Goal: Task Accomplishment & Management: Manage account settings

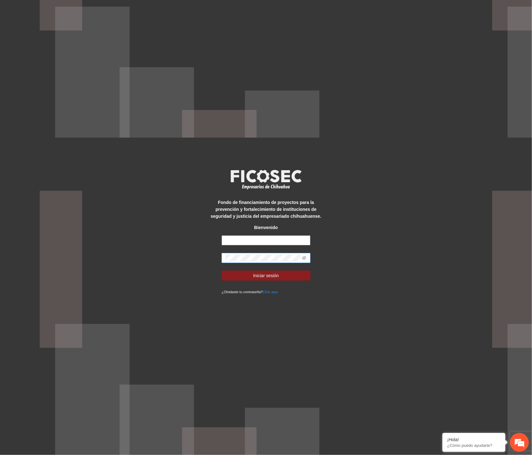
type input "**********"
click at [200, 256] on div "**********" at bounding box center [266, 227] width 532 height 455
click at [225, 275] on button "Iniciar sesión" at bounding box center [266, 276] width 89 height 10
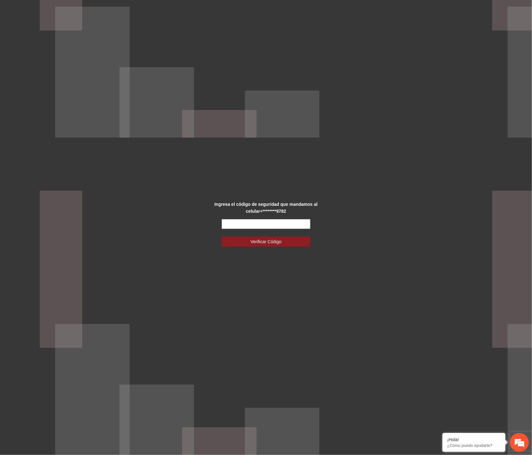
click at [256, 226] on input "text" at bounding box center [266, 224] width 89 height 10
type input "******"
click at [258, 244] on span "Verificar Código" at bounding box center [266, 241] width 31 height 7
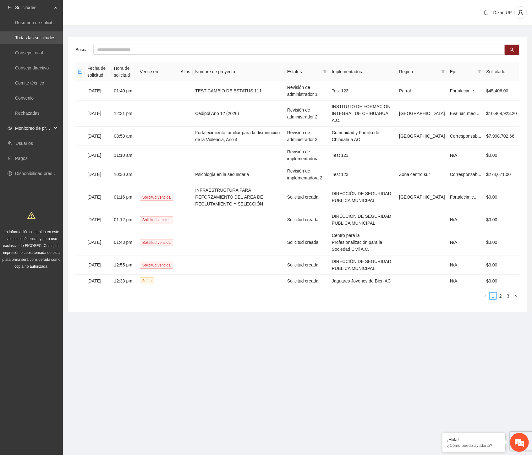
click at [32, 127] on span "Monitoreo de proyectos" at bounding box center [33, 128] width 37 height 13
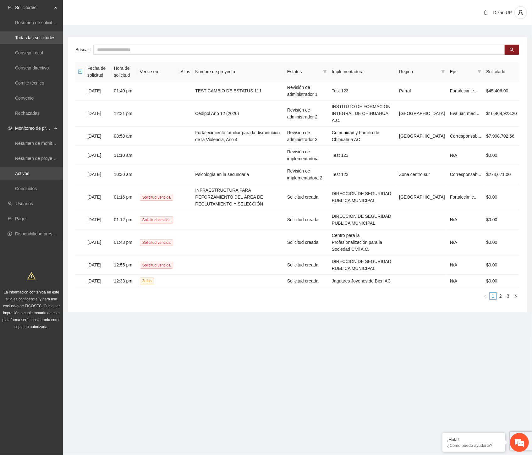
click at [27, 171] on link "Activos" at bounding box center [22, 173] width 14 height 5
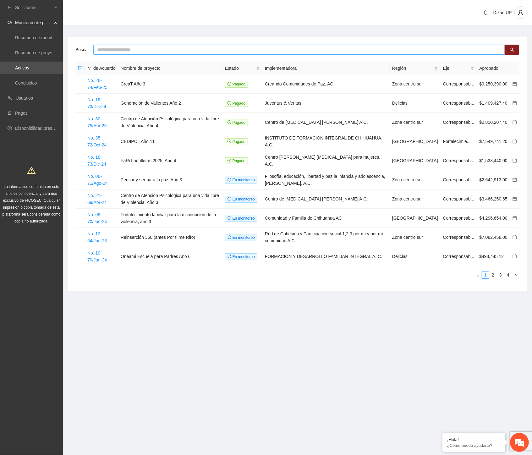
click at [130, 49] on input "text" at bounding box center [299, 50] width 412 height 10
type input "***"
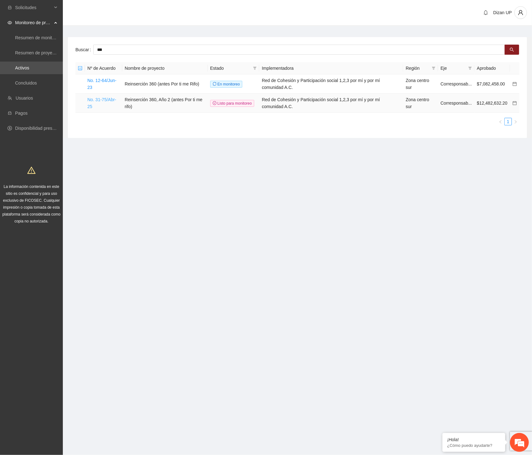
click at [92, 99] on link "No. 31-75/Abr-25" at bounding box center [101, 103] width 29 height 12
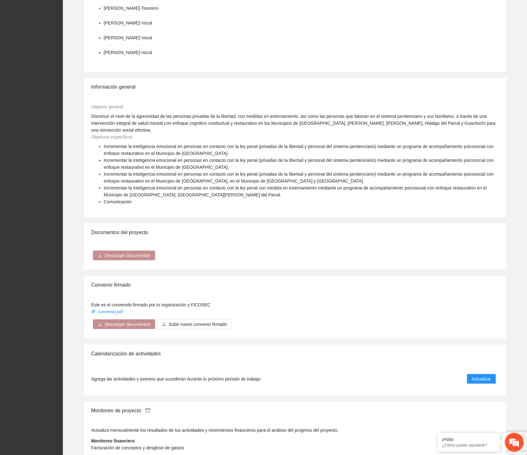
scroll to position [966, 0]
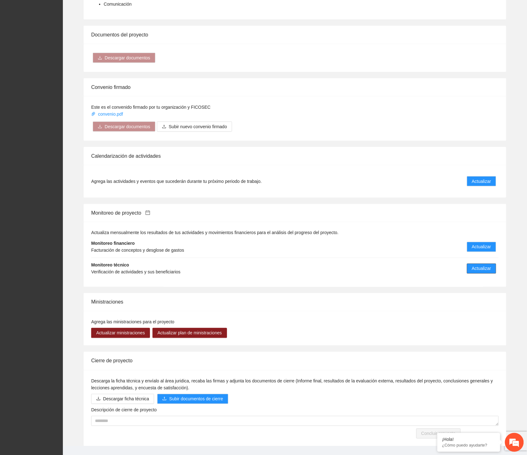
click at [479, 265] on span "Actualizar" at bounding box center [481, 268] width 19 height 7
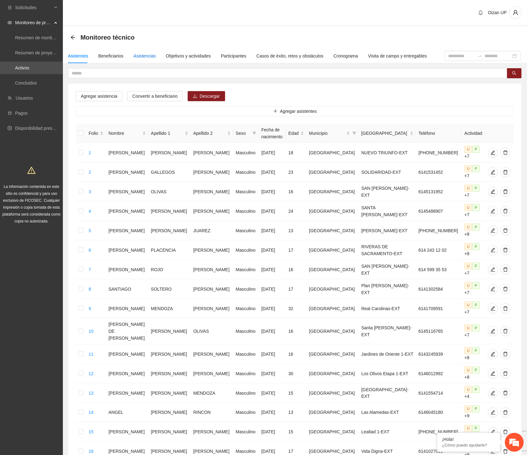
click at [138, 54] on div "Asistencias" at bounding box center [145, 55] width 22 height 7
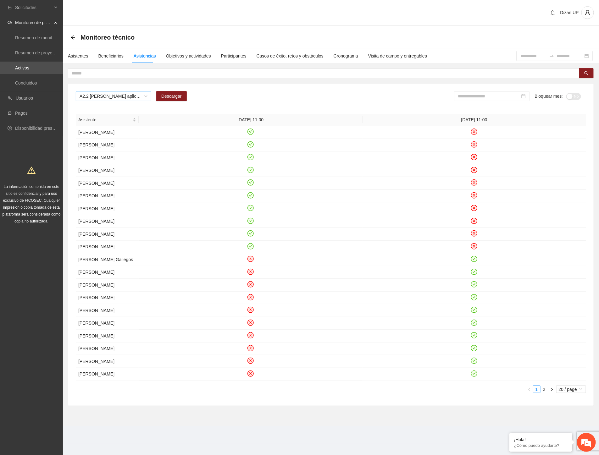
click at [136, 96] on span "A2.2 [PERSON_NAME] aplicación de PRE y POST Inteligencia Emocional" at bounding box center [114, 95] width 68 height 9
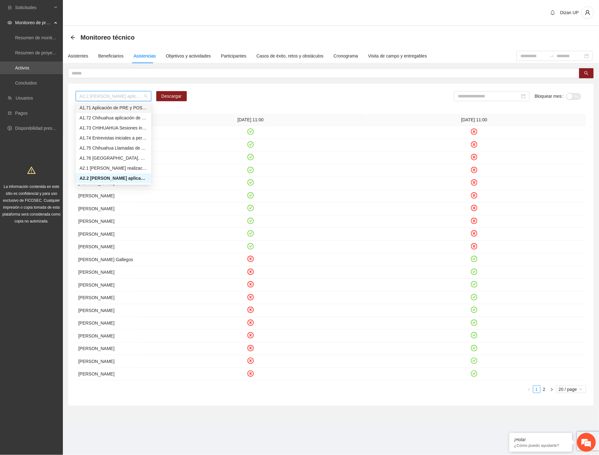
click at [105, 108] on div "A1.71 Aplicación de PRE y POST Agresividad - Personal Penitenciario y Familiares" at bounding box center [114, 108] width 68 height 7
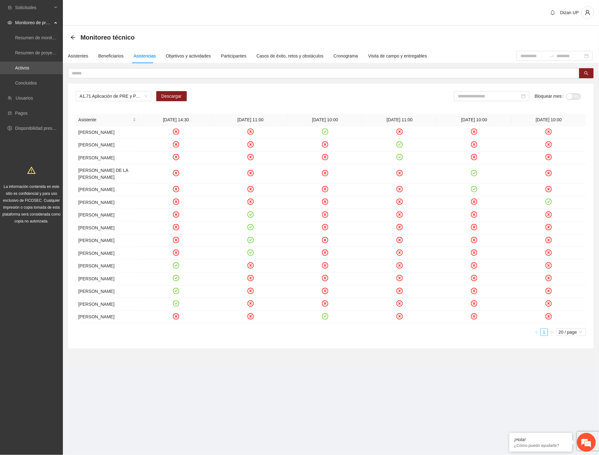
click at [105, 336] on ul "1 20 / page" at bounding box center [331, 332] width 510 height 8
click at [476, 95] on input at bounding box center [489, 96] width 62 height 7
click at [498, 165] on div "Aug" at bounding box center [498, 167] width 19 height 8
type input "*******"
click at [385, 84] on div "A1.71 Aplicación de PRE y POST Agresividad - Personal Penitenciario y Familiare…" at bounding box center [330, 216] width 525 height 265
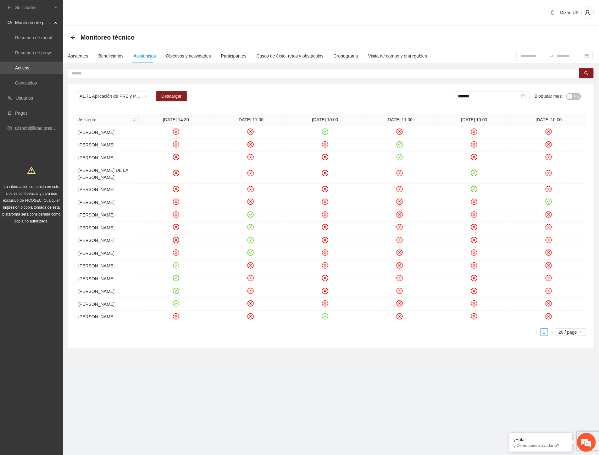
click at [532, 96] on button "No" at bounding box center [573, 96] width 15 height 7
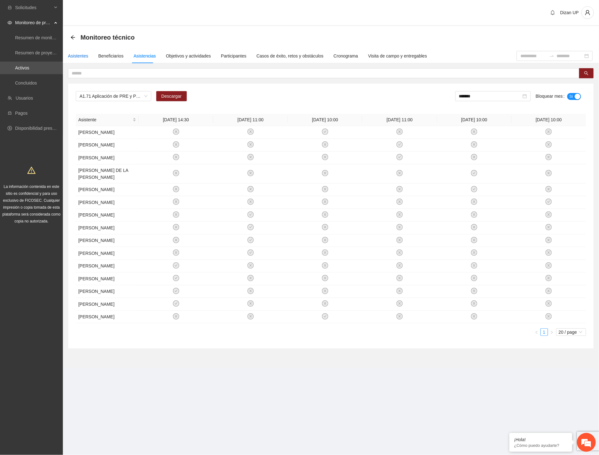
click at [76, 57] on div "Asistentes" at bounding box center [78, 55] width 20 height 7
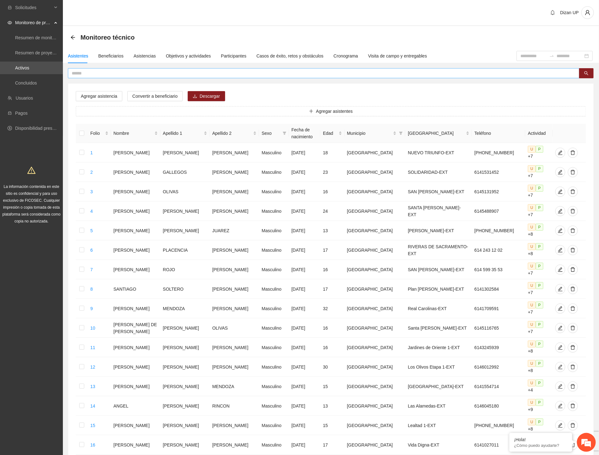
click at [105, 72] on input "text" at bounding box center [321, 73] width 499 height 7
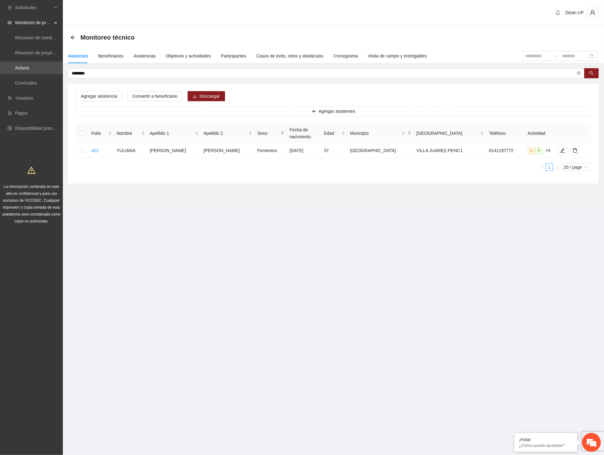
click at [416, 176] on div "Folio Nombre Apellido 1 Apellido 2 Sexo Fecha de nacimiento Edad Municipio Colo…" at bounding box center [334, 150] width 516 height 52
click at [532, 151] on icon "edit" at bounding box center [562, 150] width 5 height 5
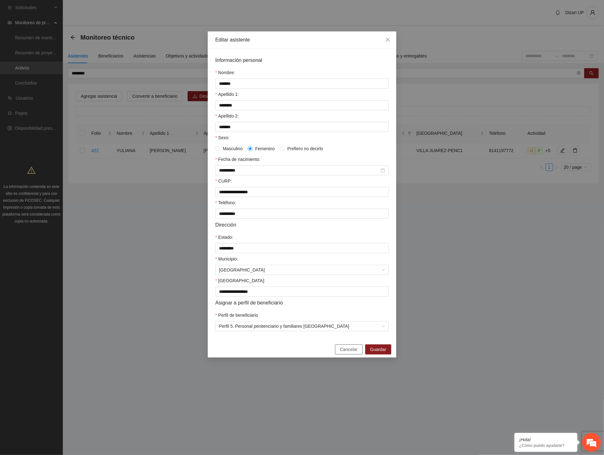
click at [350, 353] on span "Cancelar" at bounding box center [349, 349] width 18 height 7
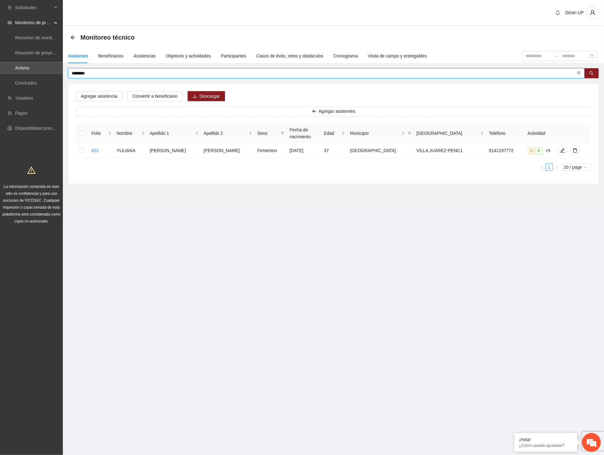
drag, startPoint x: 101, startPoint y: 75, endPoint x: 2, endPoint y: 75, distance: 99.0
click at [2, 75] on section "Solicitudes Monitoreo de proyectos Resumen de monitoreo Resumen de proyectos ap…" at bounding box center [302, 227] width 604 height 455
type input "*********"
click at [532, 149] on icon "edit" at bounding box center [563, 150] width 5 height 5
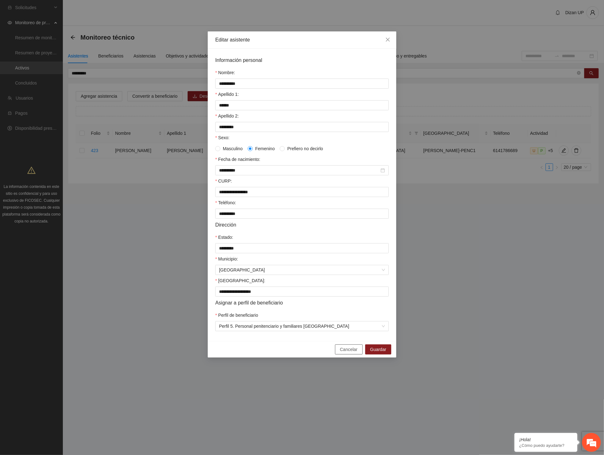
click at [353, 353] on span "Cancelar" at bounding box center [349, 349] width 18 height 7
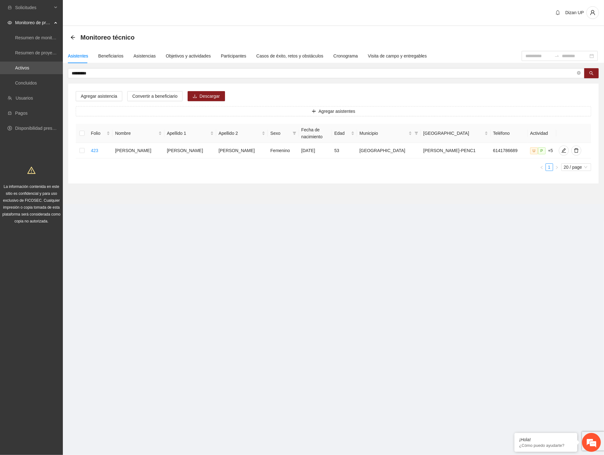
click at [438, 298] on section "Solicitudes Monitoreo de proyectos Resumen de monitoreo Resumen de proyectos ap…" at bounding box center [302, 227] width 604 height 455
click at [142, 57] on div "Asistencias" at bounding box center [145, 55] width 22 height 7
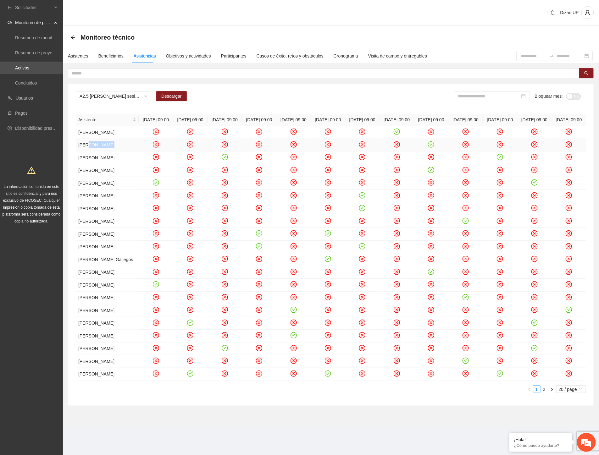
drag, startPoint x: 87, startPoint y: 152, endPoint x: 105, endPoint y: 153, distance: 17.4
click at [105, 152] on td "[PERSON_NAME]" at bounding box center [107, 145] width 63 height 13
drag, startPoint x: 77, startPoint y: 189, endPoint x: 94, endPoint y: 190, distance: 17.0
click at [94, 177] on td "[PERSON_NAME]" at bounding box center [107, 170] width 63 height 13
click at [95, 203] on td "[PERSON_NAME]" at bounding box center [107, 196] width 63 height 13
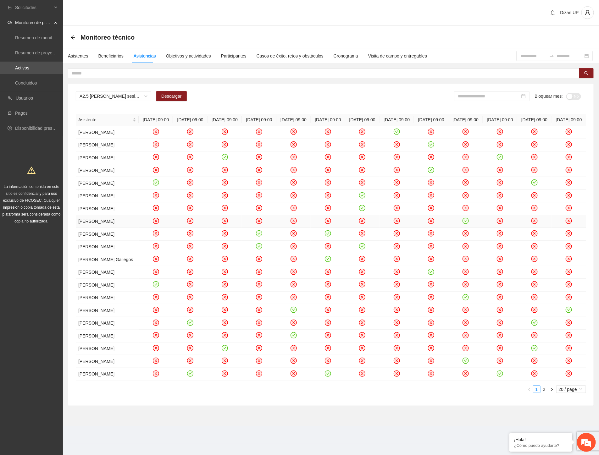
drag, startPoint x: 85, startPoint y: 244, endPoint x: 89, endPoint y: 246, distance: 4.9
click at [89, 228] on td "[PERSON_NAME]" at bounding box center [107, 221] width 63 height 13
drag, startPoint x: 79, startPoint y: 274, endPoint x: 87, endPoint y: 281, distance: 11.1
click at [91, 254] on td "[PERSON_NAME]" at bounding box center [107, 247] width 63 height 13
drag, startPoint x: 83, startPoint y: 297, endPoint x: 89, endPoint y: 304, distance: 8.9
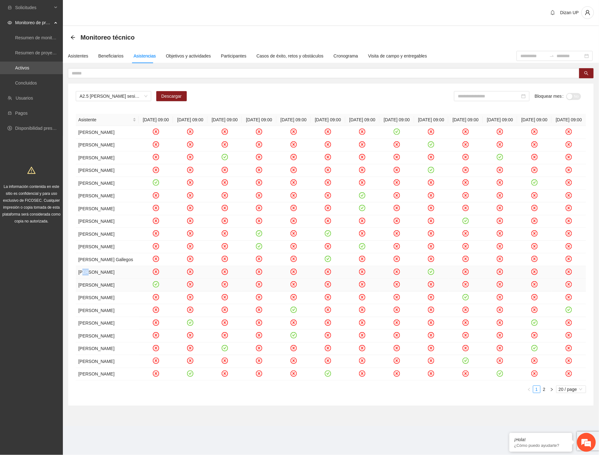
click at [90, 279] on td "[PERSON_NAME]" at bounding box center [107, 272] width 63 height 13
click at [91, 305] on td "[PERSON_NAME]" at bounding box center [107, 298] width 63 height 13
drag, startPoint x: 86, startPoint y: 351, endPoint x: 92, endPoint y: 353, distance: 6.6
click at [87, 330] on td "[PERSON_NAME]" at bounding box center [107, 323] width 63 height 13
drag, startPoint x: 83, startPoint y: 371, endPoint x: 92, endPoint y: 374, distance: 9.9
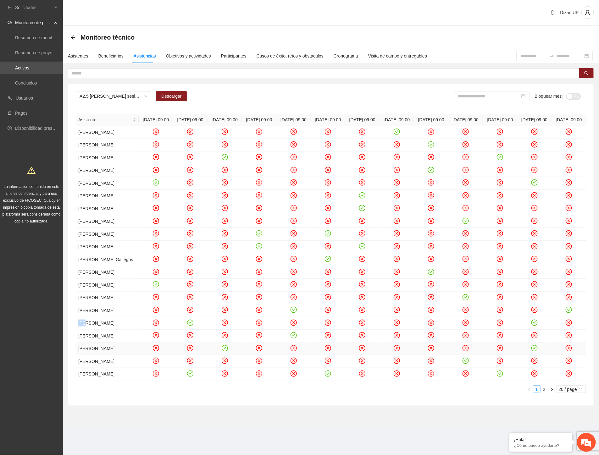
click at [92, 356] on td "[PERSON_NAME]" at bounding box center [107, 349] width 63 height 13
click at [532, 393] on span "20 / page" at bounding box center [571, 389] width 25 height 7
click at [133, 95] on span "A2.5 [PERSON_NAME] sesiones terapéuticas PPLs" at bounding box center [114, 95] width 68 height 9
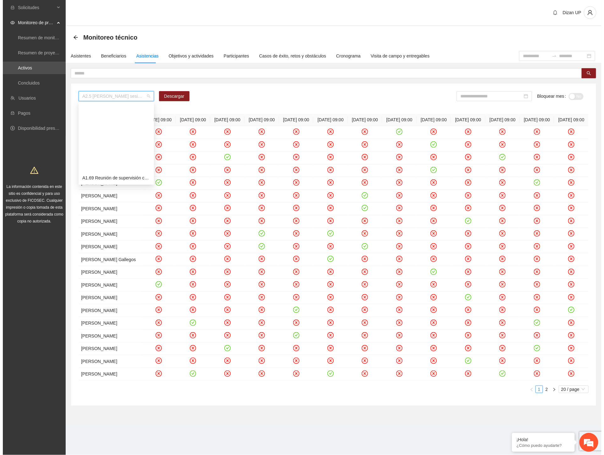
scroll to position [588, 0]
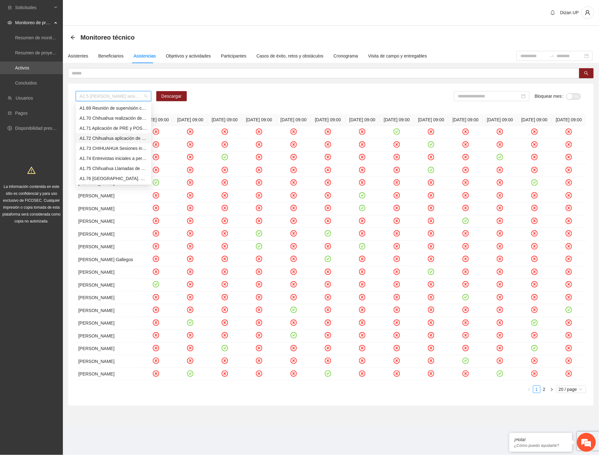
click at [107, 136] on div "A1.72 Chihuahua aplicación de PRE y POST Inteligencia Emocional Personal Penite…" at bounding box center [114, 138] width 68 height 7
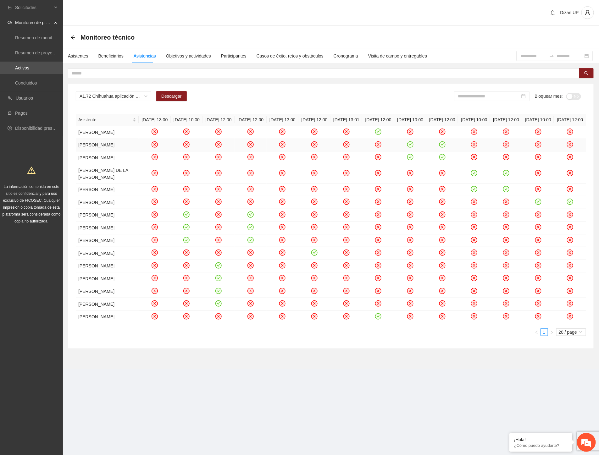
drag, startPoint x: 80, startPoint y: 164, endPoint x: 94, endPoint y: 169, distance: 14.6
click at [95, 152] on td "[PERSON_NAME]" at bounding box center [107, 145] width 63 height 13
drag, startPoint x: 97, startPoint y: 199, endPoint x: 106, endPoint y: 202, distance: 10.0
click at [107, 184] on td "[PERSON_NAME] DE LA [PERSON_NAME]" at bounding box center [107, 173] width 63 height 19
click at [91, 209] on td "[PERSON_NAME]" at bounding box center [107, 202] width 63 height 13
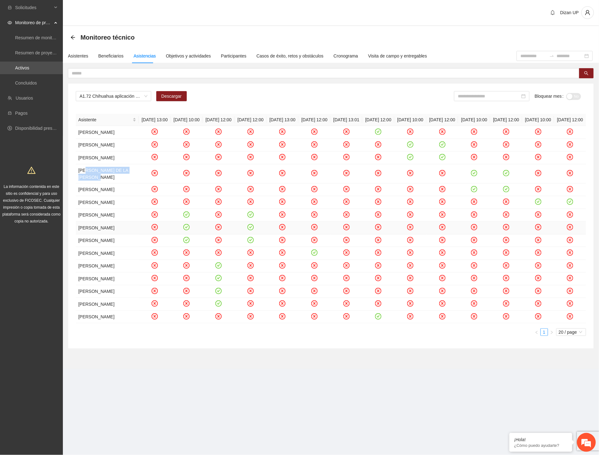
drag, startPoint x: 92, startPoint y: 278, endPoint x: 99, endPoint y: 282, distance: 7.3
click at [98, 234] on td "[PERSON_NAME]" at bounding box center [107, 228] width 63 height 13
drag, startPoint x: 102, startPoint y: 316, endPoint x: 105, endPoint y: 317, distance: 3.5
click at [105, 260] on td "[PERSON_NAME]" at bounding box center [107, 253] width 63 height 13
drag, startPoint x: 98, startPoint y: 337, endPoint x: 102, endPoint y: 341, distance: 5.1
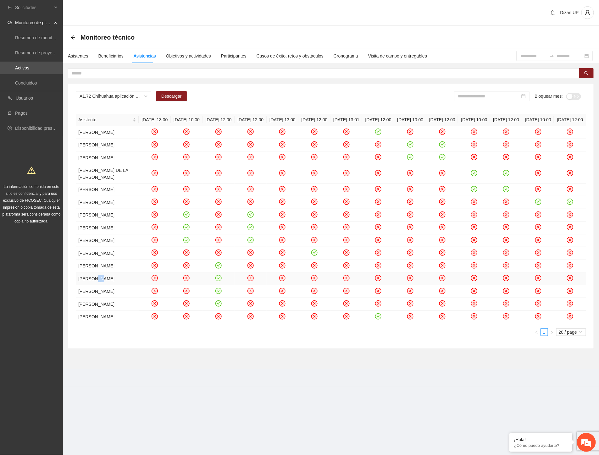
click at [102, 285] on td "[PERSON_NAME]" at bounding box center [107, 279] width 63 height 13
click at [302, 91] on div "A1.72 Chihuahua aplicación de PRE y POST Inteligencia Emocional Personal Penite…" at bounding box center [331, 98] width 510 height 15
click at [362, 84] on div "A1.72 Chihuahua aplicación de PRE y POST Inteligencia Emocional Personal Penite…" at bounding box center [330, 216] width 525 height 265
click at [113, 152] on td "[PERSON_NAME]" at bounding box center [107, 145] width 63 height 13
click at [323, 88] on div "A1.72 Chihuahua aplicación de PRE y POST Inteligencia Emocional Personal Penite…" at bounding box center [330, 216] width 525 height 265
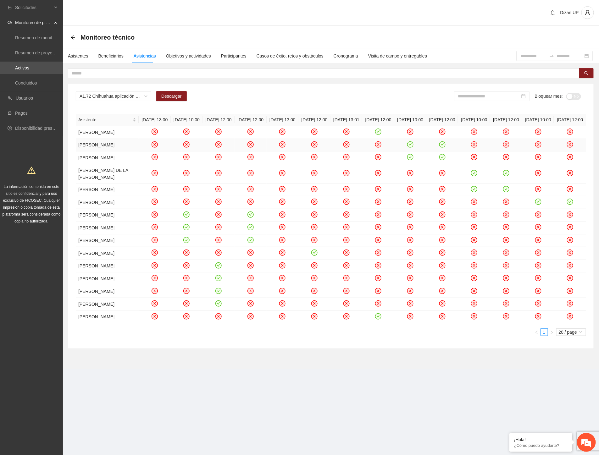
click at [409, 147] on icon "check-circle" at bounding box center [410, 144] width 5 height 5
click at [282, 98] on div "A1.72 Chihuahua aplicación de PRE y POST Inteligencia Emocional Personal Penite…" at bounding box center [331, 98] width 510 height 15
click at [245, 96] on div "A1.72 Chihuahua aplicación de PRE y POST Inteligencia Emocional Personal Penite…" at bounding box center [331, 98] width 510 height 15
click at [286, 79] on div "A1.72 Chihuahua aplicación de PRE y POST Inteligencia Emocional Personal Penite…" at bounding box center [331, 208] width 526 height 281
click at [412, 160] on icon "check-circle" at bounding box center [410, 157] width 5 height 5
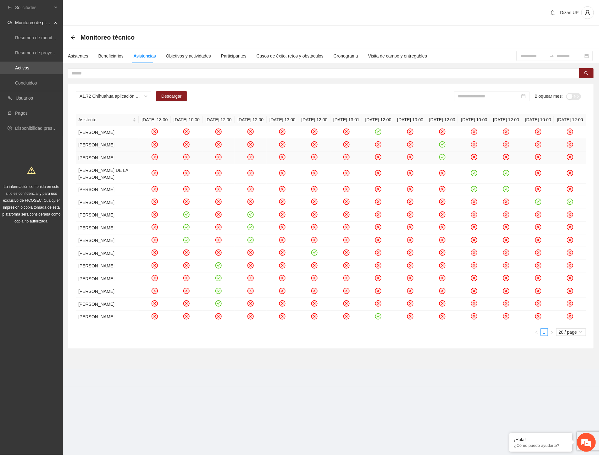
drag, startPoint x: 348, startPoint y: 100, endPoint x: 335, endPoint y: 105, distance: 13.7
click at [348, 100] on div "A1.72 Chihuahua aplicación de PRE y POST Inteligencia Emocional Personal Penite…" at bounding box center [331, 98] width 510 height 15
click at [475, 174] on icon "check-circle" at bounding box center [474, 173] width 3 height 2
click at [372, 96] on div "A1.72 Chihuahua aplicación de PRE y POST Inteligencia Emocional Personal Penite…" at bounding box center [331, 98] width 510 height 15
drag, startPoint x: 370, startPoint y: 95, endPoint x: 390, endPoint y: 111, distance: 26.4
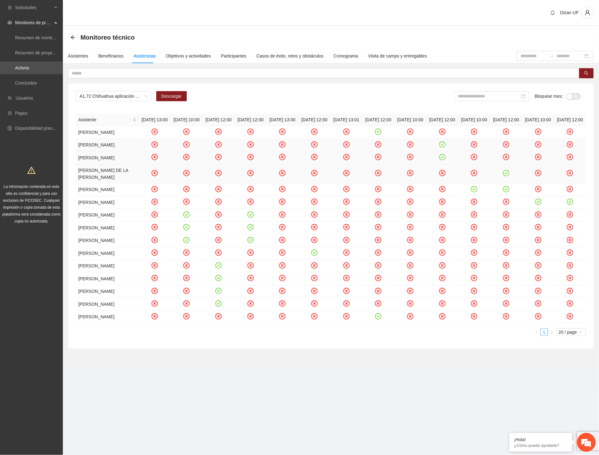
click at [370, 95] on div "A1.72 Chihuahua aplicación de PRE y POST Inteligencia Emocional Personal Penite…" at bounding box center [331, 98] width 510 height 15
click at [360, 80] on div "A1.72 Chihuahua aplicación de PRE y POST Inteligencia Emocional Personal Penite…" at bounding box center [331, 208] width 526 height 281
click at [350, 80] on div "A1.72 Chihuahua aplicación de PRE y POST Inteligencia Emocional Personal Penite…" at bounding box center [331, 208] width 526 height 281
click at [345, 98] on div "A1.72 Chihuahua aplicación de PRE y POST Inteligencia Emocional Personal Penite…" at bounding box center [331, 98] width 510 height 15
click at [476, 192] on icon "check-circle" at bounding box center [473, 188] width 5 height 5
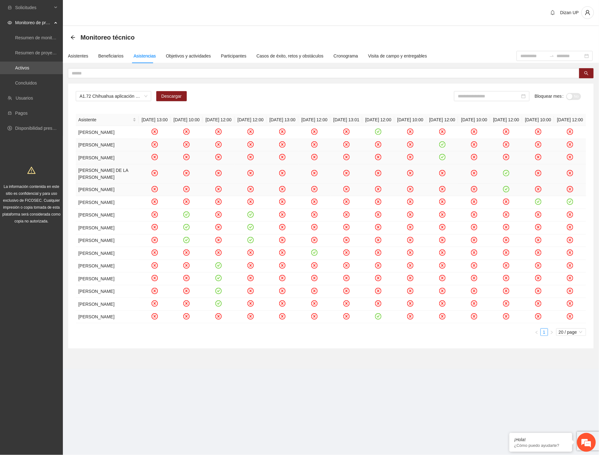
click at [492, 184] on td at bounding box center [506, 173] width 32 height 19
click at [532, 205] on icon "check-circle" at bounding box center [537, 201] width 5 height 5
click at [186, 217] on icon "check-circle" at bounding box center [186, 214] width 5 height 5
click at [187, 230] on icon "check-circle" at bounding box center [186, 227] width 5 height 5
click at [341, 91] on div "A1.72 Chihuahua aplicación de PRE y POST Inteligencia Emocional Personal Penite…" at bounding box center [331, 98] width 510 height 15
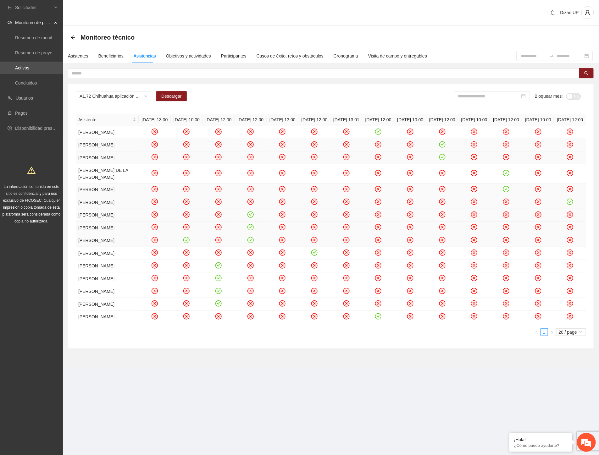
click at [187, 243] on icon "check-circle" at bounding box center [186, 239] width 5 height 5
click at [112, 260] on td "[PERSON_NAME]" at bounding box center [107, 253] width 63 height 13
drag, startPoint x: 86, startPoint y: 313, endPoint x: 107, endPoint y: 312, distance: 20.5
click at [107, 260] on td "[PERSON_NAME]" at bounding box center [107, 253] width 63 height 13
click at [89, 273] on td "[PERSON_NAME]" at bounding box center [107, 266] width 63 height 13
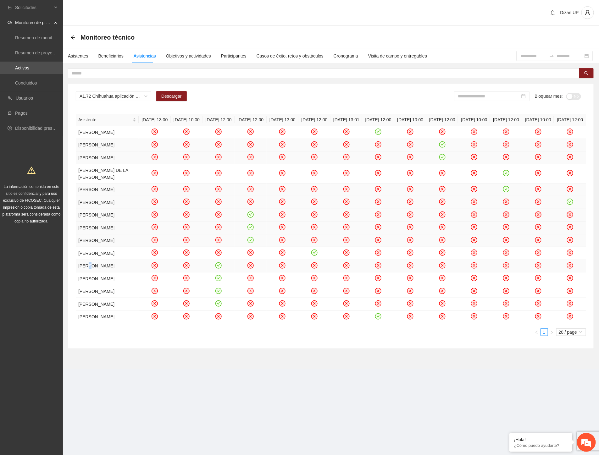
click at [92, 273] on td "[PERSON_NAME]" at bounding box center [107, 266] width 63 height 13
drag, startPoint x: 101, startPoint y: 335, endPoint x: 114, endPoint y: 335, distance: 12.6
click at [114, 285] on td "[PERSON_NAME]" at bounding box center [107, 279] width 63 height 13
drag, startPoint x: 89, startPoint y: 353, endPoint x: 115, endPoint y: 354, distance: 26.7
click at [108, 298] on td "[PERSON_NAME]" at bounding box center [107, 291] width 63 height 13
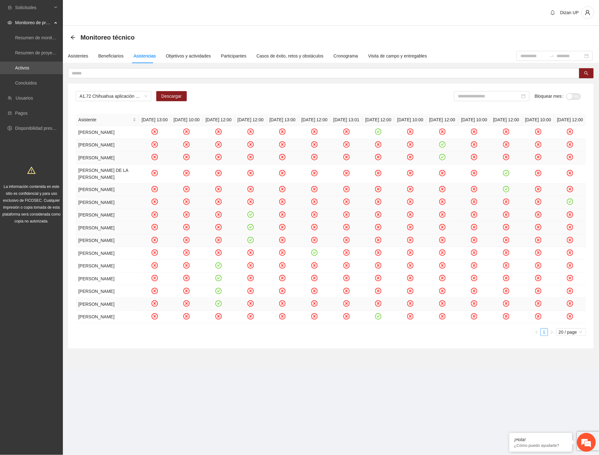
click at [102, 311] on td "[PERSON_NAME]" at bounding box center [107, 304] width 63 height 13
drag, startPoint x: 75, startPoint y: 389, endPoint x: 96, endPoint y: 390, distance: 20.1
click at [76, 324] on td "[PERSON_NAME]" at bounding box center [107, 317] width 63 height 13
drag, startPoint x: 321, startPoint y: 93, endPoint x: 449, endPoint y: 88, distance: 129.0
click at [329, 93] on div "A1.72 Chihuahua aplicación de PRE y POST Inteligencia Emocional Personal Penite…" at bounding box center [331, 98] width 510 height 15
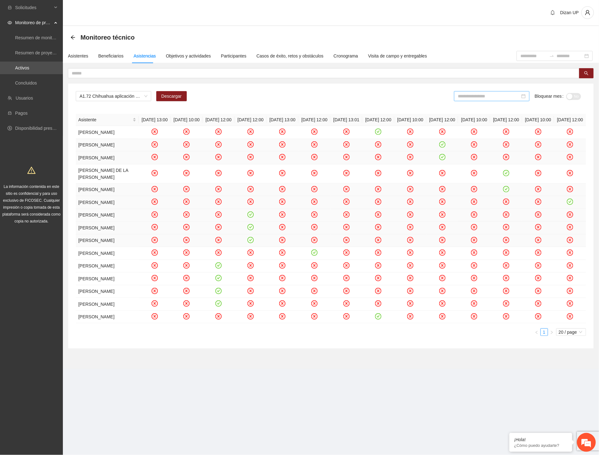
click at [480, 93] on input at bounding box center [489, 96] width 62 height 7
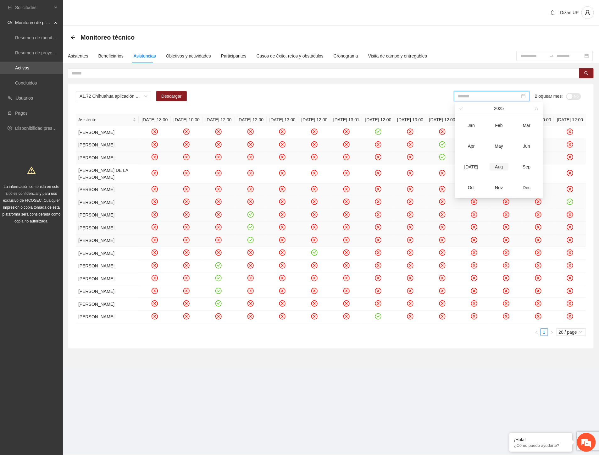
click at [498, 167] on div "Aug" at bounding box center [498, 167] width 19 height 8
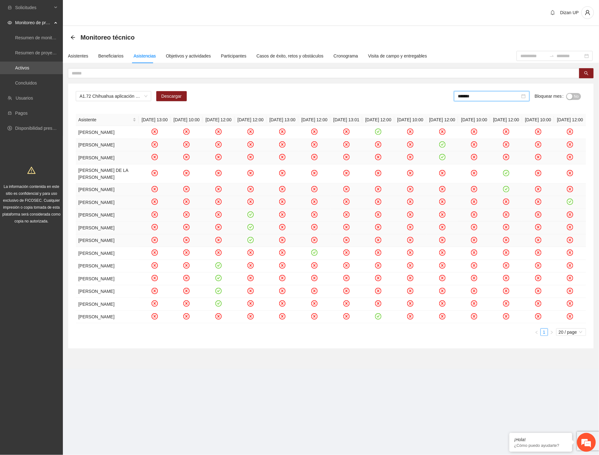
click at [532, 98] on div "button" at bounding box center [570, 97] width 6 height 6
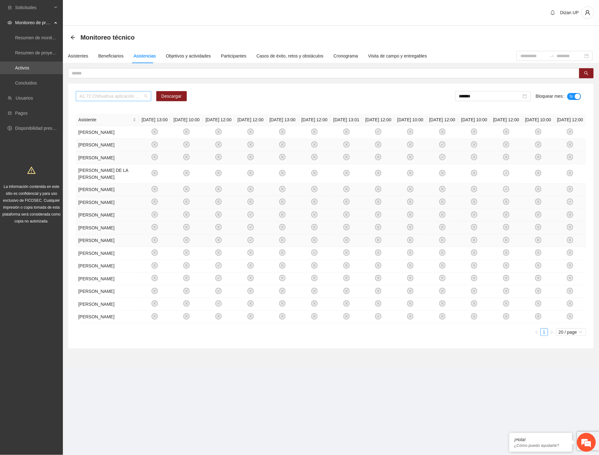
click at [110, 97] on span "A1.72 Chihuahua aplicación de PRE y POST Inteligencia Emocional Personal Penite…" at bounding box center [114, 95] width 68 height 9
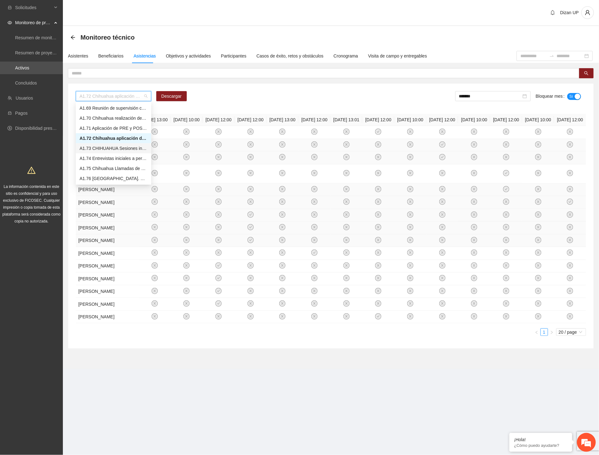
click at [89, 148] on div "A1.73 CHIHUAHUA Sesiones informativas para captación de personal penitenciario …" at bounding box center [114, 148] width 68 height 7
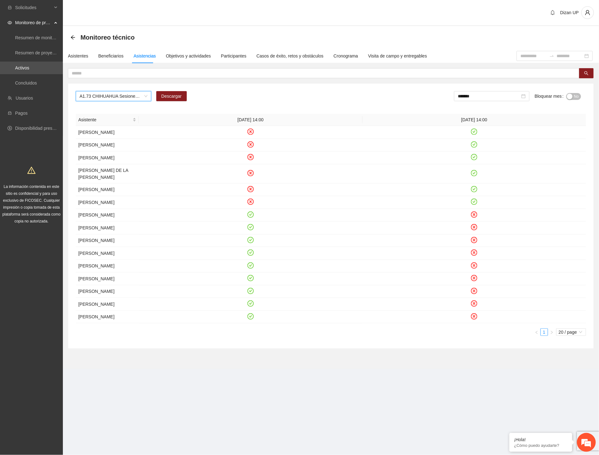
click at [322, 26] on div "Monitoreo técnico" at bounding box center [331, 37] width 536 height 23
click at [249, 217] on icon "check-circle" at bounding box center [250, 214] width 5 height 5
click at [251, 230] on icon "check-circle" at bounding box center [250, 227] width 5 height 5
click at [251, 243] on icon "check-circle" at bounding box center [250, 239] width 5 height 5
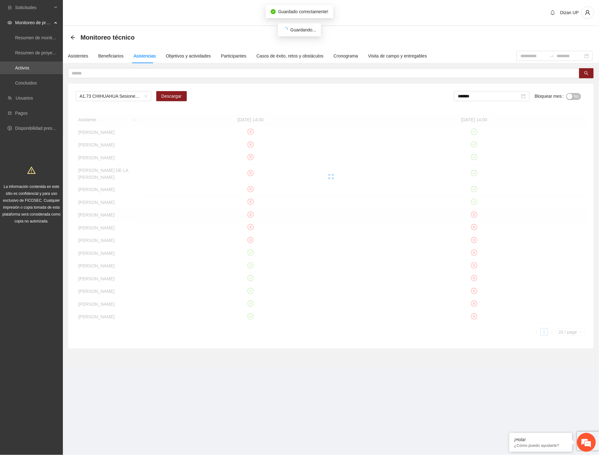
click at [250, 304] on div "Asistente [DATE] 14:00 [DATE] 14:00 [PERSON_NAME] [PERSON_NAME] [PERSON_NAME] […" at bounding box center [331, 225] width 510 height 222
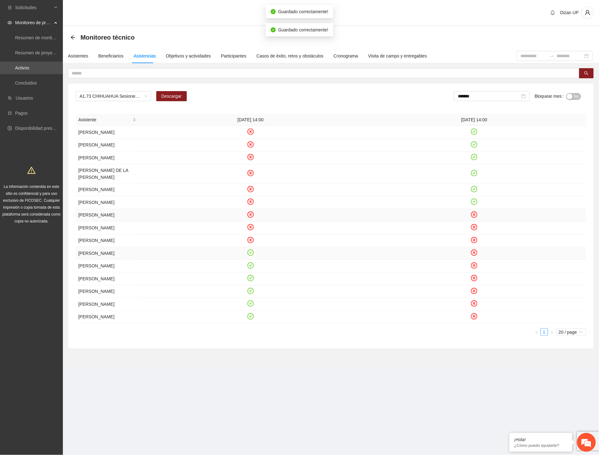
click at [250, 254] on icon "check-circle" at bounding box center [250, 252] width 3 height 2
click at [248, 268] on icon "check-circle" at bounding box center [250, 265] width 5 height 5
click at [250, 279] on icon "check-circle" at bounding box center [250, 278] width 3 height 2
click at [251, 294] on icon "check-circle" at bounding box center [250, 290] width 5 height 5
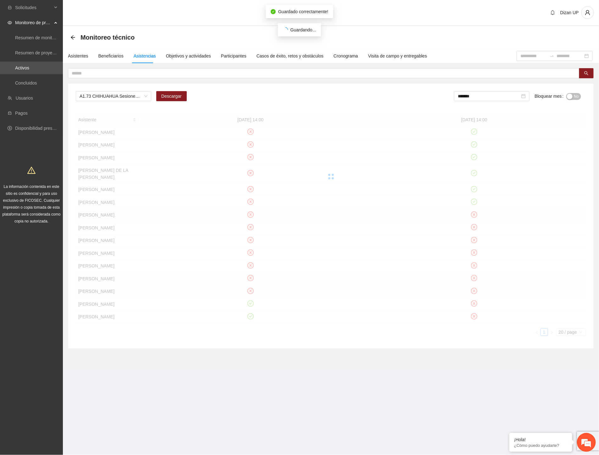
click at [251, 336] on div "Asistente [DATE] 14:00 [DATE] 14:00 [PERSON_NAME] [PERSON_NAME] [PERSON_NAME] […" at bounding box center [331, 225] width 510 height 222
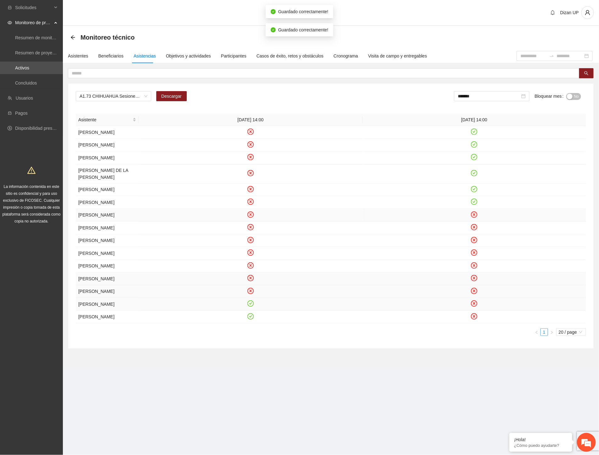
click at [251, 306] on icon "check-circle" at bounding box center [250, 303] width 5 height 5
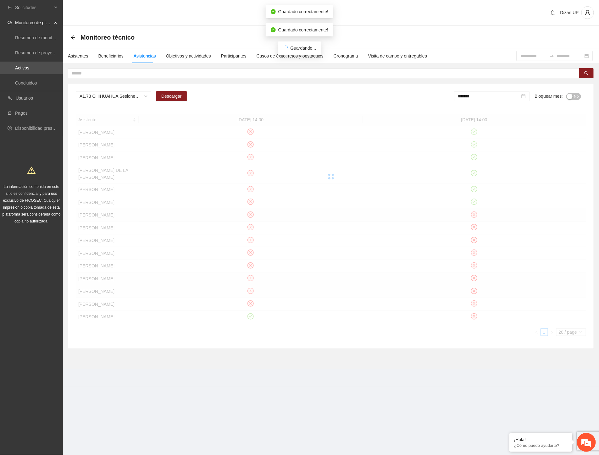
click at [251, 336] on div "Asistente [DATE] 14:00 [DATE] 14:00 [PERSON_NAME] [PERSON_NAME] [PERSON_NAME] […" at bounding box center [331, 225] width 510 height 222
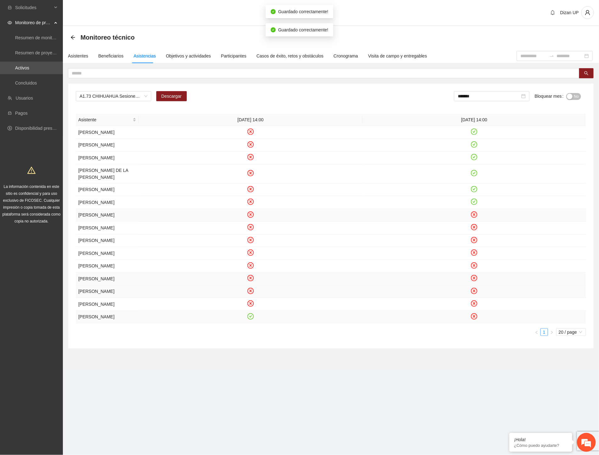
click at [250, 319] on icon "check-circle" at bounding box center [250, 316] width 5 height 5
click at [472, 133] on icon "check-circle" at bounding box center [474, 132] width 6 height 6
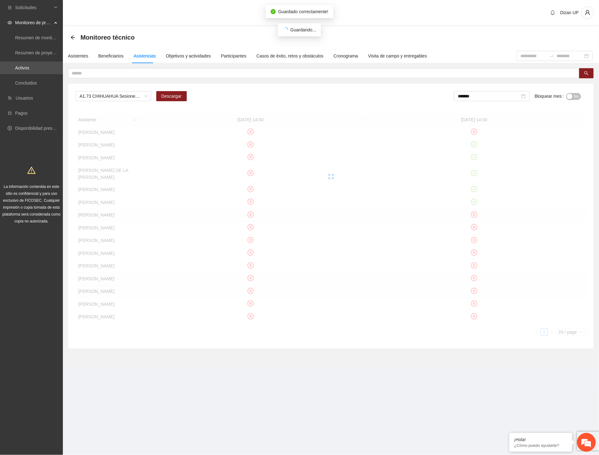
click at [473, 154] on div at bounding box center [331, 177] width 510 height 126
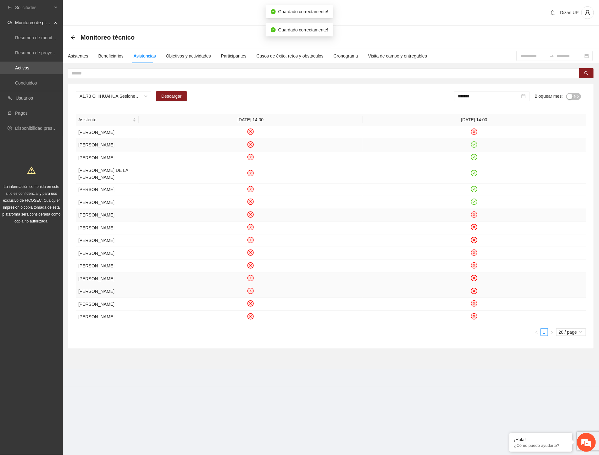
click at [473, 146] on icon "check-circle" at bounding box center [474, 144] width 3 height 2
click at [475, 160] on icon "check-circle" at bounding box center [473, 157] width 5 height 5
click at [475, 176] on icon "check-circle" at bounding box center [473, 172] width 5 height 5
click at [475, 192] on icon "check-circle" at bounding box center [473, 188] width 5 height 5
click at [475, 203] on icon "check-circle" at bounding box center [474, 202] width 3 height 2
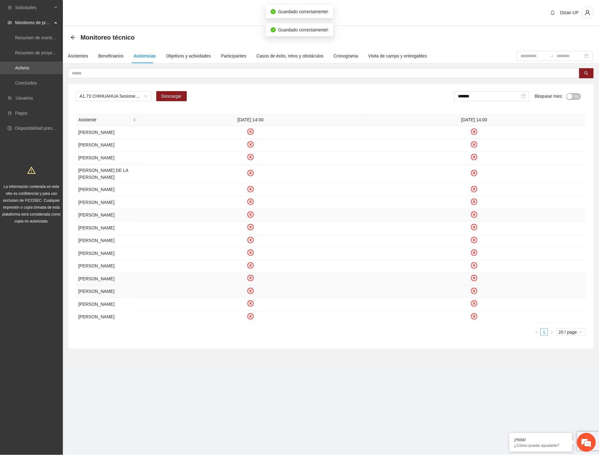
click at [532, 96] on span "No" at bounding box center [576, 96] width 5 height 7
click at [491, 95] on input "*******" at bounding box center [490, 96] width 62 height 7
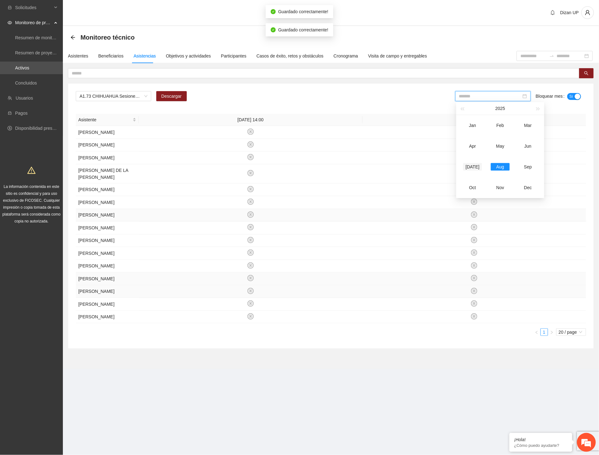
click at [464, 165] on div "[DATE]" at bounding box center [472, 167] width 19 height 8
click at [532, 97] on div "button" at bounding box center [570, 97] width 6 height 6
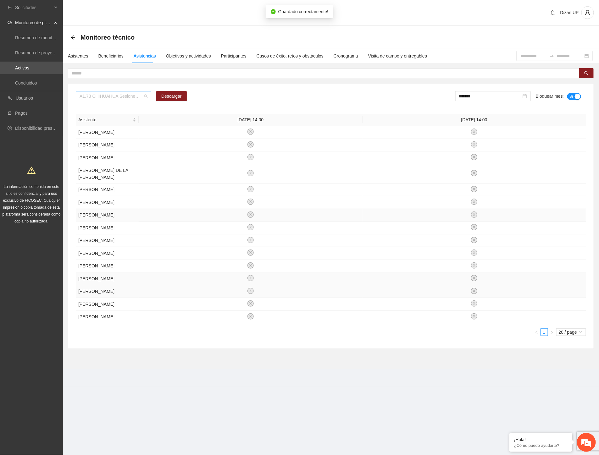
click at [149, 95] on div "A1.73 CHIHUAHUA Sesiones informativas para captación de personal penitenciario …" at bounding box center [113, 96] width 75 height 10
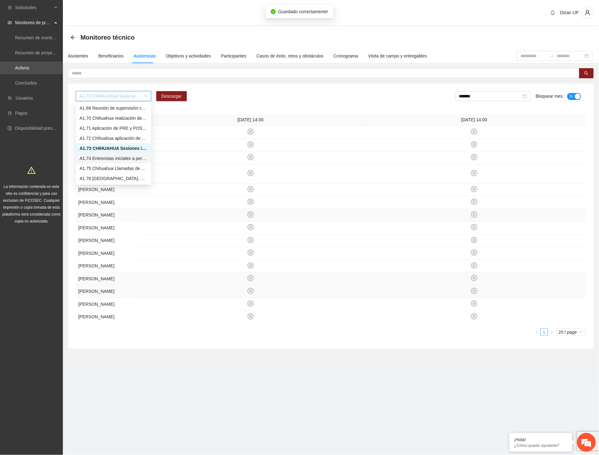
click at [98, 160] on div "A1.74 Entrevistas iniciales a personal penitenciario y familiares" at bounding box center [114, 158] width 68 height 7
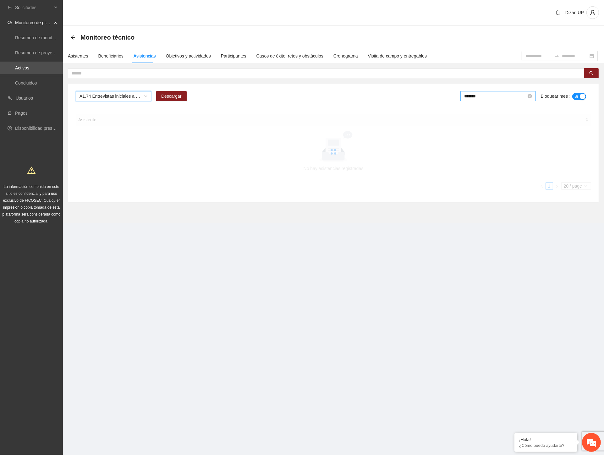
click at [490, 95] on input "*******" at bounding box center [495, 96] width 62 height 7
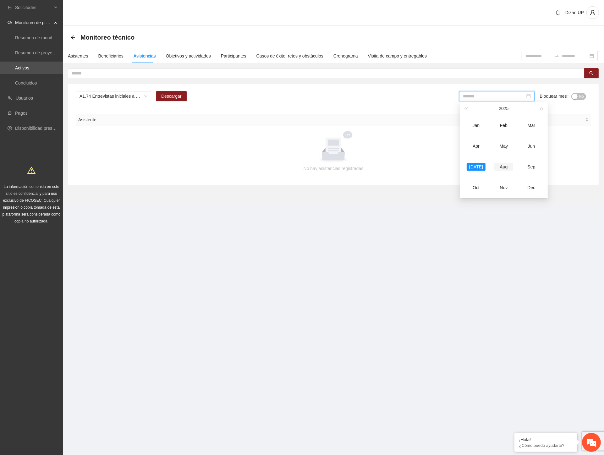
click at [501, 167] on div "Aug" at bounding box center [503, 167] width 19 height 8
type input "*******"
click at [391, 97] on div "A1.74 Entrevistas iniciales a personal penitenciario y familiares Descargar ***…" at bounding box center [334, 98] width 516 height 15
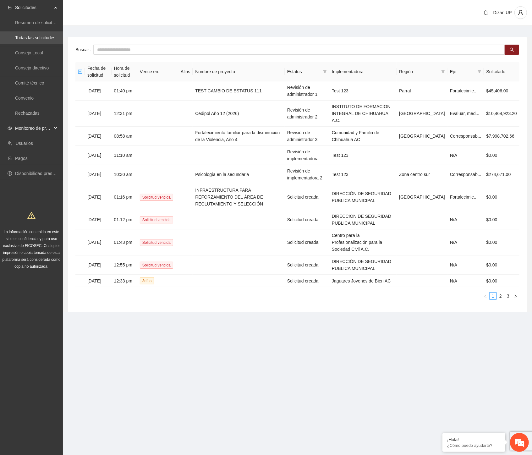
click at [36, 126] on span "Monitoreo de proyectos" at bounding box center [33, 128] width 37 height 13
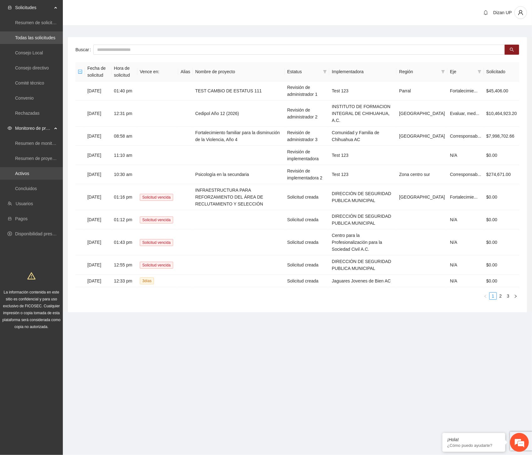
click at [23, 175] on link "Activos" at bounding box center [22, 173] width 14 height 5
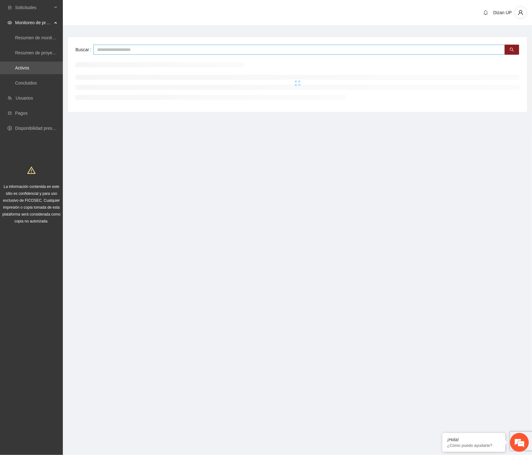
click at [106, 48] on input "text" at bounding box center [299, 50] width 412 height 10
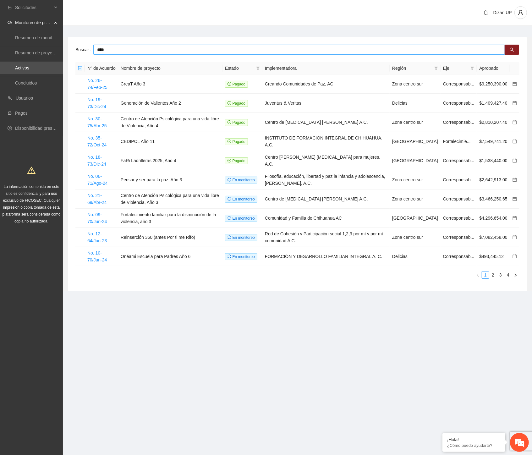
type input "****"
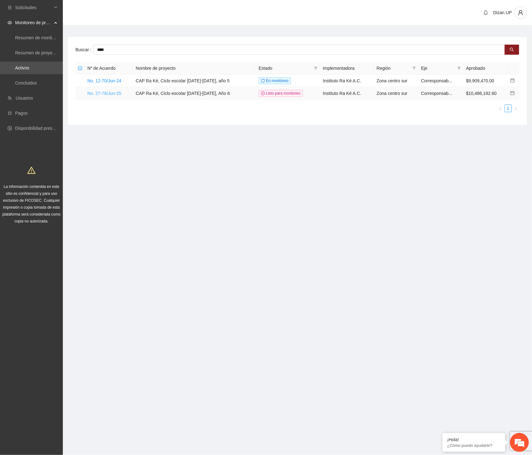
click at [107, 94] on link "No. 27-76/Jun-25" at bounding box center [104, 93] width 34 height 5
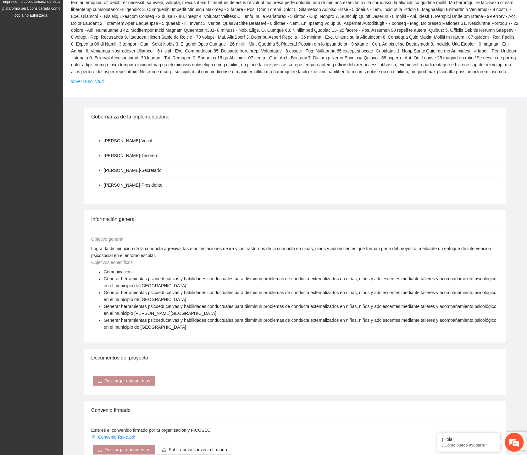
scroll to position [140, 0]
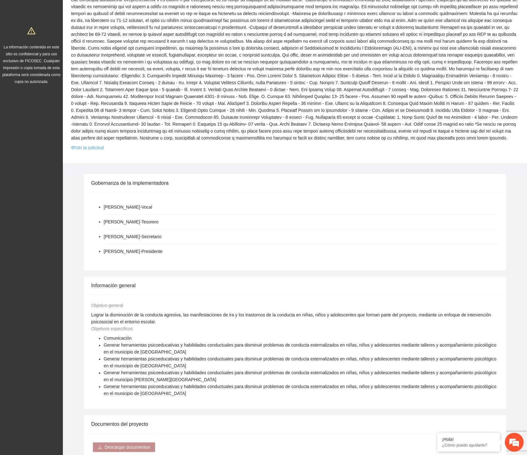
click at [91, 149] on link "Ver la solicitud" at bounding box center [87, 147] width 33 height 7
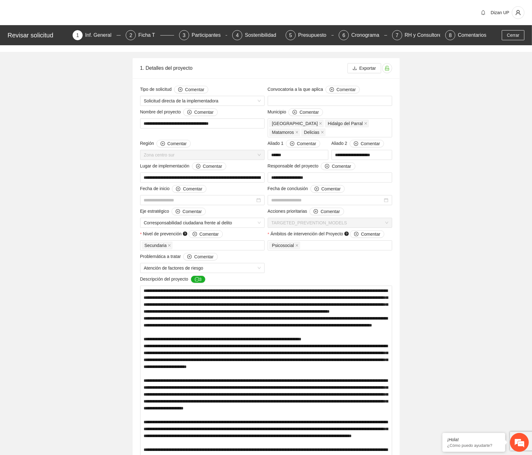
type input "**********"
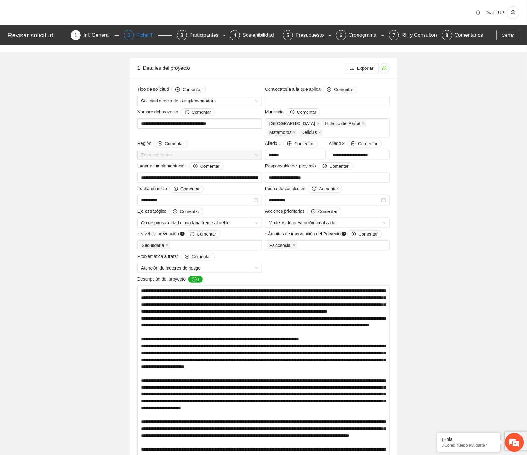
click at [142, 37] on div "Ficha T" at bounding box center [147, 35] width 22 height 10
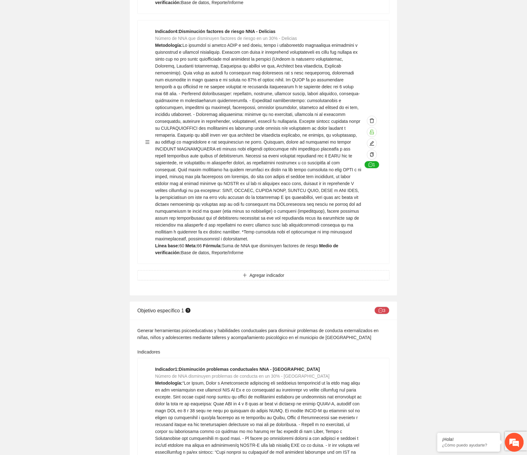
scroll to position [1432, 0]
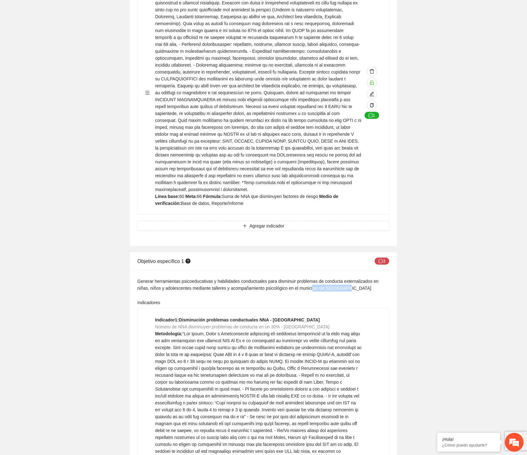
drag, startPoint x: 324, startPoint y: 227, endPoint x: 299, endPoint y: 228, distance: 24.8
click at [299, 278] on div "Generar herramientas psicoeducativas y habilidades conductuales para disminuir …" at bounding box center [263, 285] width 252 height 14
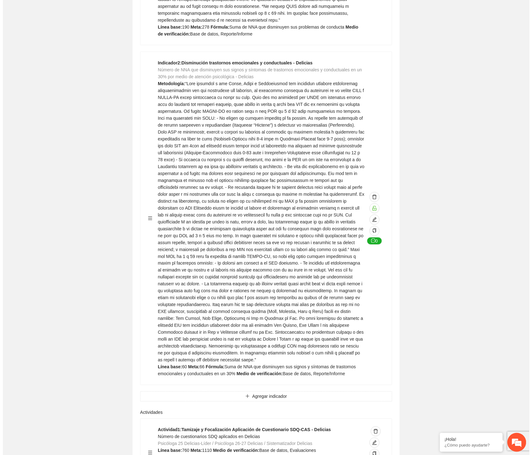
scroll to position [8103, 0]
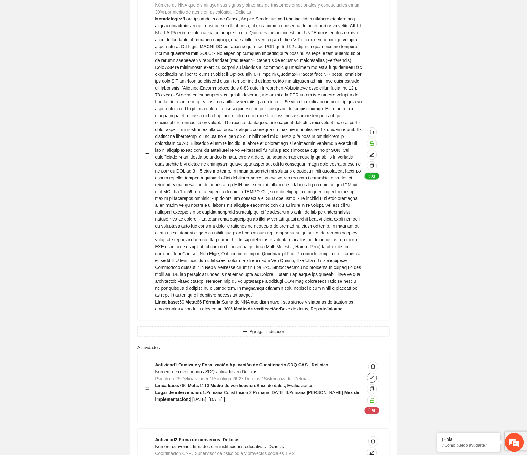
click at [372, 376] on icon "edit" at bounding box center [371, 378] width 5 height 5
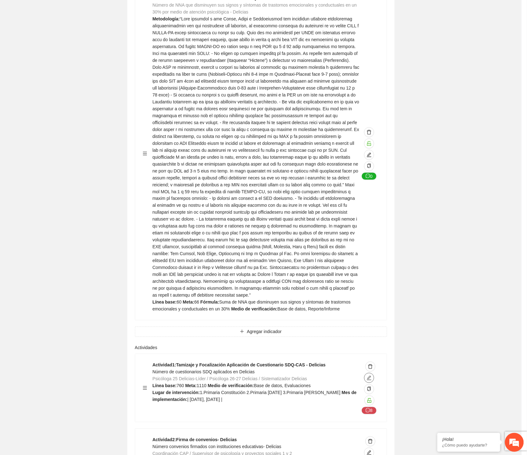
type textarea "**********"
type input "**********"
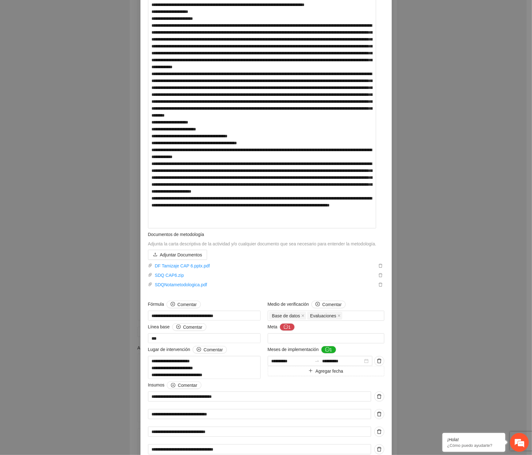
scroll to position [244, 0]
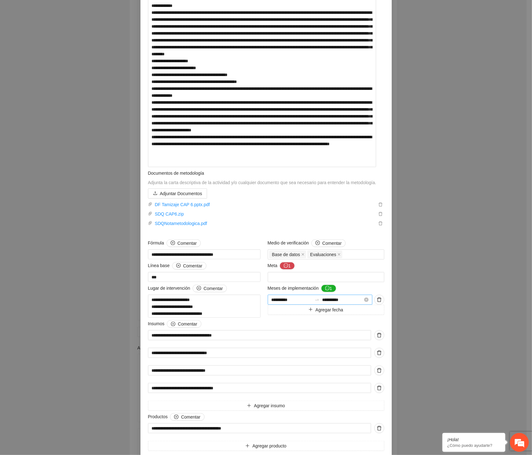
click at [292, 303] on input "**********" at bounding box center [292, 299] width 41 height 7
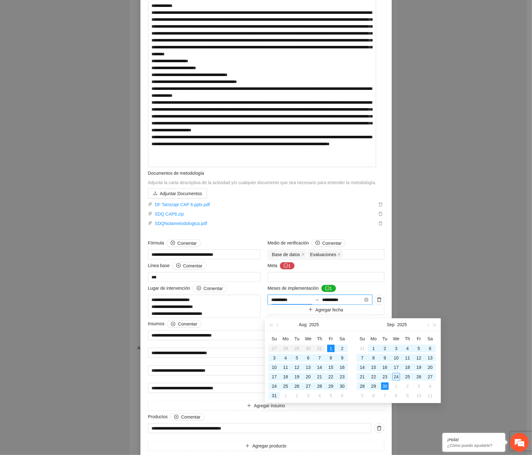
click at [322, 303] on input "**********" at bounding box center [342, 299] width 41 height 7
click at [351, 295] on div "Meses de implementación 1" at bounding box center [326, 290] width 117 height 10
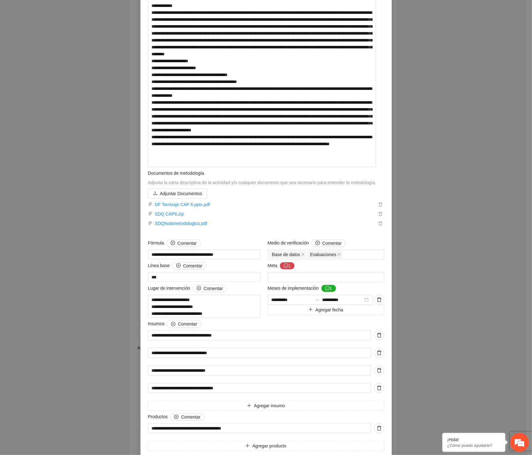
click at [349, 272] on div "Meta 1" at bounding box center [326, 267] width 117 height 10
click at [341, 218] on div "SDQ CAP6.zip" at bounding box center [266, 212] width 236 height 9
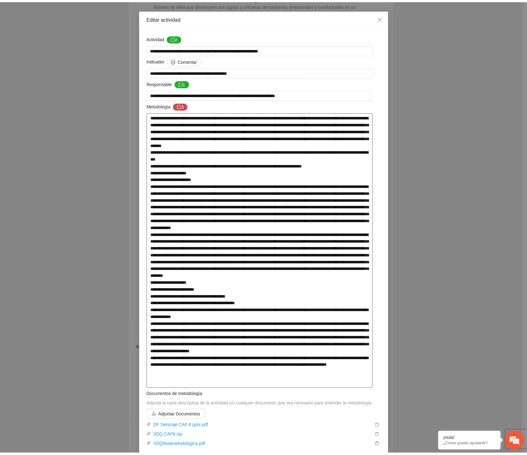
scroll to position [0, 0]
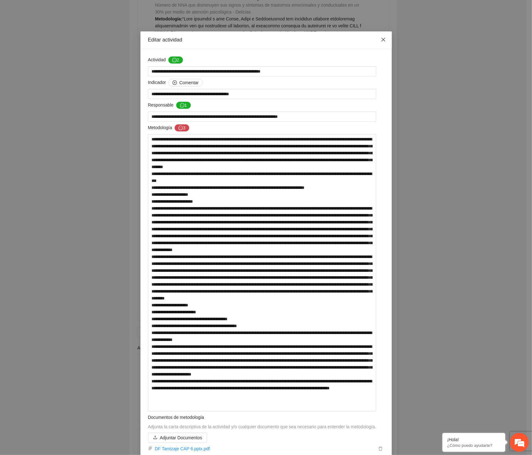
click at [378, 40] on span "Close" at bounding box center [383, 39] width 17 height 17
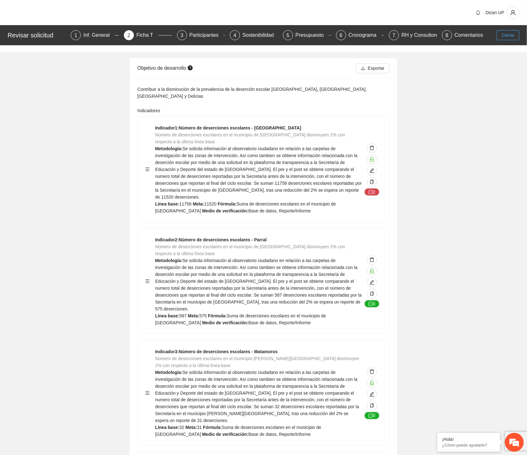
click at [505, 33] on span "Cerrar" at bounding box center [508, 35] width 13 height 7
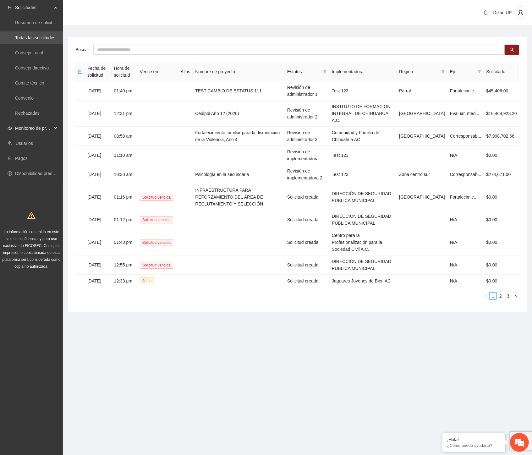
click at [46, 128] on span "Monitoreo de proyectos" at bounding box center [33, 128] width 37 height 13
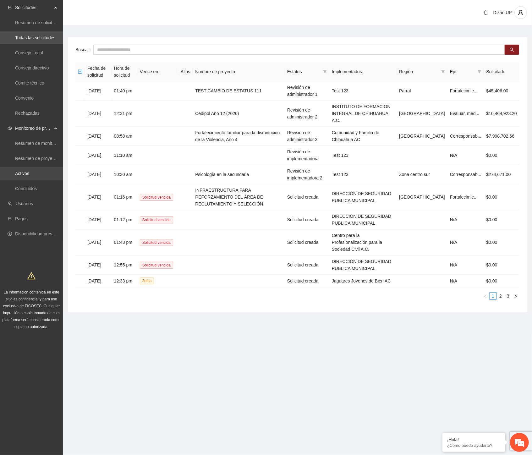
click at [27, 175] on link "Activos" at bounding box center [22, 173] width 14 height 5
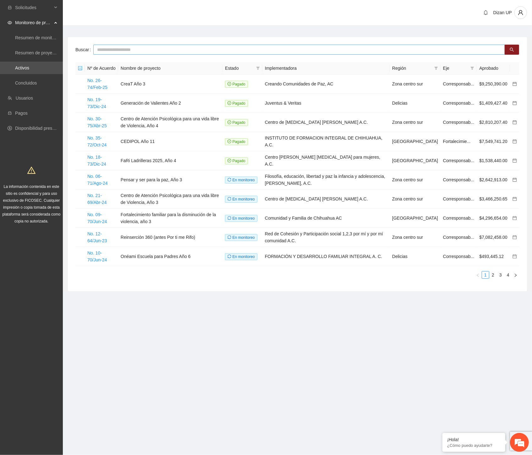
click at [126, 49] on input "text" at bounding box center [299, 50] width 412 height 10
type input "***"
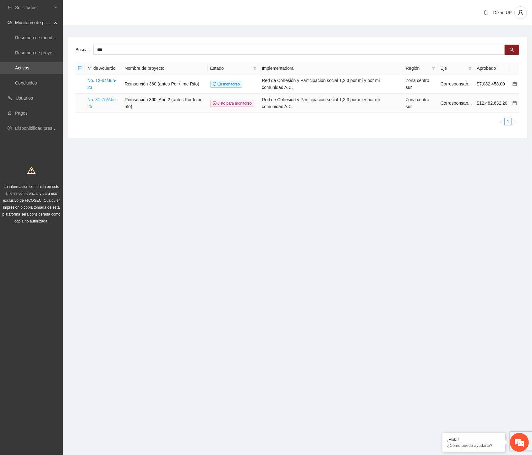
click at [98, 100] on link "No. 31-75/Abr-25" at bounding box center [101, 103] width 29 height 12
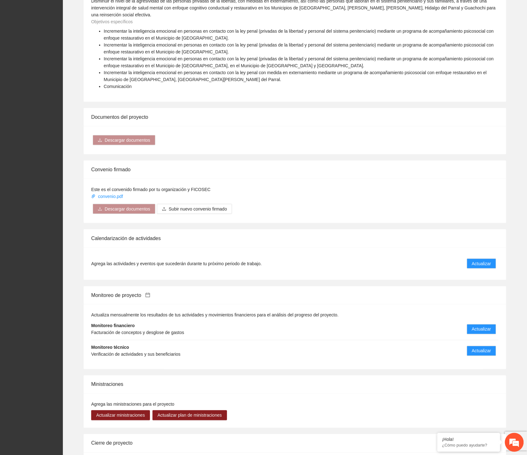
scroll to position [966, 0]
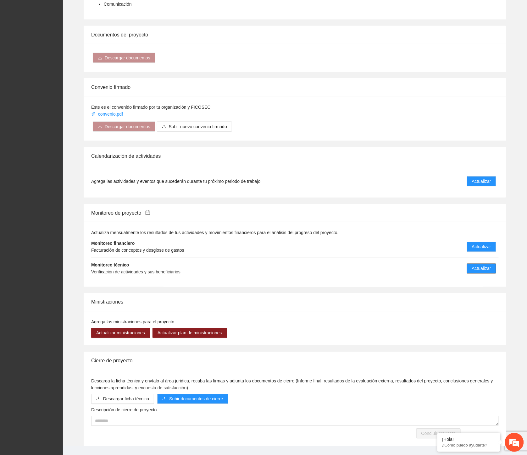
click at [481, 265] on span "Actualizar" at bounding box center [481, 268] width 19 height 7
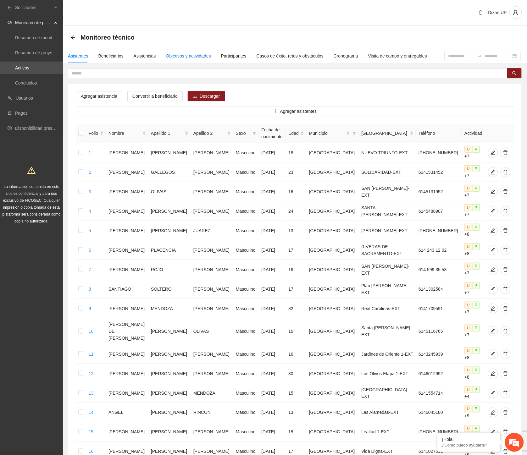
click at [189, 57] on div "Objetivos y actividades" at bounding box center [188, 55] width 45 height 7
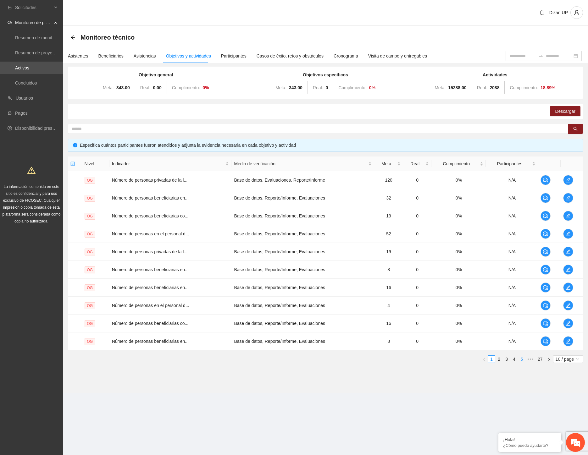
click at [520, 362] on link "5" at bounding box center [521, 359] width 7 height 7
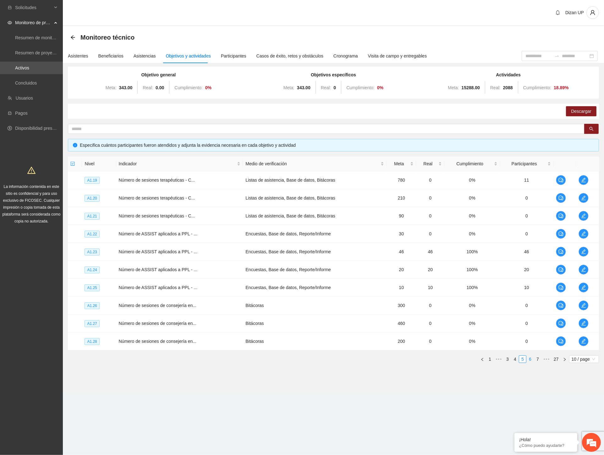
click at [531, 359] on link "6" at bounding box center [530, 359] width 7 height 7
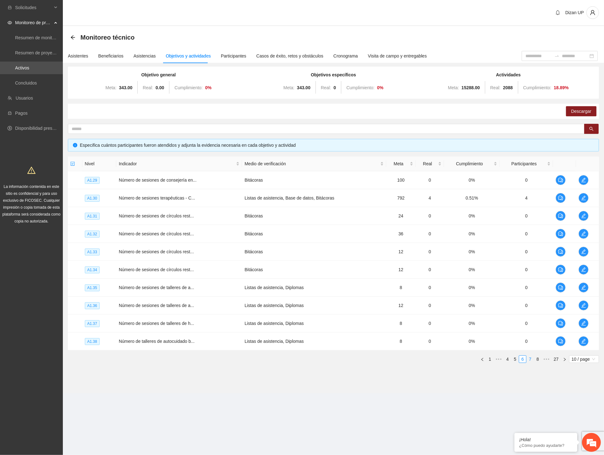
click at [531, 360] on link "7" at bounding box center [530, 359] width 7 height 7
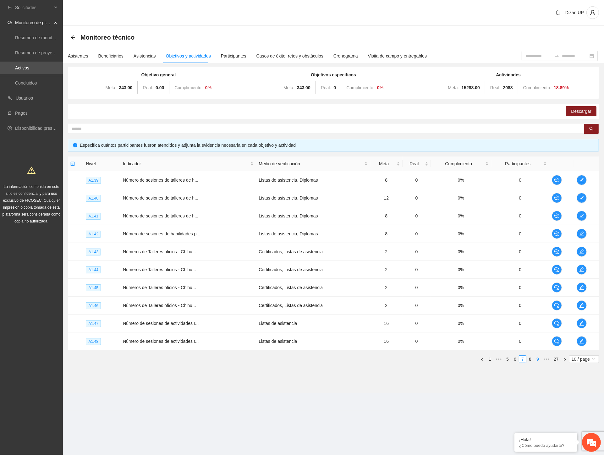
click at [530, 361] on link "8" at bounding box center [530, 359] width 7 height 7
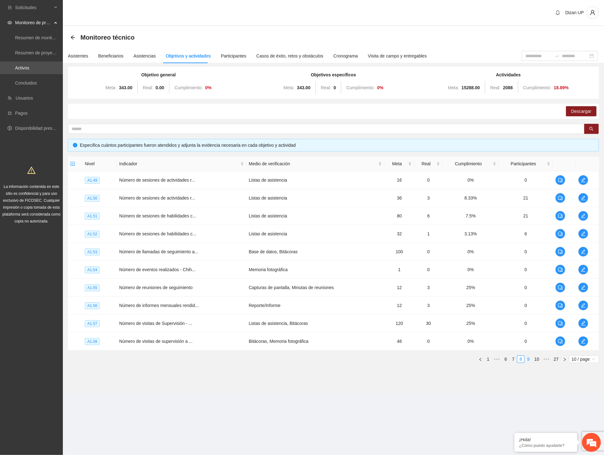
click at [527, 358] on link "9" at bounding box center [528, 359] width 7 height 7
click at [528, 360] on link "10" at bounding box center [527, 359] width 9 height 7
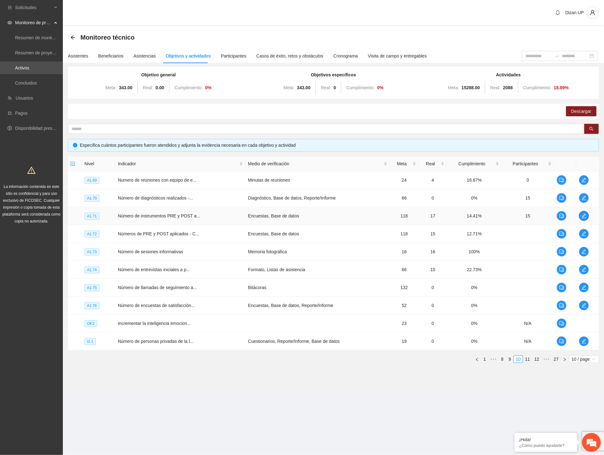
click at [532, 214] on icon "edit" at bounding box center [584, 216] width 4 height 4
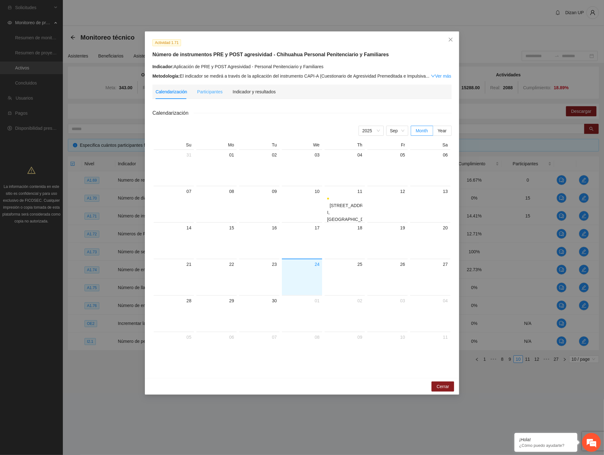
drag, startPoint x: 207, startPoint y: 96, endPoint x: 268, endPoint y: 93, distance: 60.7
click at [209, 96] on div "Participantes" at bounding box center [209, 92] width 25 height 14
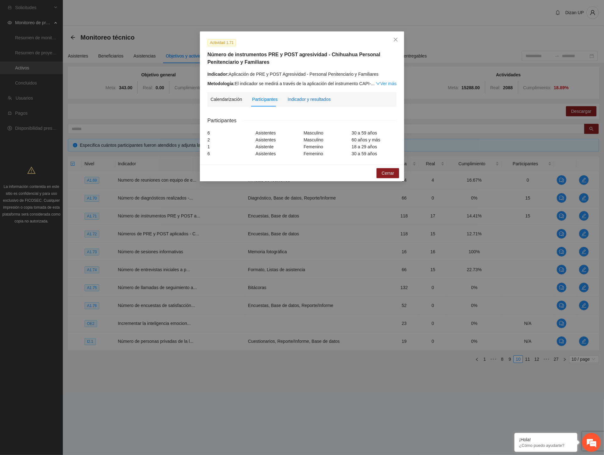
click at [307, 99] on div "Indicador y resultados" at bounding box center [309, 99] width 43 height 7
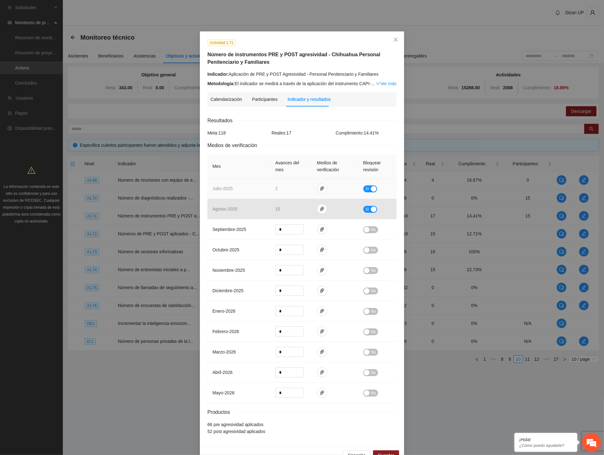
click at [371, 190] on div "button" at bounding box center [374, 189] width 6 height 6
drag, startPoint x: 236, startPoint y: 192, endPoint x: 227, endPoint y: 192, distance: 9.1
click at [227, 192] on tr "julio - 2025 * No" at bounding box center [301, 189] width 189 height 20
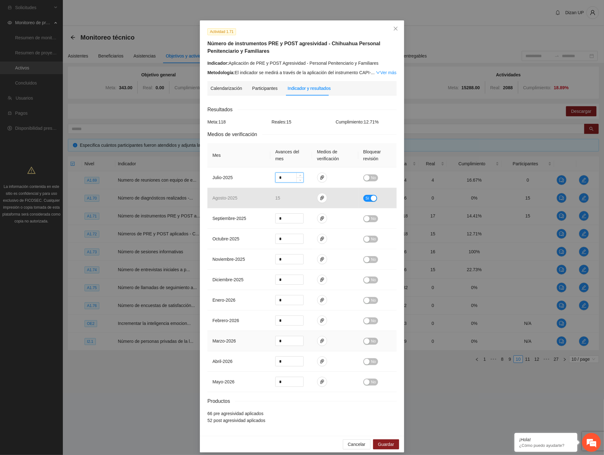
scroll to position [17, 0]
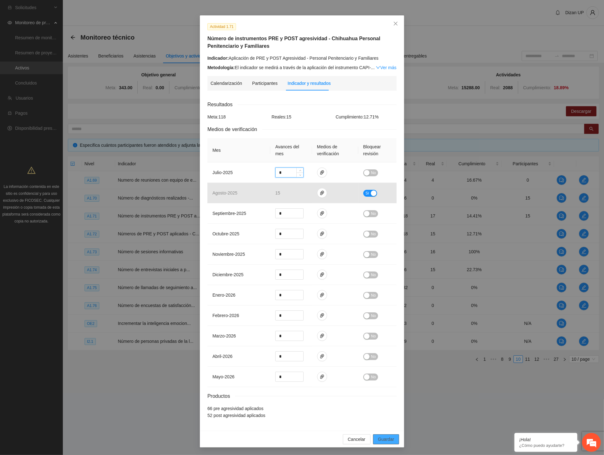
type input "*"
click at [379, 440] on span "Guardar" at bounding box center [386, 439] width 16 height 7
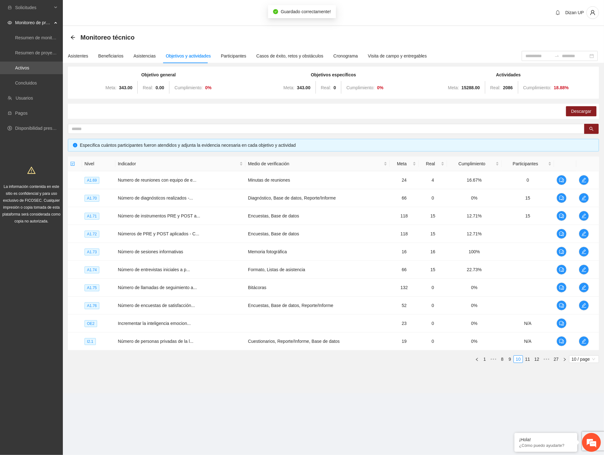
scroll to position [0, 0]
click at [269, 212] on td "Encuestas, Base de datos" at bounding box center [317, 216] width 144 height 18
click at [532, 214] on icon "edit" at bounding box center [584, 215] width 5 height 5
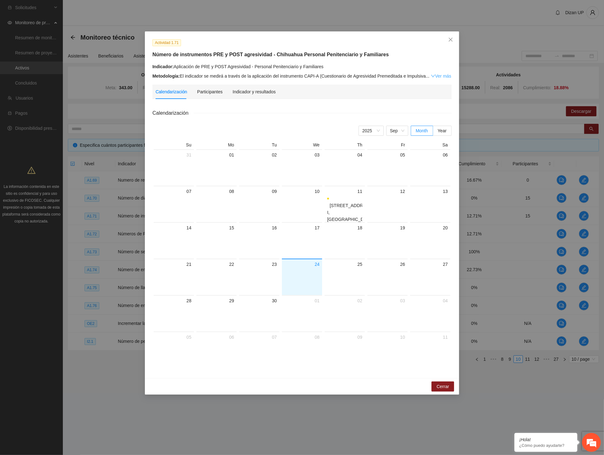
click at [436, 76] on link "Ver más" at bounding box center [441, 76] width 20 height 5
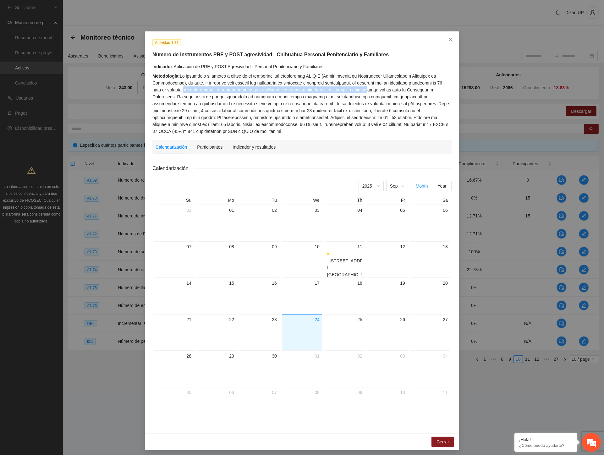
drag, startPoint x: 171, startPoint y: 89, endPoint x: 356, endPoint y: 90, distance: 185.1
click at [354, 91] on div "Metodología:" at bounding box center [301, 104] width 299 height 62
drag, startPoint x: 392, startPoint y: 87, endPoint x: 425, endPoint y: 86, distance: 33.3
click at [423, 86] on div "Metodología:" at bounding box center [301, 104] width 299 height 62
drag, startPoint x: 174, startPoint y: 96, endPoint x: 306, endPoint y: 99, distance: 132.4
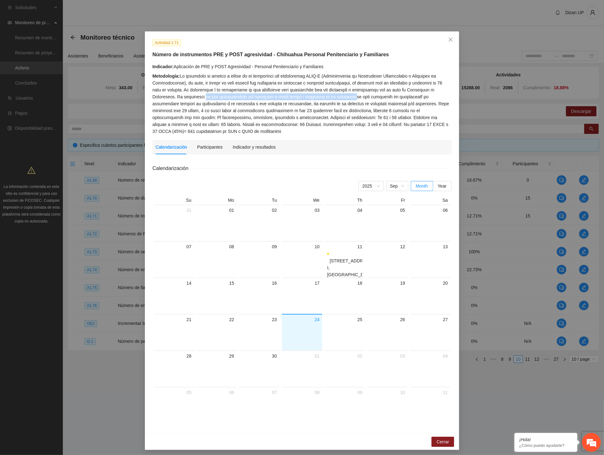
click at [306, 99] on div "Metodología:" at bounding box center [301, 104] width 299 height 62
drag, startPoint x: 346, startPoint y: 100, endPoint x: 428, endPoint y: 100, distance: 82.0
click at [428, 100] on div "Metodología:" at bounding box center [301, 104] width 299 height 62
drag, startPoint x: 248, startPoint y: 144, endPoint x: 244, endPoint y: 146, distance: 5.0
click at [247, 145] on div "Indicador y resultados" at bounding box center [254, 147] width 43 height 7
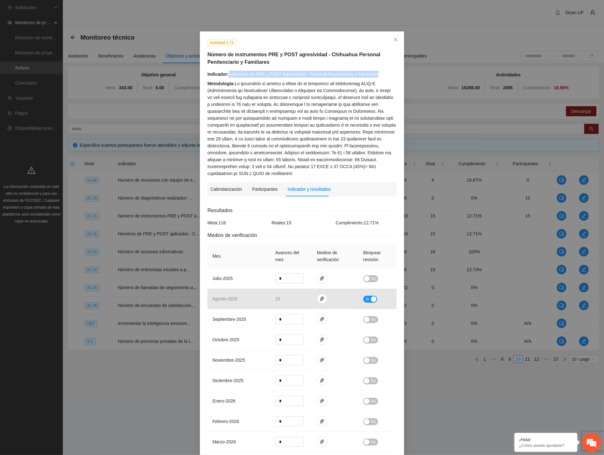
drag, startPoint x: 226, startPoint y: 74, endPoint x: 370, endPoint y: 72, distance: 144.0
click at [370, 72] on div "Indicador: Aplicación de PRE y POST Agresividad - Personal Penitenciario y Fami…" at bounding box center [301, 74] width 189 height 7
copy div "Aplicación de PRE y POST Agresividad - Personal Penitenciario y Familiares"
click at [334, 150] on div "Metodología:" at bounding box center [301, 128] width 189 height 97
click at [393, 41] on icon "close" at bounding box center [395, 39] width 5 height 5
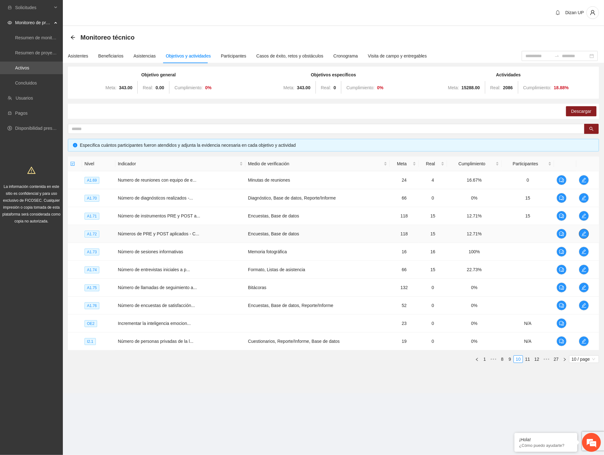
click at [532, 236] on span "edit" at bounding box center [583, 233] width 9 height 5
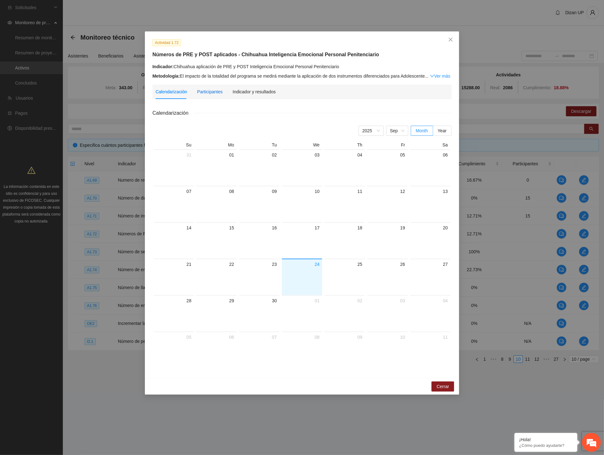
click at [201, 92] on div "Participantes" at bounding box center [209, 91] width 25 height 7
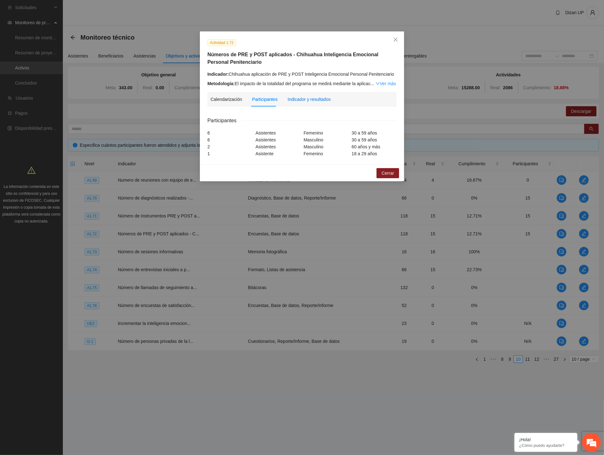
click at [301, 101] on div "Indicador y resultados" at bounding box center [309, 99] width 43 height 7
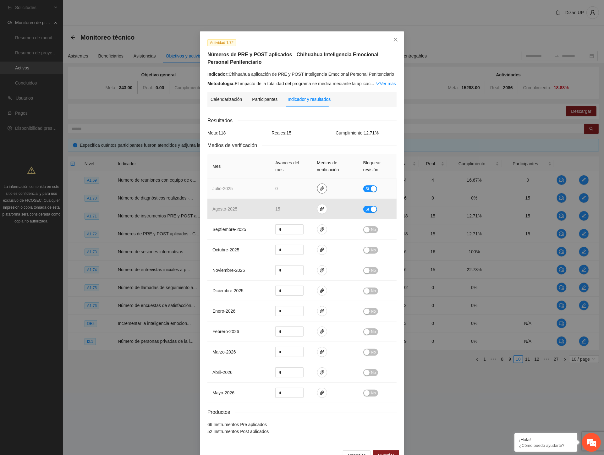
click at [323, 189] on span "paper-clip" at bounding box center [321, 188] width 9 height 5
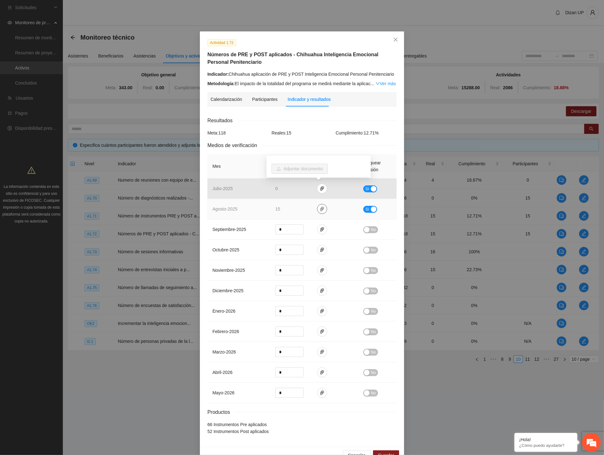
click at [320, 211] on icon "paper-clip" at bounding box center [322, 209] width 5 height 5
click at [300, 192] on link "AGOSTO_2025.zip" at bounding box center [321, 190] width 90 height 7
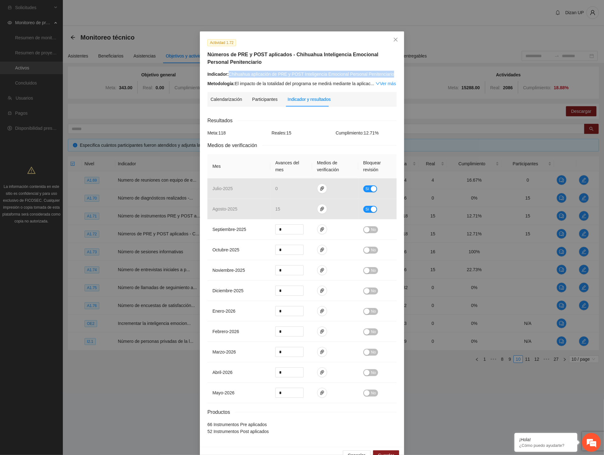
drag, startPoint x: 227, startPoint y: 74, endPoint x: 393, endPoint y: 73, distance: 166.6
click at [393, 73] on div "Indicador: Chihuahua aplicación de PRE y POST Inteligencia Emocional Personal P…" at bounding box center [301, 74] width 189 height 7
copy div "Chihuahua aplicación de PRE y POST Inteligencia Emocional Personal Penitenciario"
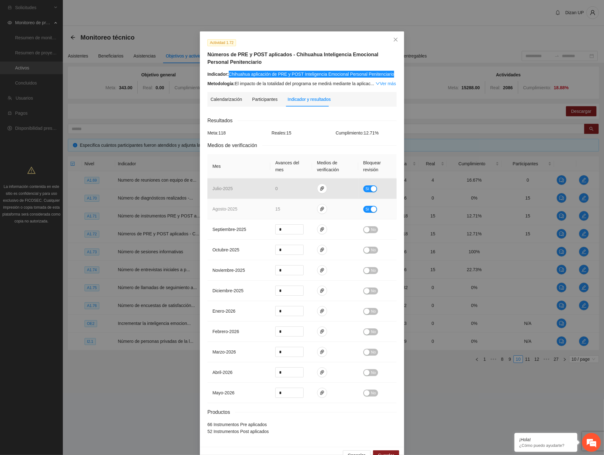
scroll to position [17, 0]
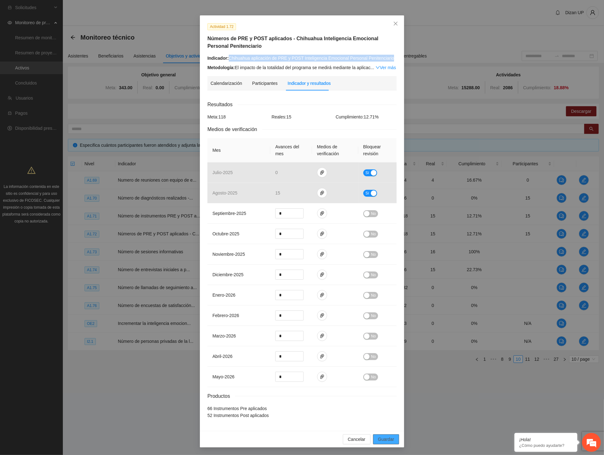
click at [386, 439] on span "Guardar" at bounding box center [386, 439] width 16 height 7
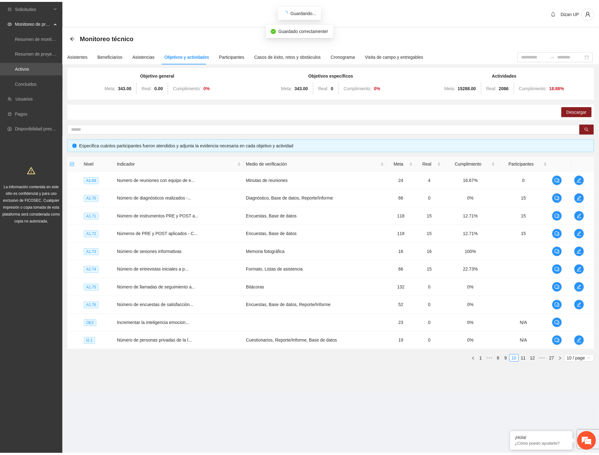
scroll to position [0, 0]
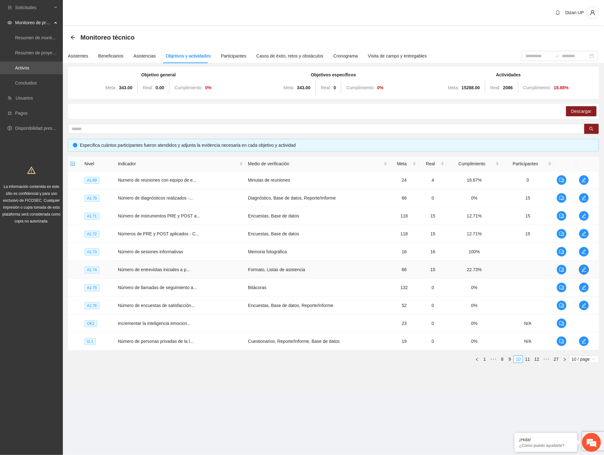
click at [532, 269] on icon "edit" at bounding box center [584, 269] width 5 height 5
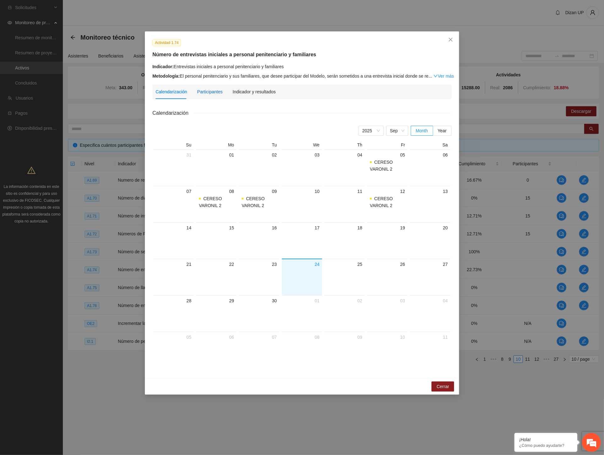
click at [210, 94] on div "Participantes" at bounding box center [209, 91] width 25 height 7
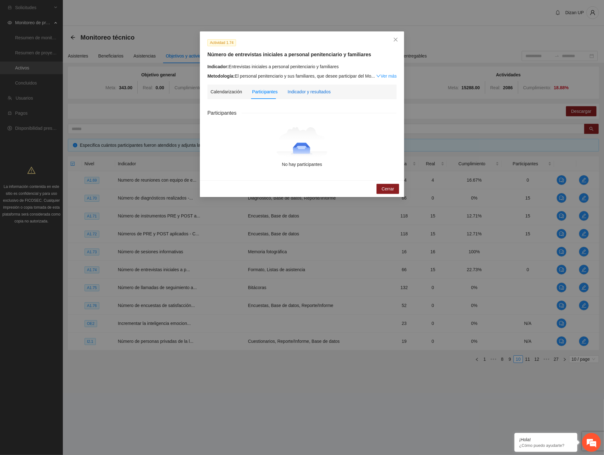
click at [319, 93] on div "Indicador y resultados" at bounding box center [309, 91] width 43 height 7
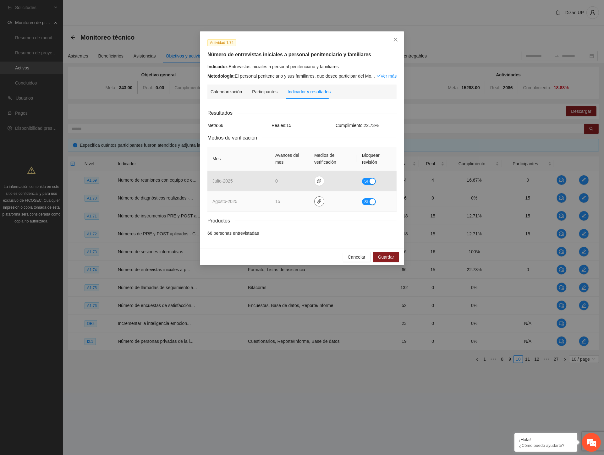
click at [320, 201] on icon "paper-clip" at bounding box center [319, 201] width 4 height 4
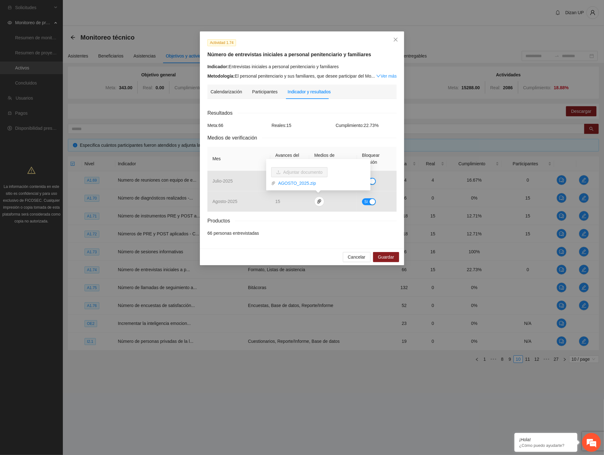
click at [326, 142] on div "Resultados Meta: 66 Reales: 15 Cumplimiento: 22.73 % Medios de verificación Mes…" at bounding box center [301, 173] width 189 height 128
click at [317, 181] on icon "paper-clip" at bounding box center [319, 181] width 5 height 5
click at [341, 136] on div "Medios de verificación" at bounding box center [301, 138] width 189 height 8
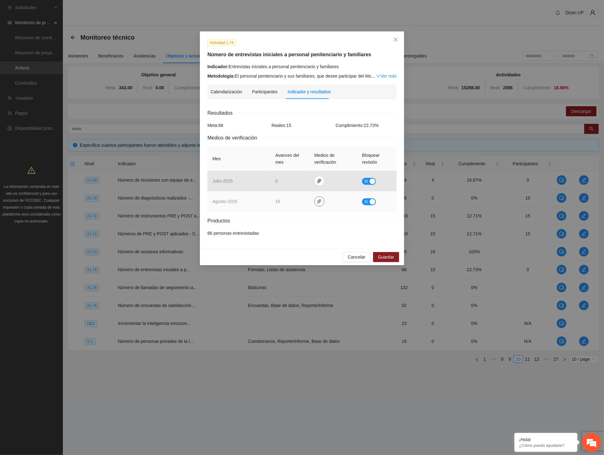
click at [317, 202] on icon "paper-clip" at bounding box center [319, 201] width 4 height 4
click at [286, 181] on link "AGOSTO_2025.zip" at bounding box center [321, 183] width 90 height 7
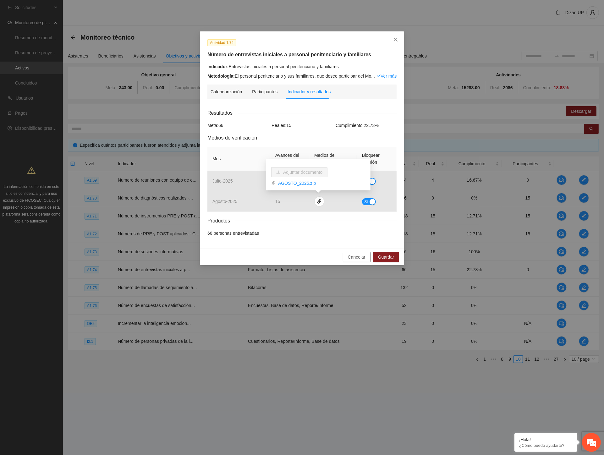
click at [356, 256] on span "Cancelar" at bounding box center [357, 257] width 18 height 7
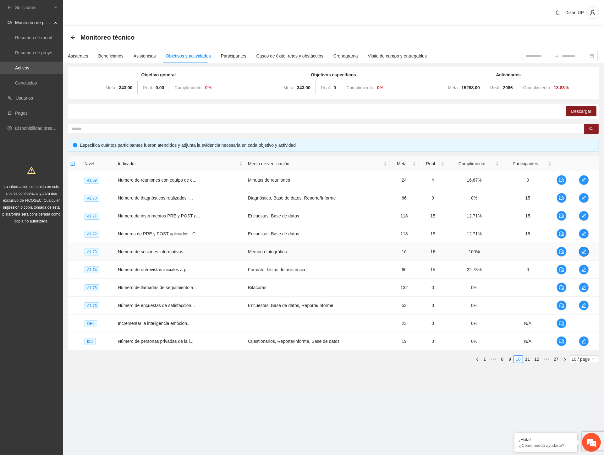
click at [532, 251] on icon "edit" at bounding box center [584, 251] width 5 height 5
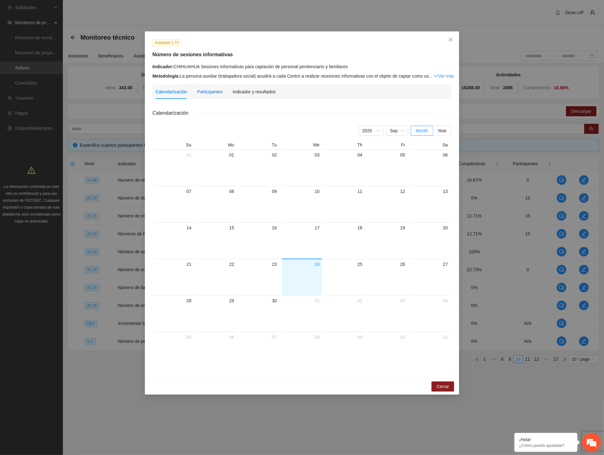
click at [204, 91] on div "Participantes" at bounding box center [209, 91] width 25 height 7
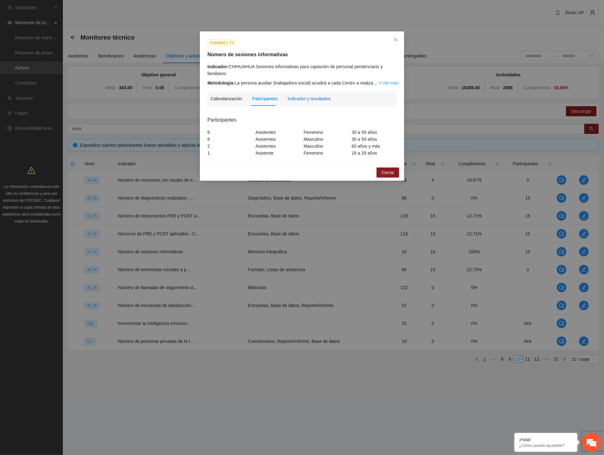
click at [295, 97] on div "Indicador y resultados" at bounding box center [309, 98] width 43 height 7
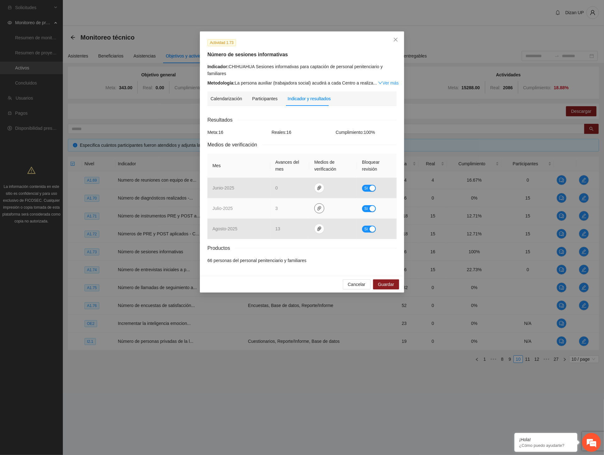
click at [321, 207] on icon "paper-clip" at bounding box center [319, 208] width 5 height 5
click at [293, 188] on link "JULIO_2025.zip" at bounding box center [321, 190] width 90 height 7
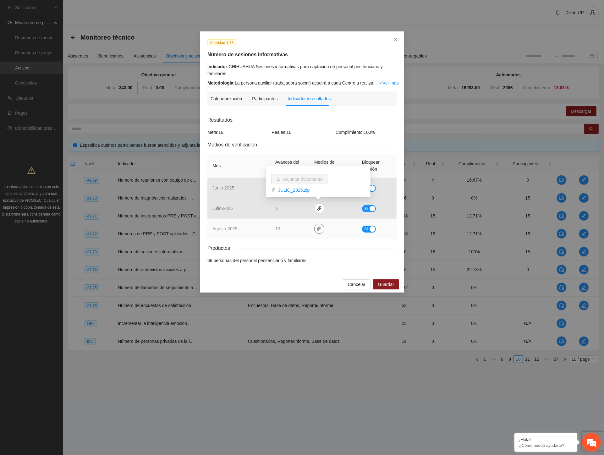
click at [317, 231] on icon "paper-clip" at bounding box center [319, 228] width 5 height 5
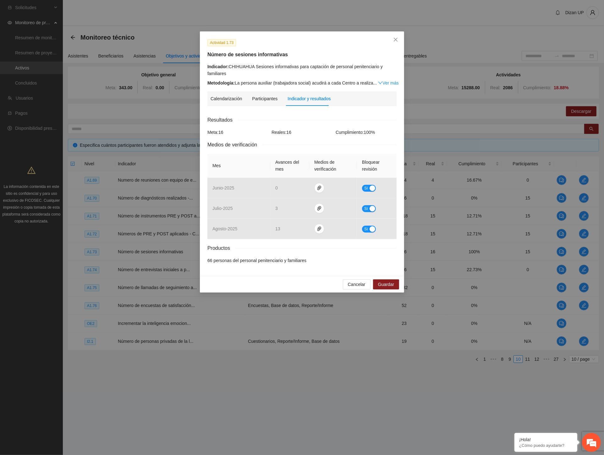
drag, startPoint x: 292, startPoint y: 246, endPoint x: 552, endPoint y: 134, distance: 283.7
click at [292, 246] on div "Productos" at bounding box center [301, 248] width 189 height 8
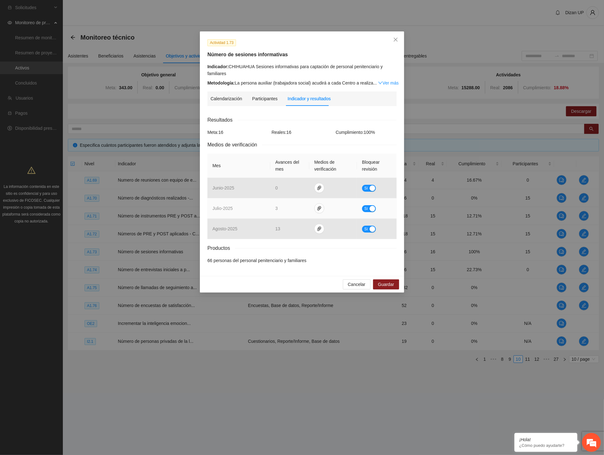
click at [366, 210] on span "Sí" at bounding box center [366, 208] width 4 height 7
click at [221, 206] on tr "julio - 2025 * No" at bounding box center [301, 208] width 189 height 20
type input "*"
click at [387, 285] on span "Guardar" at bounding box center [386, 284] width 16 height 7
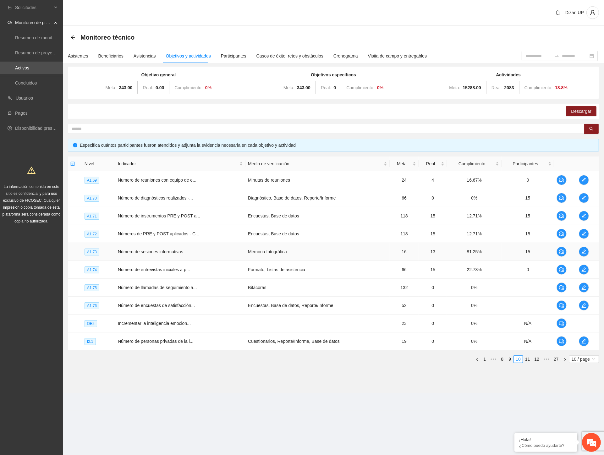
click at [532, 255] on td "15" at bounding box center [528, 252] width 52 height 18
click at [532, 252] on icon "edit" at bounding box center [584, 251] width 5 height 5
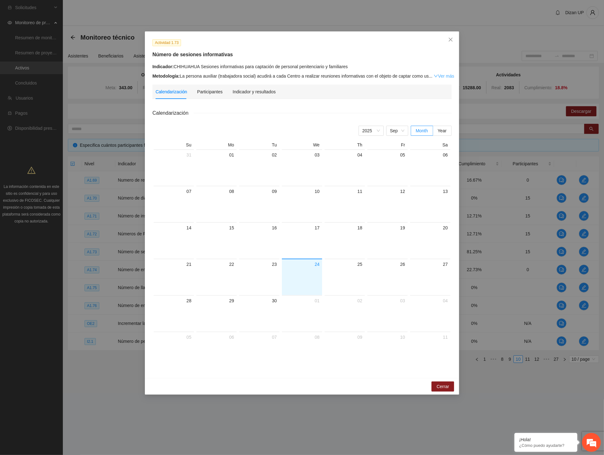
click at [441, 75] on link "Ver más" at bounding box center [444, 76] width 20 height 5
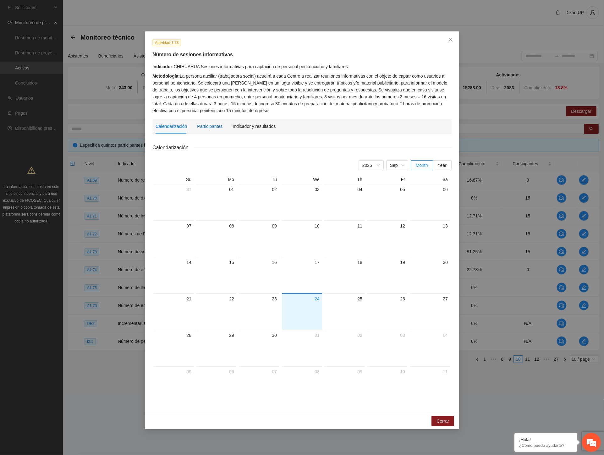
click at [212, 127] on div "Participantes" at bounding box center [209, 126] width 25 height 7
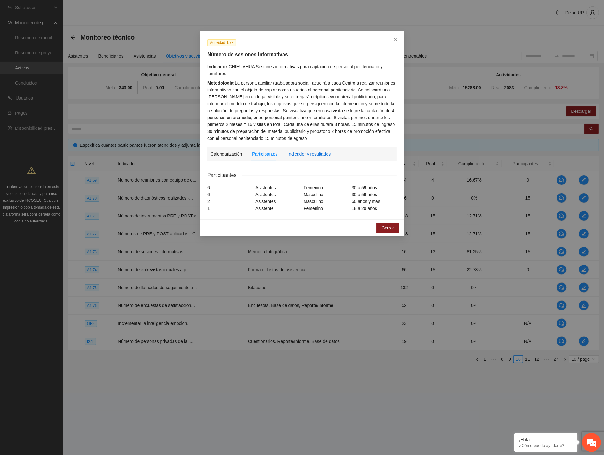
click at [302, 154] on div "Indicador y resultados" at bounding box center [309, 154] width 43 height 7
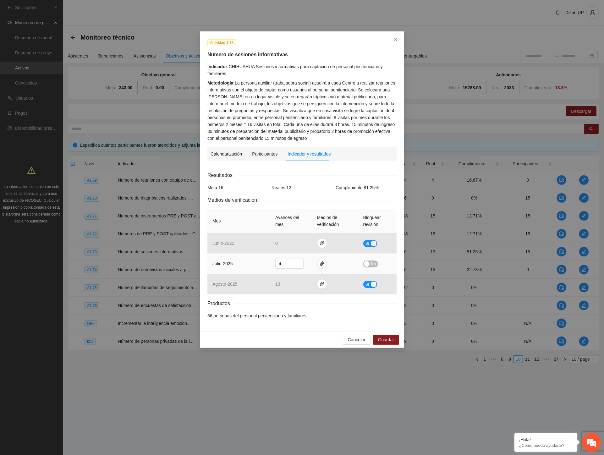
click at [372, 262] on span "No" at bounding box center [373, 264] width 5 height 7
drag, startPoint x: 371, startPoint y: 266, endPoint x: 366, endPoint y: 266, distance: 5.7
click at [370, 266] on div "button" at bounding box center [373, 264] width 6 height 6
drag, startPoint x: 286, startPoint y: 264, endPoint x: 229, endPoint y: 256, distance: 57.2
click at [241, 262] on tr "julio - 2025 * No" at bounding box center [301, 264] width 189 height 20
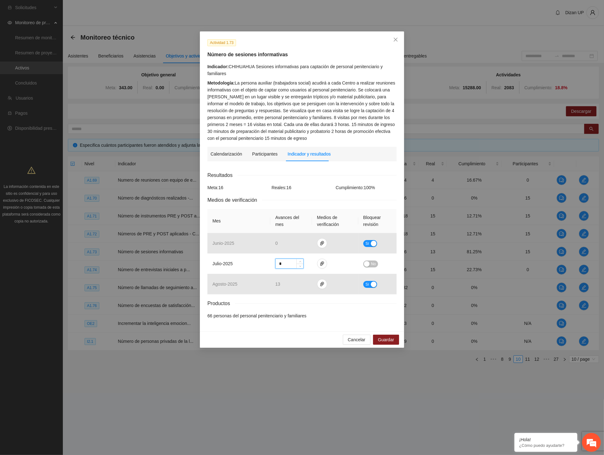
type input "*"
click at [367, 264] on div "button" at bounding box center [367, 264] width 6 height 6
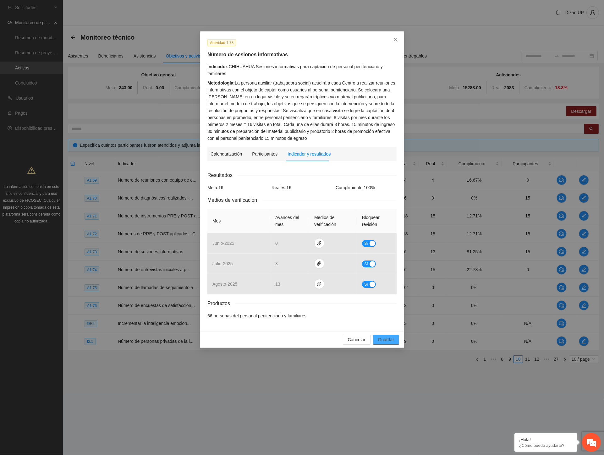
click at [381, 337] on span "Guardar" at bounding box center [386, 339] width 16 height 7
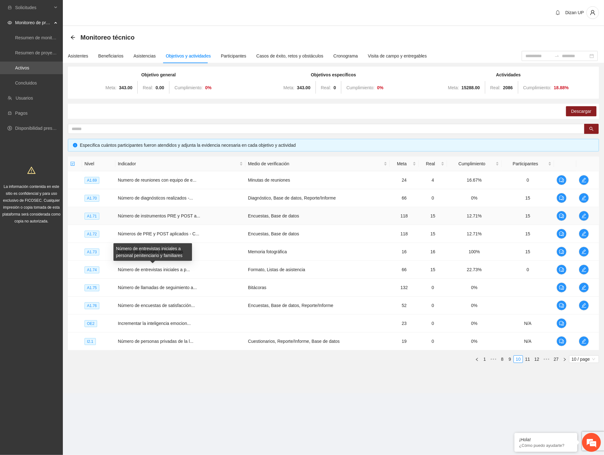
click at [207, 211] on td "Número de instrumentos PRE y POST a..." at bounding box center [180, 216] width 130 height 18
click at [532, 270] on icon "edit" at bounding box center [584, 269] width 5 height 5
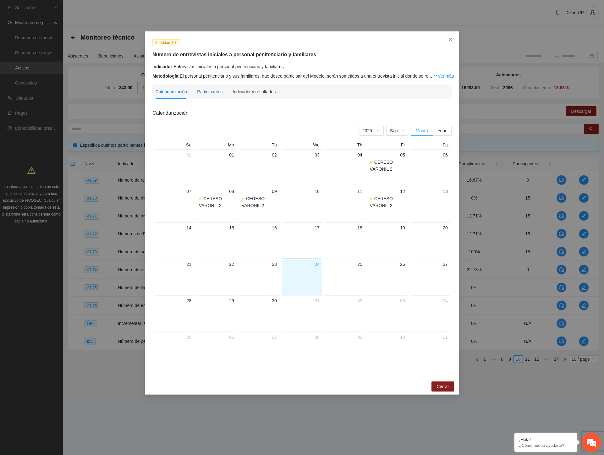
click at [212, 93] on div "Participantes" at bounding box center [209, 91] width 25 height 7
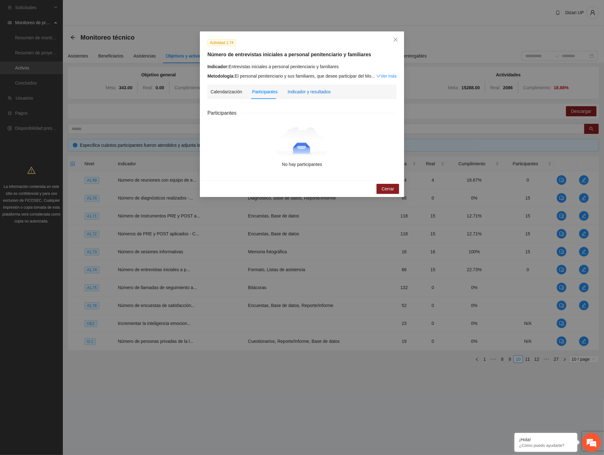
click at [300, 90] on div "Indicador y resultados" at bounding box center [309, 91] width 43 height 7
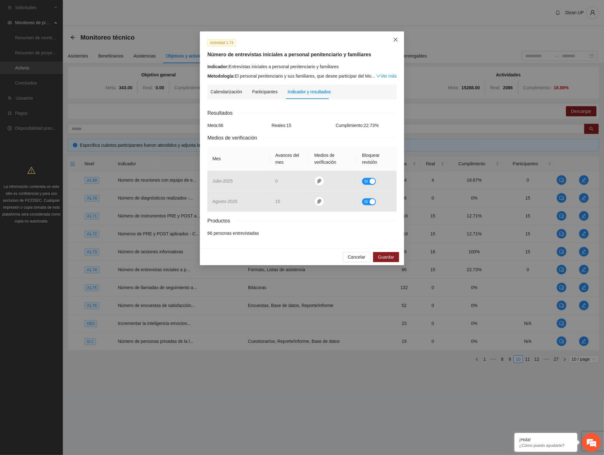
click at [395, 38] on icon "close" at bounding box center [395, 39] width 5 height 5
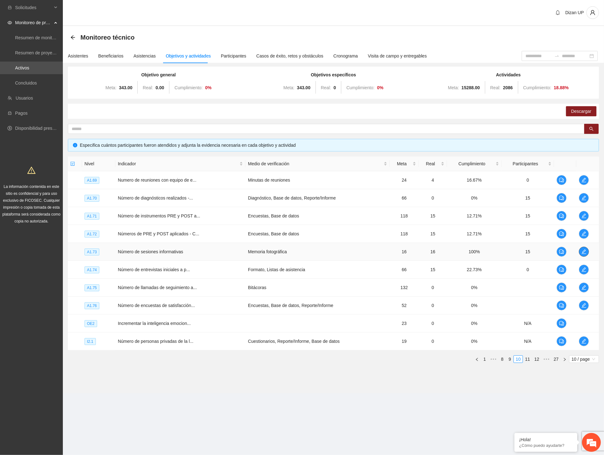
click at [532, 251] on icon "edit" at bounding box center [584, 251] width 5 height 5
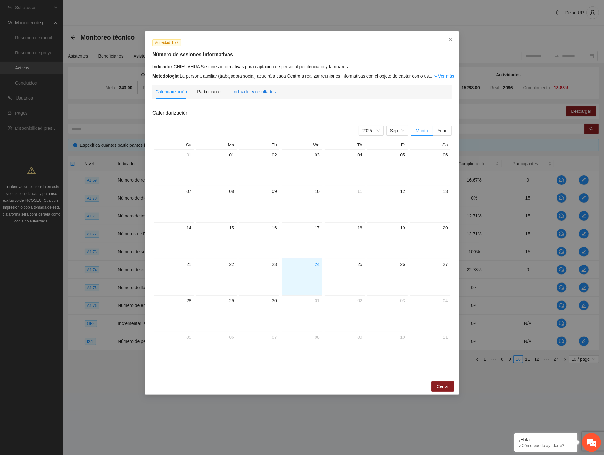
click at [240, 92] on div "Indicador y resultados" at bounding box center [254, 91] width 43 height 7
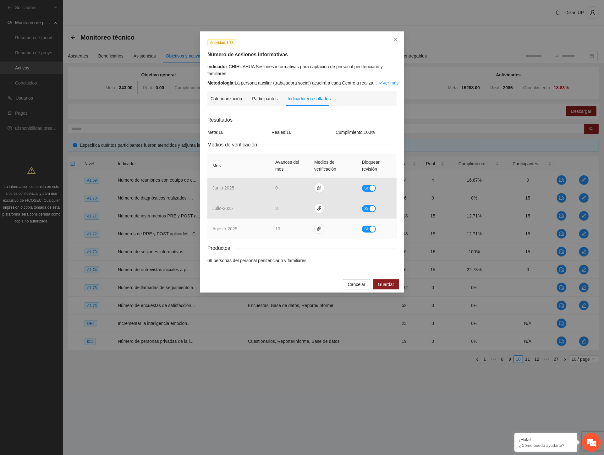
click at [370, 229] on div "button" at bounding box center [373, 229] width 6 height 6
click at [270, 231] on tr "agosto - 2025 ** No" at bounding box center [301, 229] width 189 height 20
type input "*"
click at [373, 231] on span "No" at bounding box center [373, 229] width 5 height 7
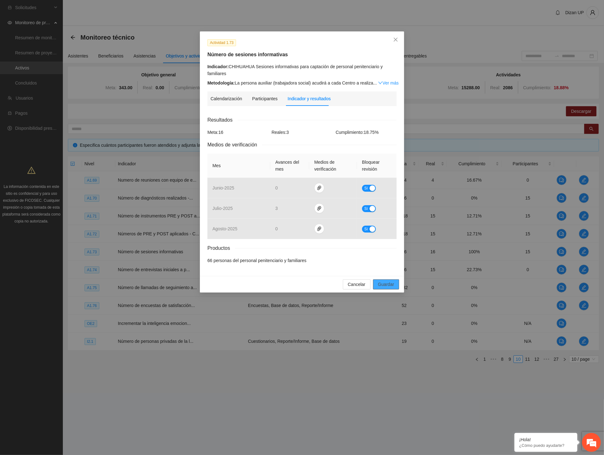
click at [383, 285] on span "Guardar" at bounding box center [386, 284] width 16 height 7
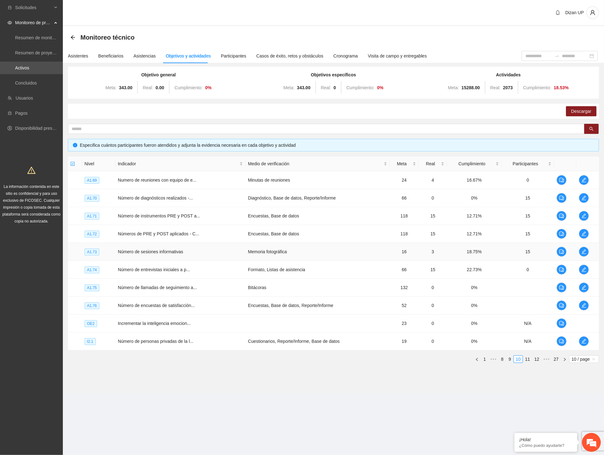
click at [532, 253] on td "15" at bounding box center [528, 252] width 52 height 18
click at [532, 252] on icon "edit" at bounding box center [584, 251] width 5 height 5
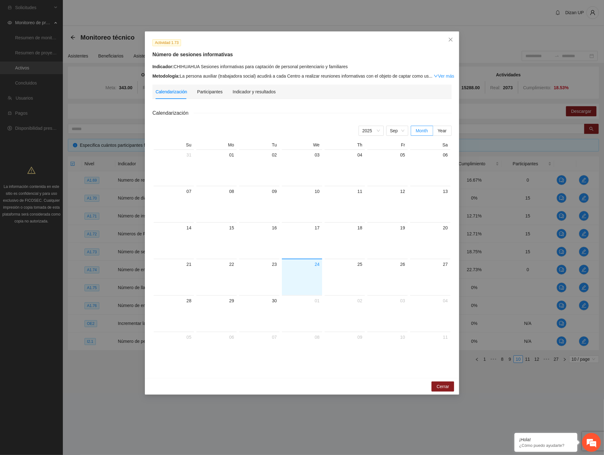
click at [258, 99] on div "Calendarización Participantes Indicador y resultados Calendarización 2025 Sep M…" at bounding box center [301, 228] width 299 height 286
click at [257, 95] on div "Indicador y resultados" at bounding box center [254, 91] width 43 height 7
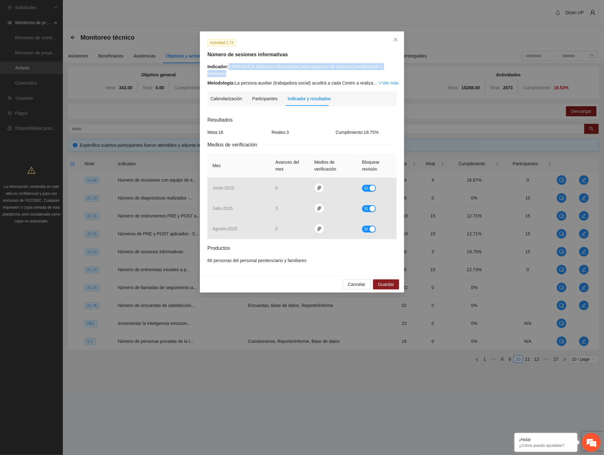
drag, startPoint x: 230, startPoint y: 67, endPoint x: 228, endPoint y: 71, distance: 5.2
click at [228, 71] on div "Indicador: CHIHUAHUA Sesiones informativas para captación de personal penitenci…" at bounding box center [301, 70] width 189 height 14
copy div "CHIHUAHUA Sesiones informativas para captación de personal penitenciario y fami…"
click at [374, 287] on button "Guardar" at bounding box center [386, 284] width 26 height 10
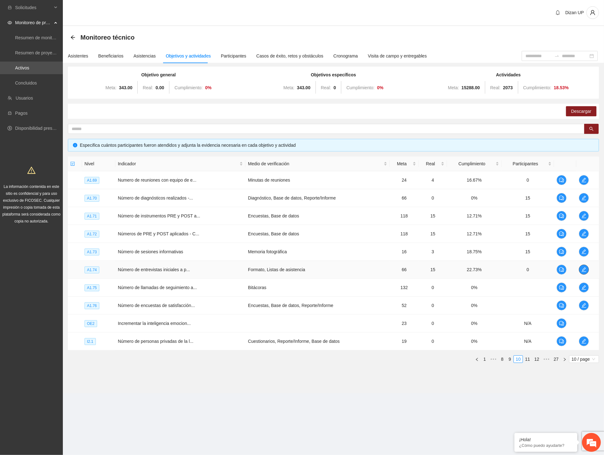
click at [532, 269] on icon "edit" at bounding box center [584, 269] width 5 height 5
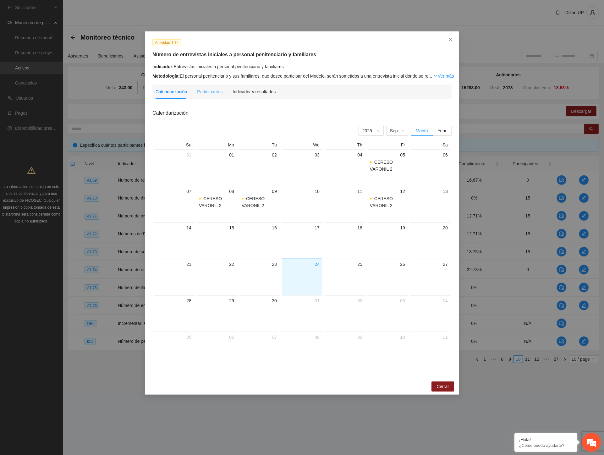
click at [208, 97] on div "Participantes" at bounding box center [209, 92] width 25 height 14
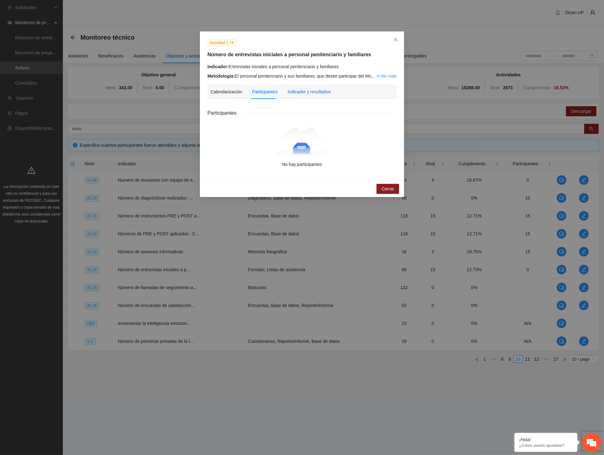
click at [307, 94] on div "Indicador y resultados" at bounding box center [309, 91] width 43 height 7
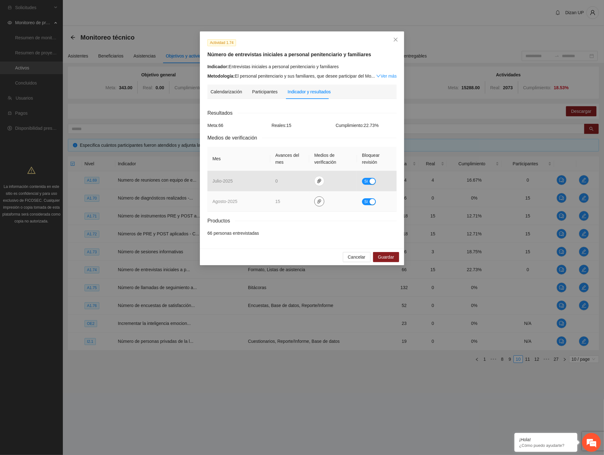
click at [317, 202] on icon "paper-clip" at bounding box center [319, 201] width 5 height 5
click at [287, 181] on link "AGOSTO_2025.zip" at bounding box center [321, 183] width 90 height 7
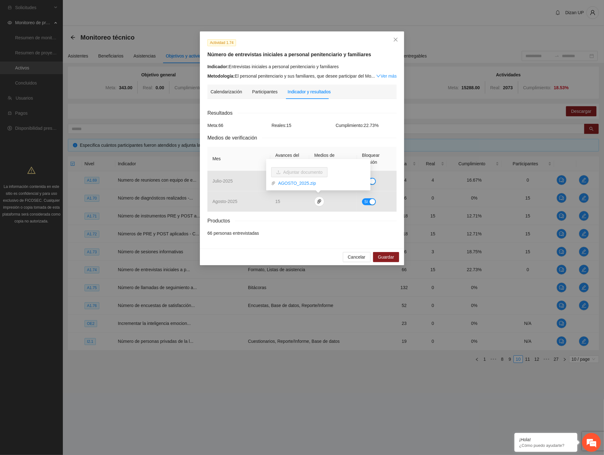
click at [316, 64] on div "Indicador: Entrevistas iniciales a personal penitenciario y familiares" at bounding box center [301, 66] width 189 height 7
drag, startPoint x: 291, startPoint y: 122, endPoint x: 282, endPoint y: 123, distance: 8.8
click at [291, 122] on div "Reales: 15" at bounding box center [302, 125] width 64 height 7
click at [271, 69] on div "Indicador: Entrevistas iniciales a personal penitenciario y familiares" at bounding box center [301, 66] width 189 height 7
click at [382, 76] on link "Ver más" at bounding box center [386, 76] width 20 height 5
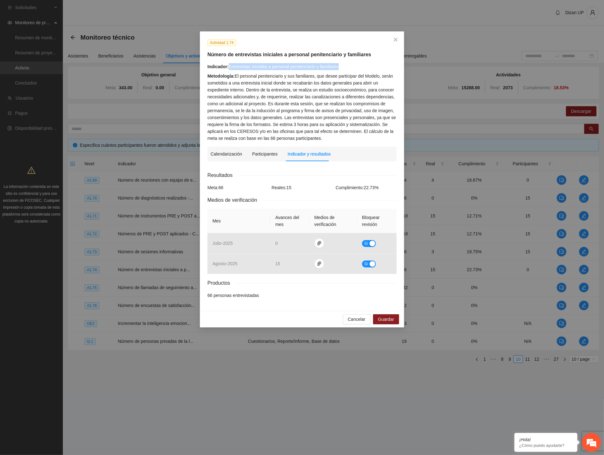
drag, startPoint x: 228, startPoint y: 65, endPoint x: 365, endPoint y: 65, distance: 136.7
click at [365, 65] on div "Indicador: Entrevistas iniciales a personal penitenciario y familiares" at bounding box center [301, 66] width 189 height 7
copy div "Entrevistas iniciales a personal penitenciario y familiares"
click at [353, 319] on span "Cancelar" at bounding box center [357, 319] width 18 height 7
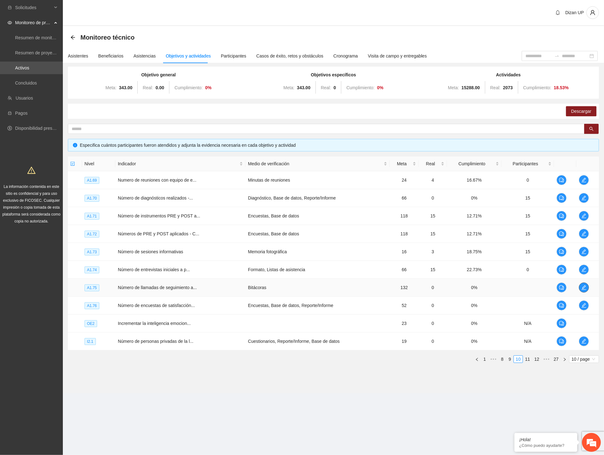
click at [532, 287] on icon "edit" at bounding box center [584, 287] width 5 height 5
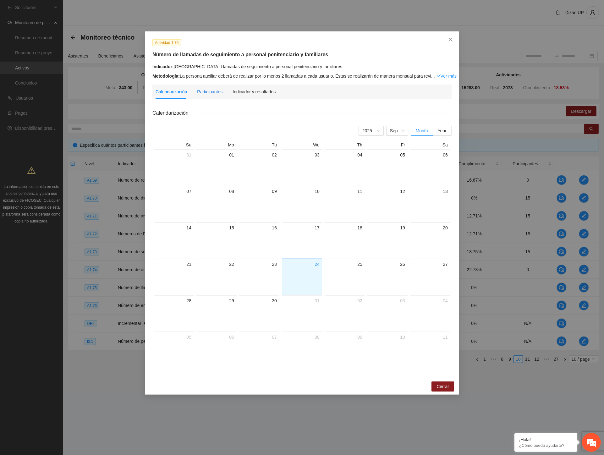
click at [212, 91] on div "Participantes" at bounding box center [209, 91] width 25 height 7
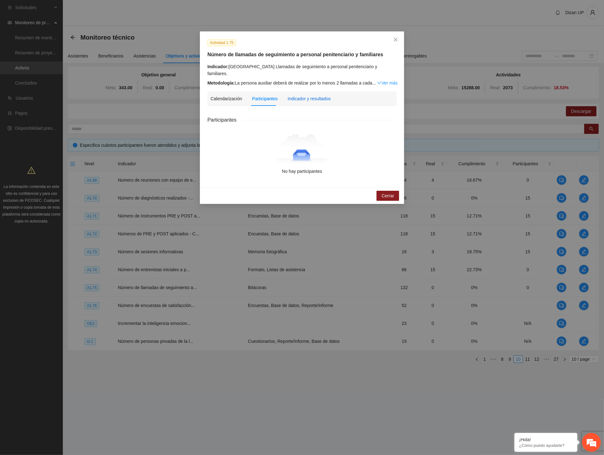
click at [299, 95] on div "Indicador y resultados" at bounding box center [309, 98] width 43 height 7
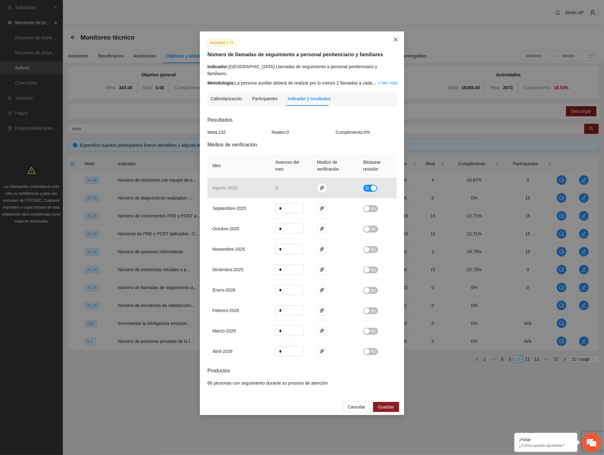
click at [394, 39] on icon "close" at bounding box center [395, 39] width 5 height 5
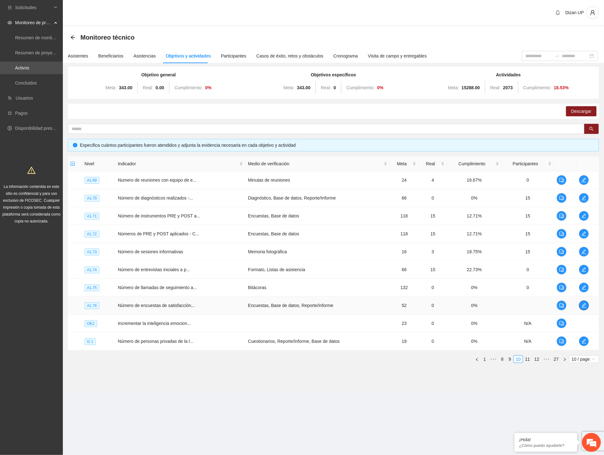
click at [532, 306] on icon "edit" at bounding box center [584, 305] width 4 height 4
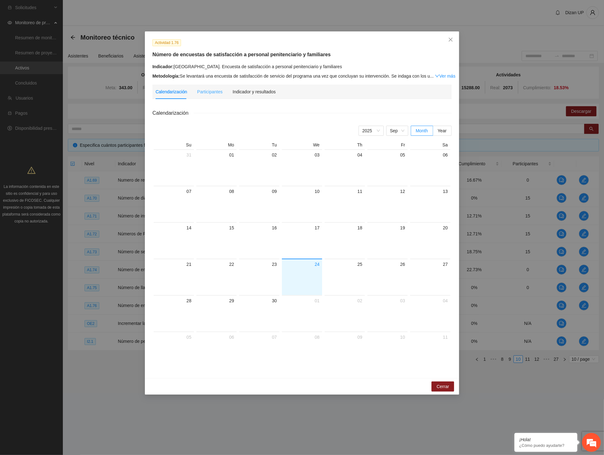
click at [206, 96] on div "Participantes" at bounding box center [209, 92] width 25 height 14
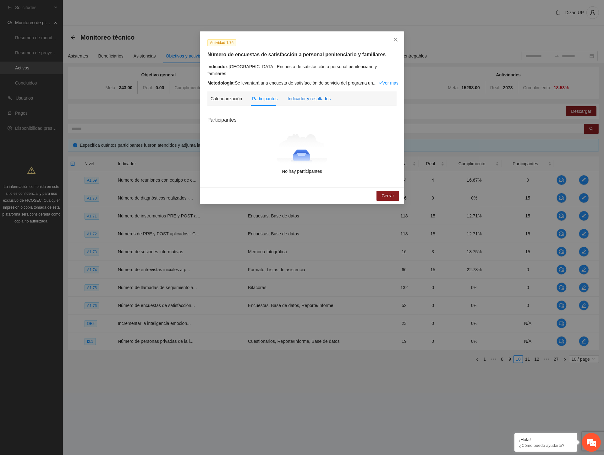
click at [303, 95] on div "Indicador y resultados" at bounding box center [309, 98] width 43 height 7
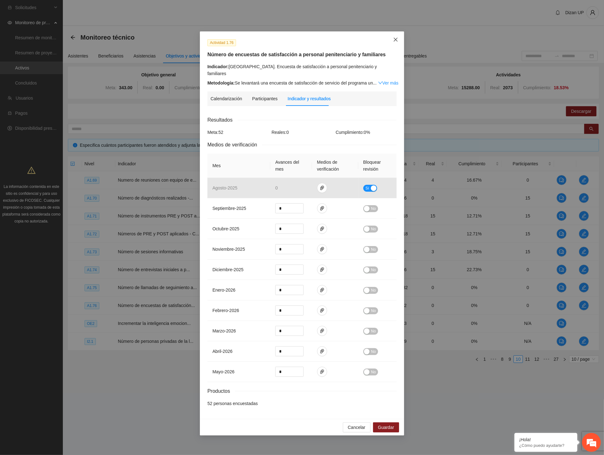
click at [398, 35] on span "Close" at bounding box center [395, 39] width 17 height 17
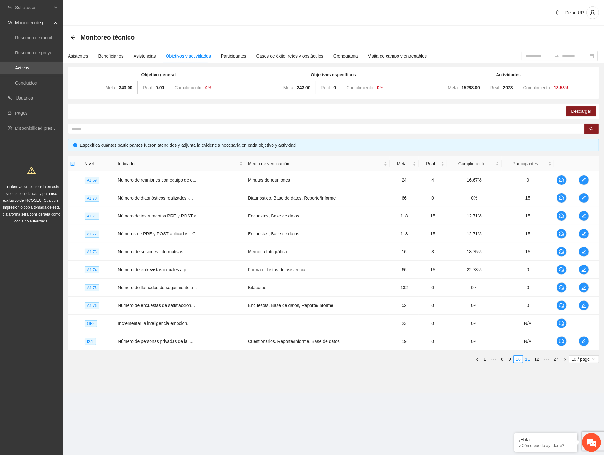
click at [527, 359] on link "11" at bounding box center [527, 359] width 9 height 7
click at [530, 359] on link "12" at bounding box center [527, 359] width 9 height 7
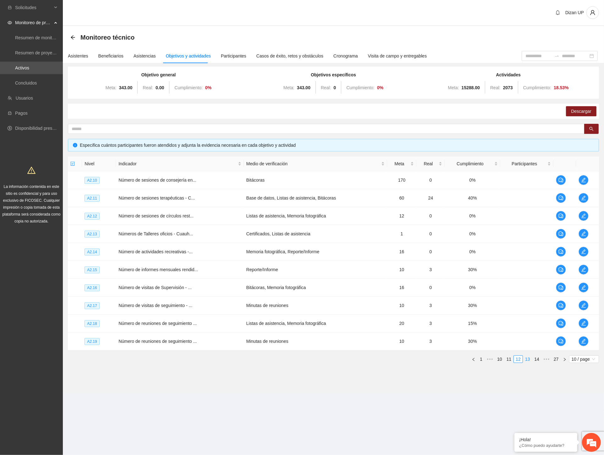
click at [528, 359] on link "13" at bounding box center [527, 359] width 9 height 7
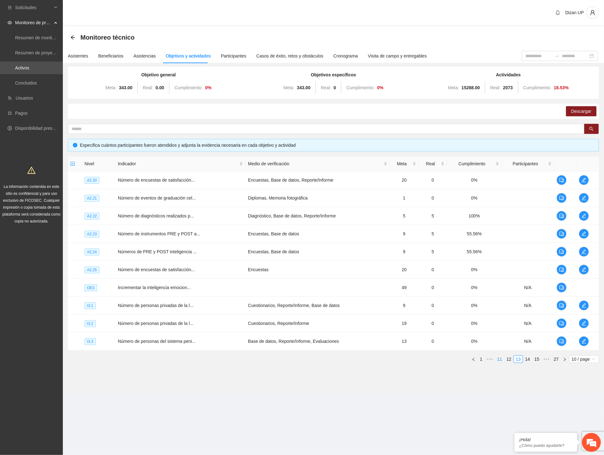
click at [501, 360] on link "11" at bounding box center [499, 359] width 9 height 7
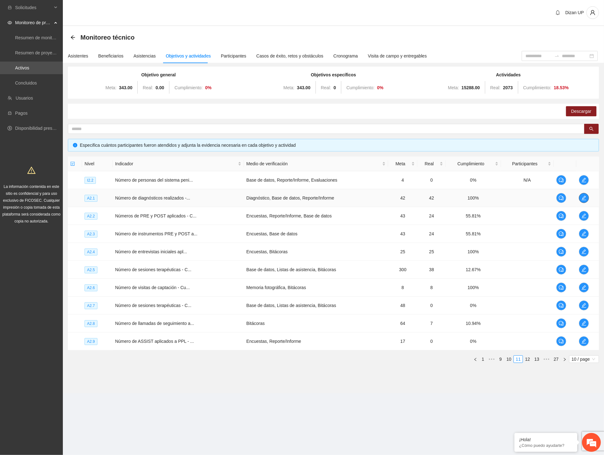
click at [532, 199] on icon "edit" at bounding box center [584, 198] width 5 height 5
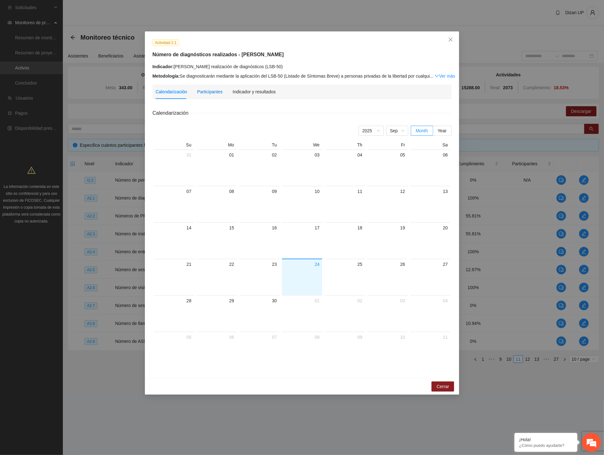
click at [207, 90] on div "Participantes" at bounding box center [209, 91] width 25 height 7
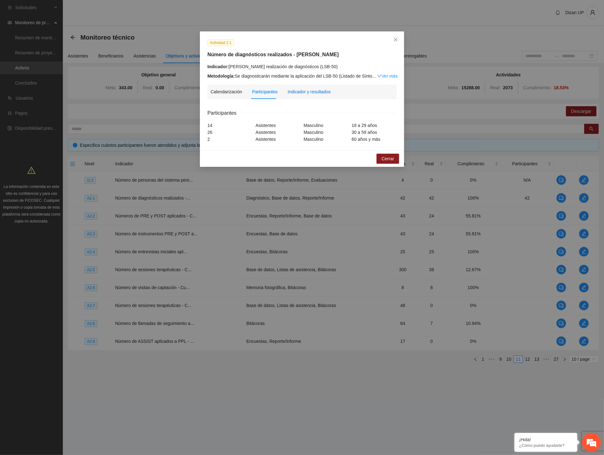
click at [302, 93] on div "Indicador y resultados" at bounding box center [309, 91] width 43 height 7
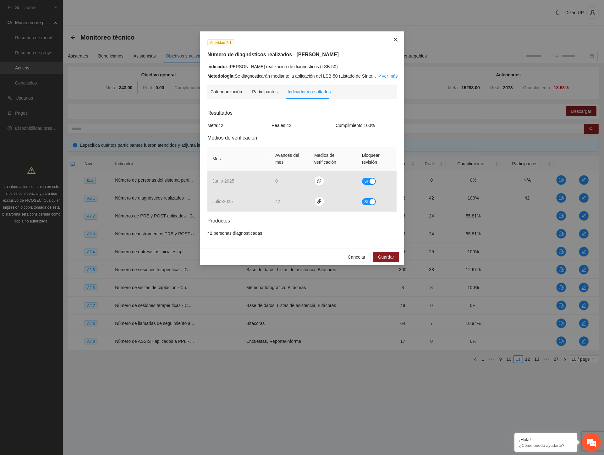
click at [398, 40] on icon "close" at bounding box center [395, 39] width 5 height 5
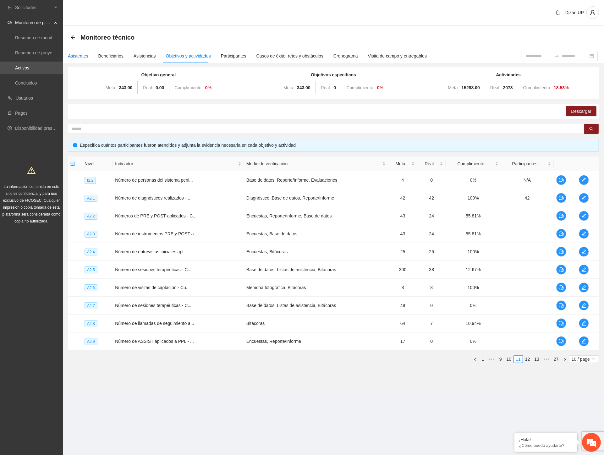
click at [80, 55] on div "Asistentes" at bounding box center [78, 55] width 20 height 7
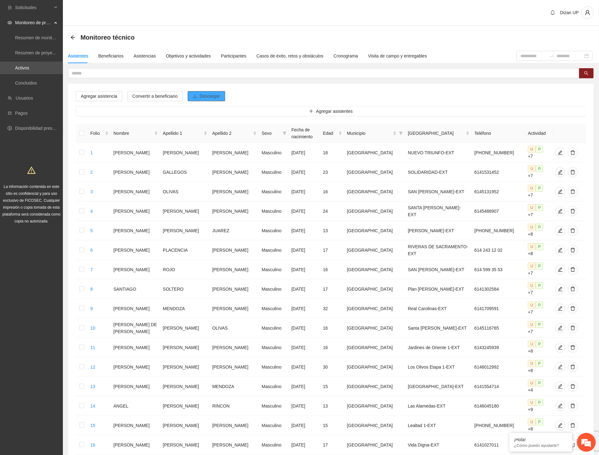
click at [200, 96] on span "Descargar" at bounding box center [210, 96] width 20 height 7
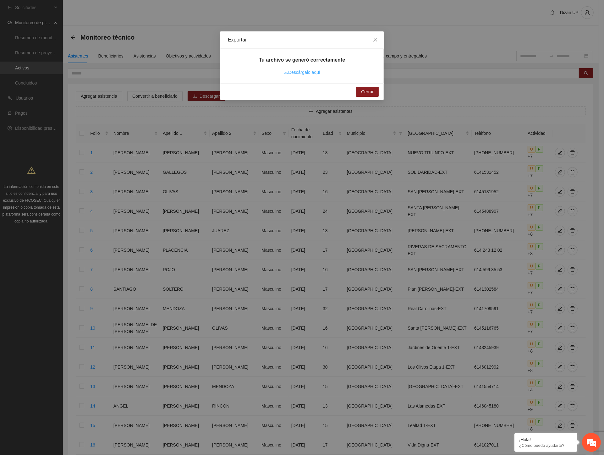
click at [314, 73] on link "Descárgalo aquí" at bounding box center [302, 72] width 36 height 5
click at [73, 66] on div "Exportar Tu archivo se generó correctamente Descárgalo aquí Cerrar" at bounding box center [302, 227] width 604 height 455
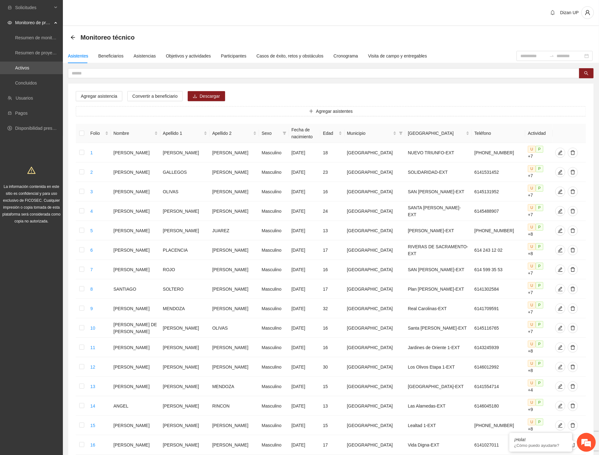
click at [74, 34] on div "Monitoreo técnico" at bounding box center [104, 37] width 68 height 10
click at [73, 36] on icon "arrow-left" at bounding box center [72, 37] width 5 height 5
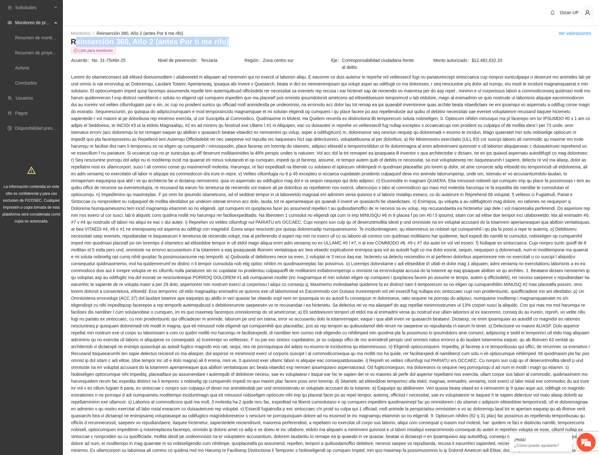
drag, startPoint x: 73, startPoint y: 40, endPoint x: 234, endPoint y: 39, distance: 161.3
click at [234, 39] on h3 "Reinserción 360, Año 2 (antes Por ti me rifo)" at bounding box center [331, 42] width 520 height 10
copy h3 "einserción 360, Año 2 (antes Por ti me rifo)"
click at [190, 46] on h3 "Reinserción 360, Año 2 (antes Por ti me rifo)" at bounding box center [331, 42] width 520 height 10
click at [226, 42] on h3 "Reinserción 360, Año 2 (antes Por ti me rifo)" at bounding box center [331, 42] width 520 height 10
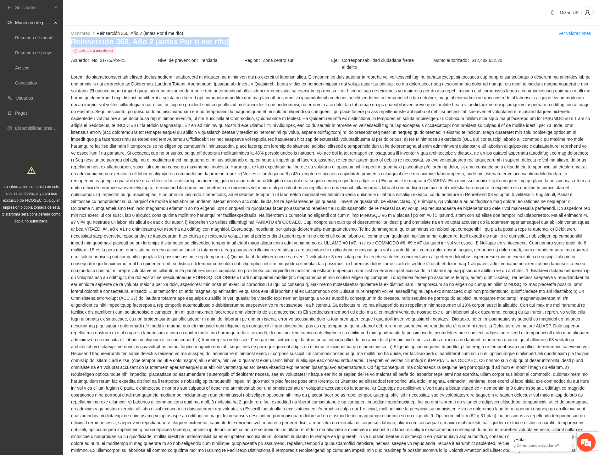
drag, startPoint x: 228, startPoint y: 41, endPoint x: 71, endPoint y: 44, distance: 156.2
click at [71, 44] on h3 "Reinserción 360, Año 2 (antes Por ti me rifo)" at bounding box center [331, 42] width 520 height 10
copy h3 "Reinserción 360, Año 2 (antes Por ti me rifo)"
drag, startPoint x: 137, startPoint y: 65, endPoint x: 205, endPoint y: 47, distance: 70.2
click at [138, 65] on td "Acuerdo No. 31-75/Abr-25" at bounding box center [114, 65] width 87 height 17
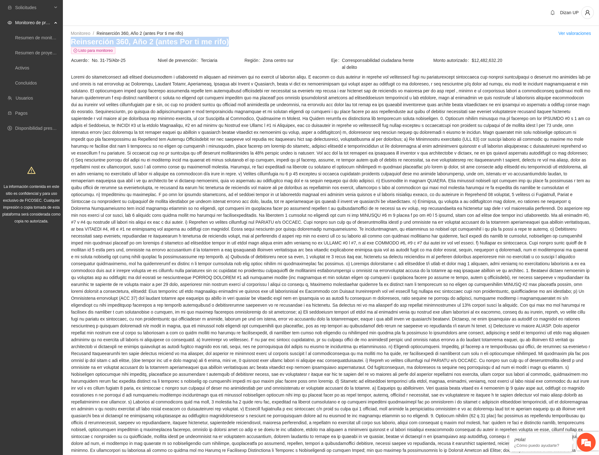
drag, startPoint x: 226, startPoint y: 41, endPoint x: 70, endPoint y: 43, distance: 156.2
click at [70, 43] on div "Monitoreo / Reinserción 360, Año 2 (antes Por ti me rifo) / Ver valoraciones Re…" at bounding box center [331, 329] width 536 height 598
copy h3 "Reinserción 360, Año 2 (antes Por ti me rifo)"
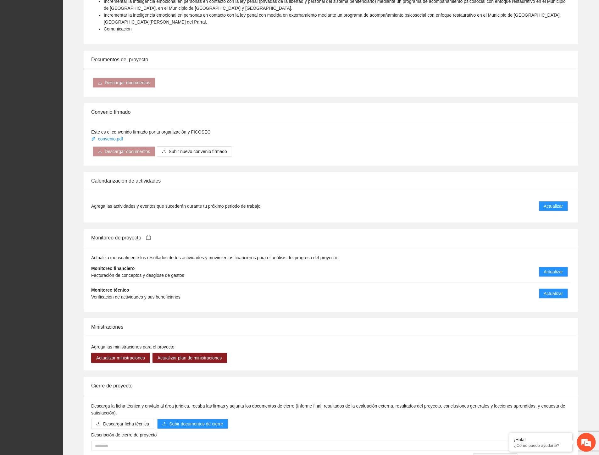
scroll to position [869, 0]
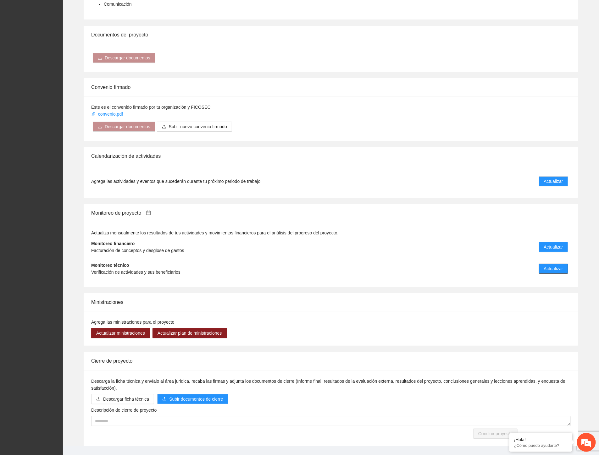
click at [532, 265] on span "Actualizar" at bounding box center [553, 268] width 19 height 7
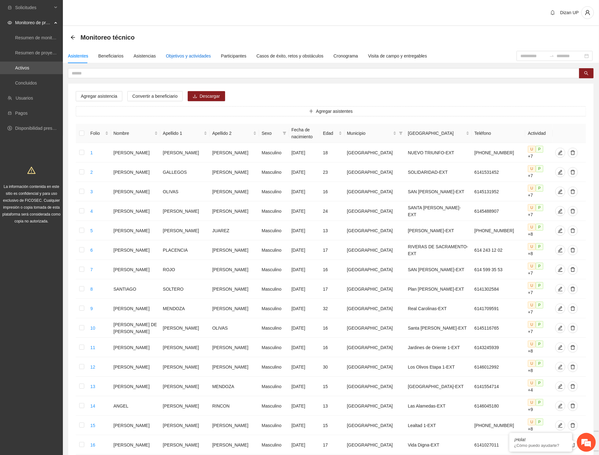
click at [194, 56] on div "Objetivos y actividades" at bounding box center [188, 55] width 45 height 7
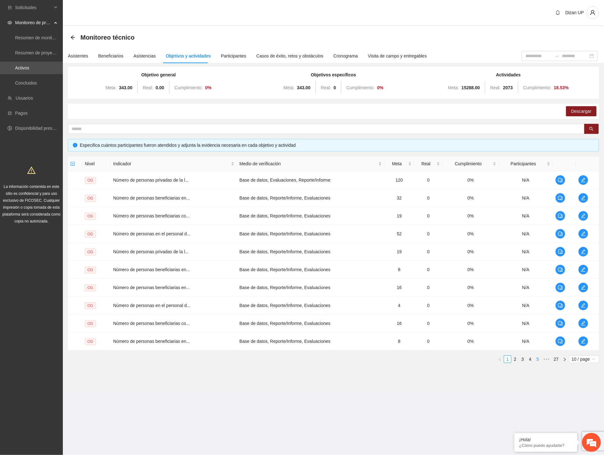
click at [532, 359] on link "5" at bounding box center [537, 359] width 7 height 7
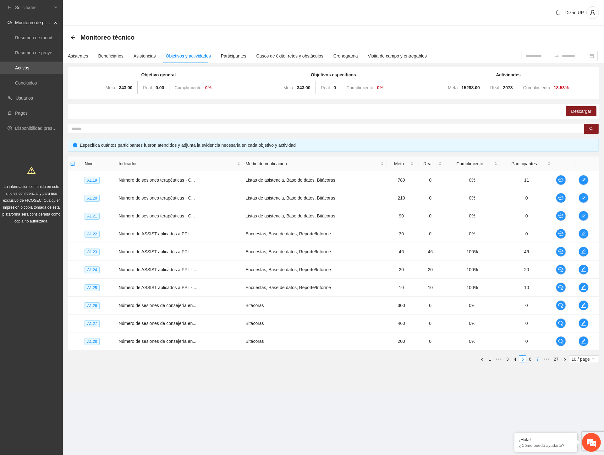
click at [532, 359] on link "7" at bounding box center [537, 359] width 7 height 7
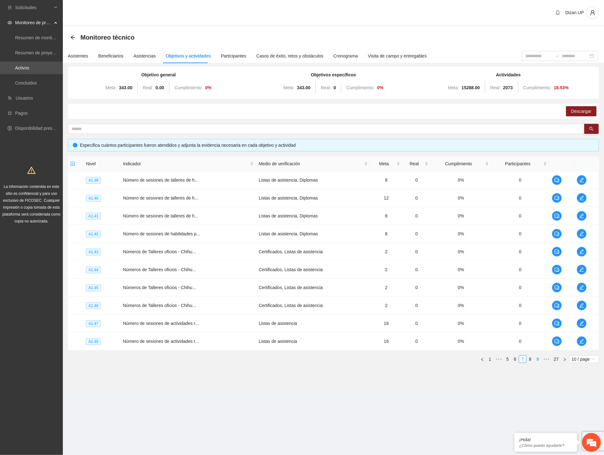
click at [532, 359] on link "9" at bounding box center [537, 359] width 7 height 7
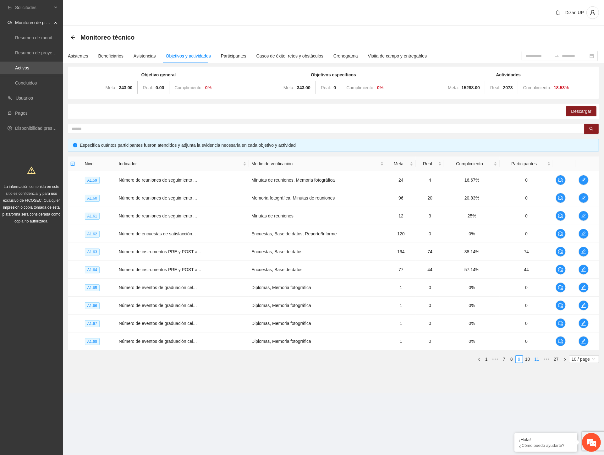
click at [532, 359] on link "11" at bounding box center [536, 359] width 9 height 7
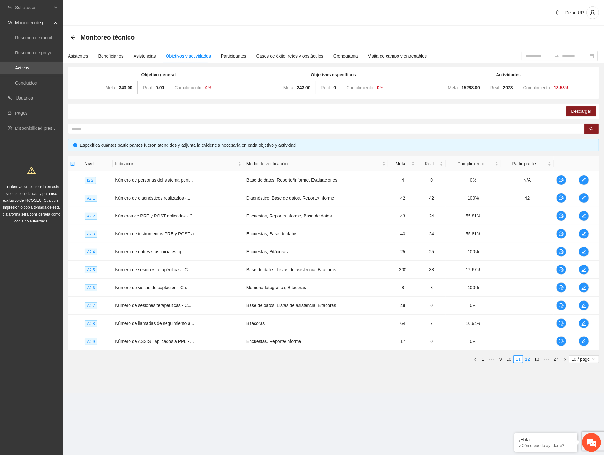
click at [528, 360] on link "12" at bounding box center [527, 359] width 9 height 7
click at [509, 359] on link "11" at bounding box center [509, 359] width 9 height 7
click at [532, 193] on button "button" at bounding box center [584, 198] width 10 height 10
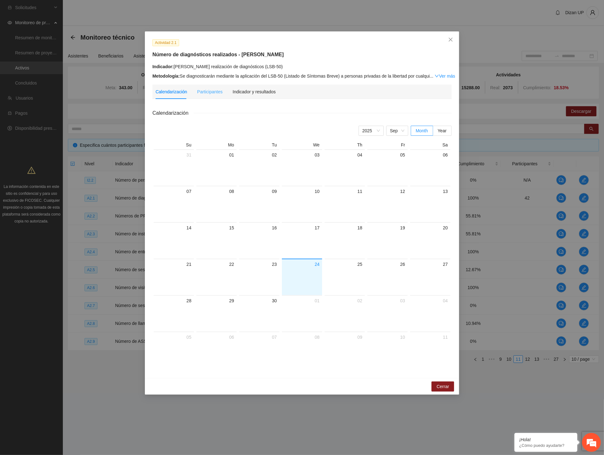
click at [216, 96] on div "Participantes" at bounding box center [209, 92] width 25 height 14
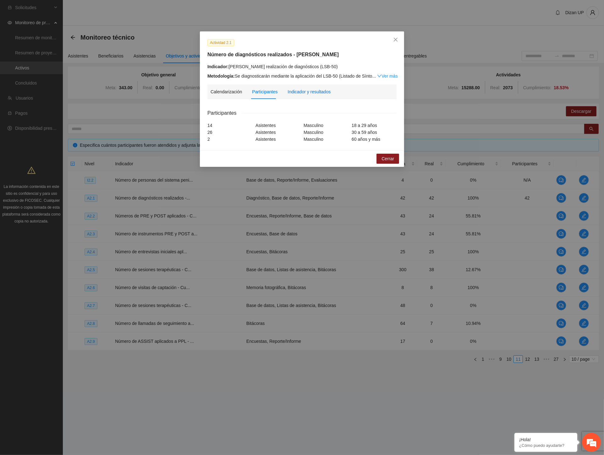
click at [310, 94] on div "Indicador y resultados" at bounding box center [309, 91] width 43 height 7
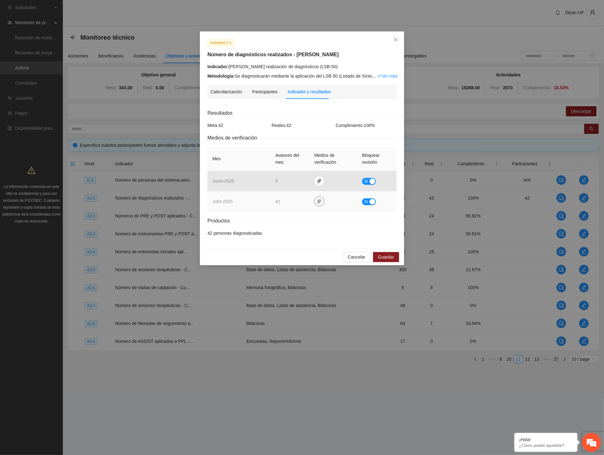
click at [317, 201] on icon "paper-clip" at bounding box center [319, 201] width 5 height 5
click at [293, 180] on link "JULIO_2025.zip" at bounding box center [321, 183] width 90 height 7
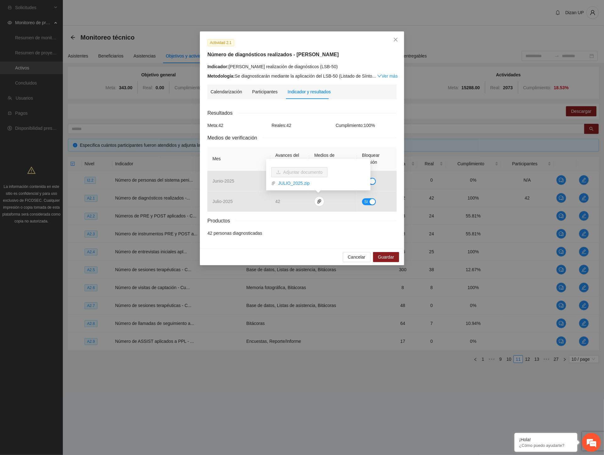
click at [129, 143] on div "Actividad 2.1 Número de diagnósticos realizados - Cuauhtémoc Indicador: Cuauhté…" at bounding box center [302, 227] width 604 height 455
click at [362, 258] on span "Cancelar" at bounding box center [357, 257] width 18 height 7
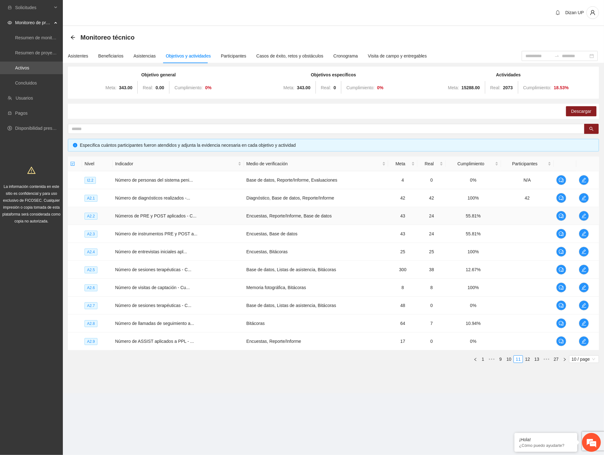
click at [531, 216] on td at bounding box center [527, 216] width 53 height 18
click at [532, 216] on span "edit" at bounding box center [583, 215] width 9 height 5
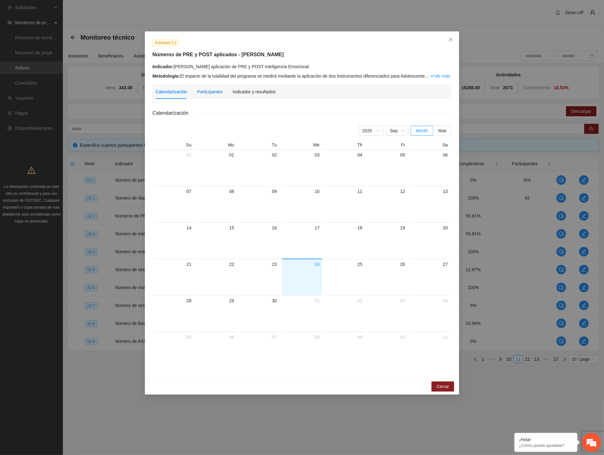
click at [202, 92] on div "Participantes" at bounding box center [209, 91] width 25 height 7
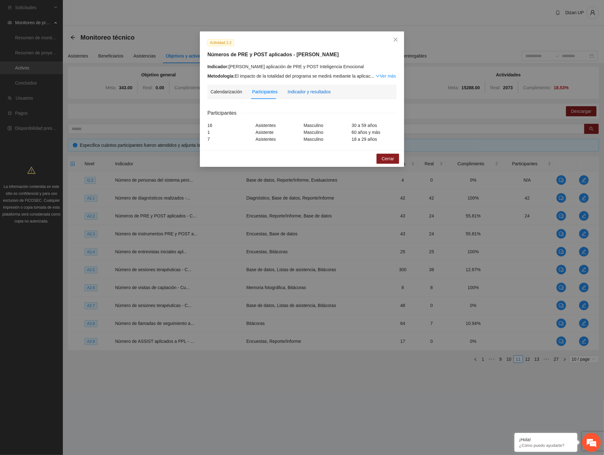
click at [310, 91] on div "Indicador y resultados" at bounding box center [309, 91] width 43 height 7
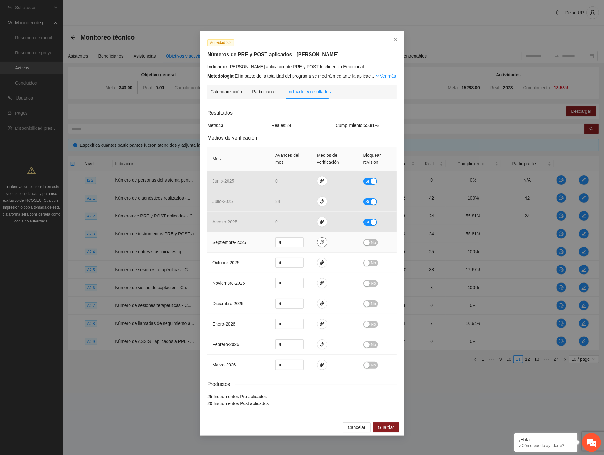
click at [320, 244] on icon "paper-clip" at bounding box center [322, 242] width 5 height 5
click at [399, 40] on span "Close" at bounding box center [395, 39] width 17 height 17
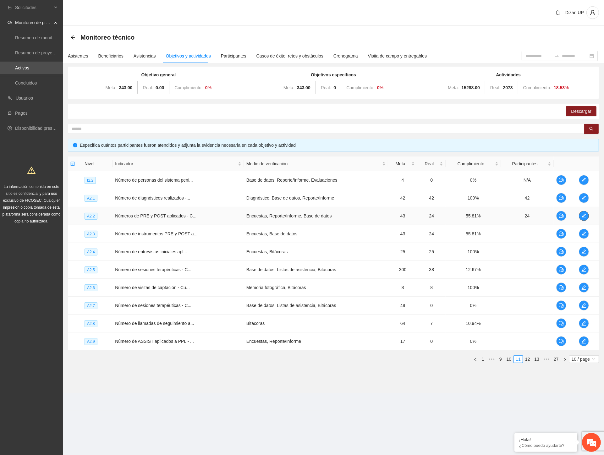
click at [532, 215] on icon "edit" at bounding box center [584, 215] width 5 height 5
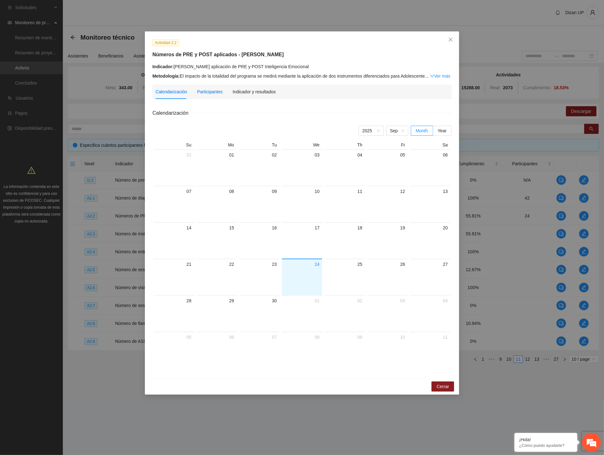
click at [211, 89] on div "Participantes" at bounding box center [209, 91] width 25 height 7
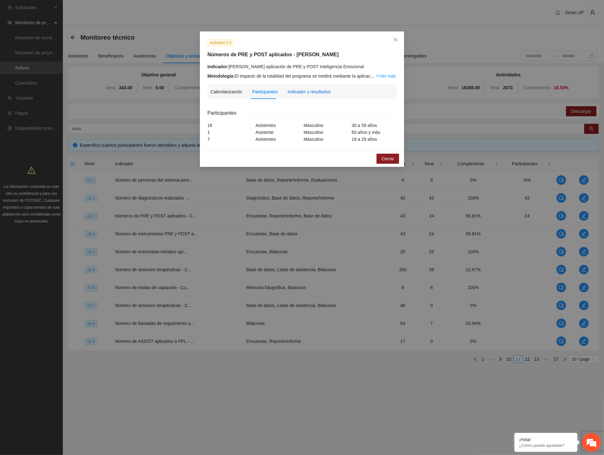
click at [312, 93] on div "Indicador y resultados" at bounding box center [309, 91] width 43 height 7
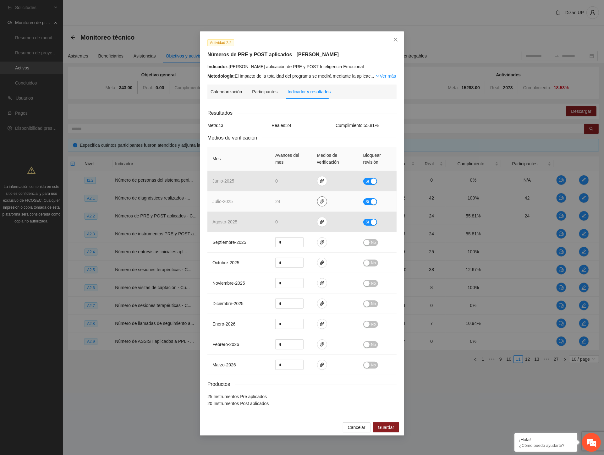
click at [321, 201] on icon "paper-clip" at bounding box center [322, 201] width 5 height 5
click at [288, 184] on link "JULIO_2025.zip" at bounding box center [324, 183] width 90 height 7
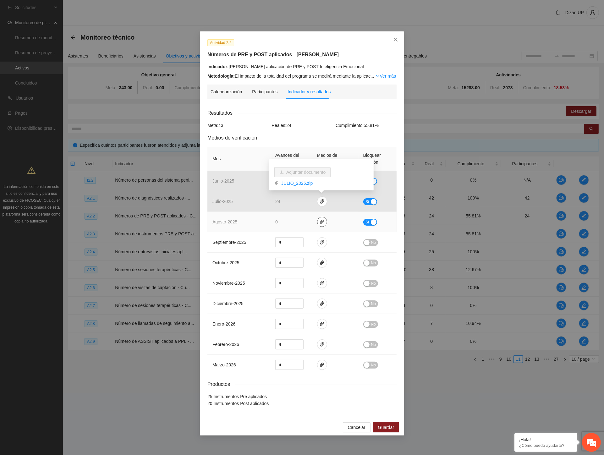
click at [318, 224] on span "paper-clip" at bounding box center [321, 221] width 9 height 5
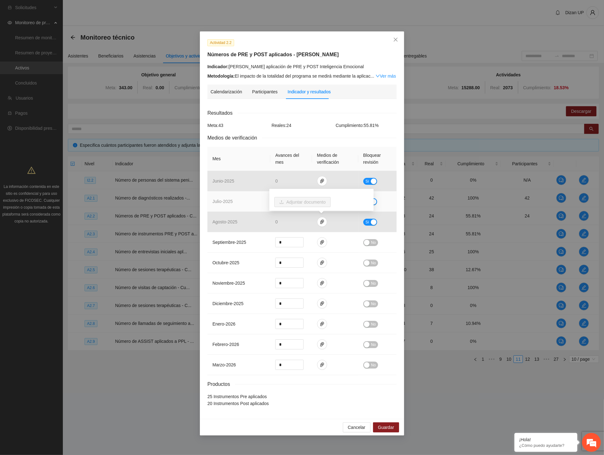
click at [251, 209] on td "julio - 2025" at bounding box center [238, 201] width 63 height 20
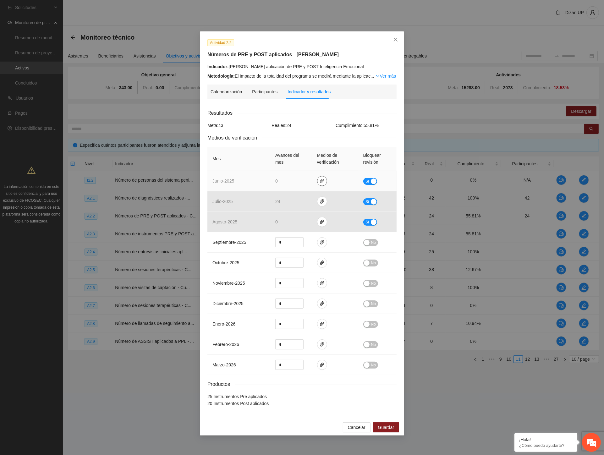
drag, startPoint x: 320, startPoint y: 182, endPoint x: 287, endPoint y: 194, distance: 35.0
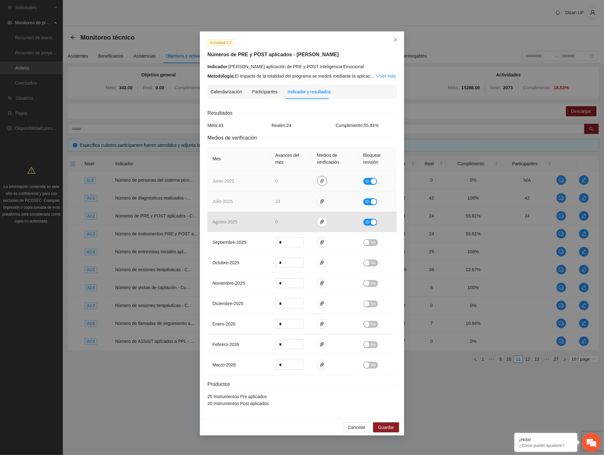
click at [320, 182] on icon "paper-clip" at bounding box center [322, 181] width 4 height 4
click at [266, 204] on td "julio - 2025" at bounding box center [238, 201] width 63 height 20
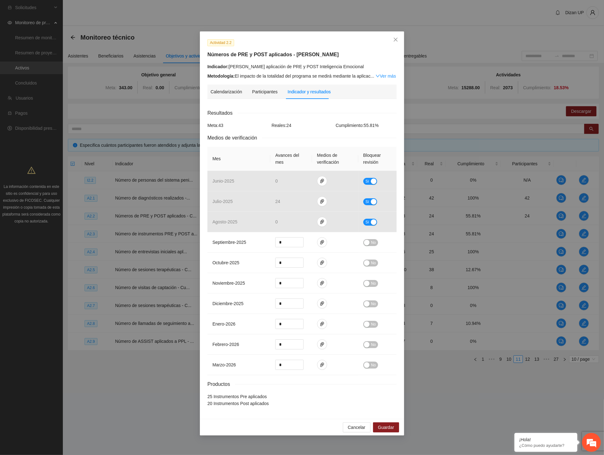
click at [331, 116] on div "Resultados" at bounding box center [301, 113] width 189 height 8
click at [395, 39] on icon "close" at bounding box center [395, 39] width 5 height 5
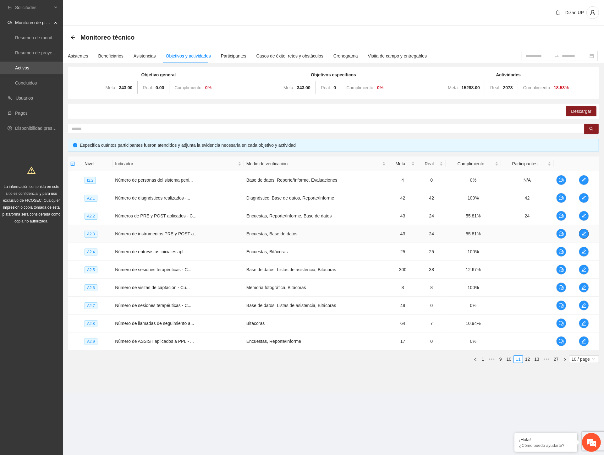
click at [532, 232] on span "edit" at bounding box center [583, 233] width 9 height 5
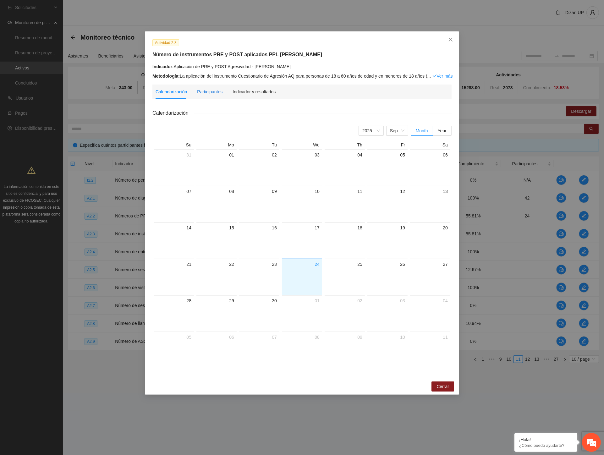
click at [214, 91] on div "Participantes" at bounding box center [209, 91] width 25 height 7
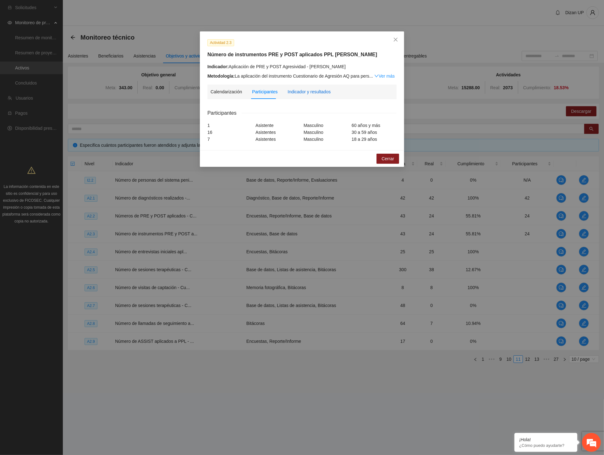
click at [305, 93] on div "Indicador y resultados" at bounding box center [309, 91] width 43 height 7
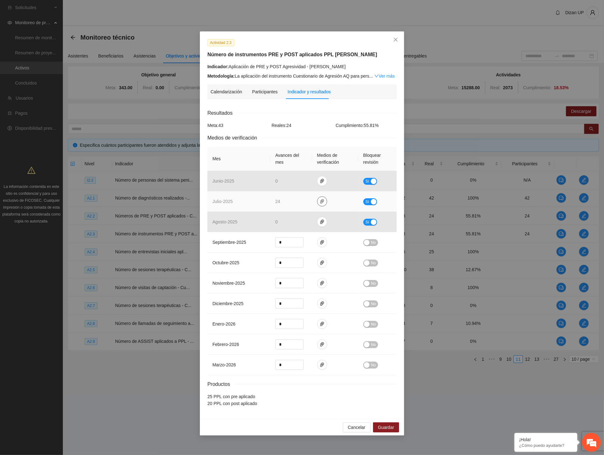
click at [321, 201] on icon "paper-clip" at bounding box center [322, 201] width 4 height 4
click at [295, 181] on link "JULIO_2025.zip" at bounding box center [324, 183] width 90 height 7
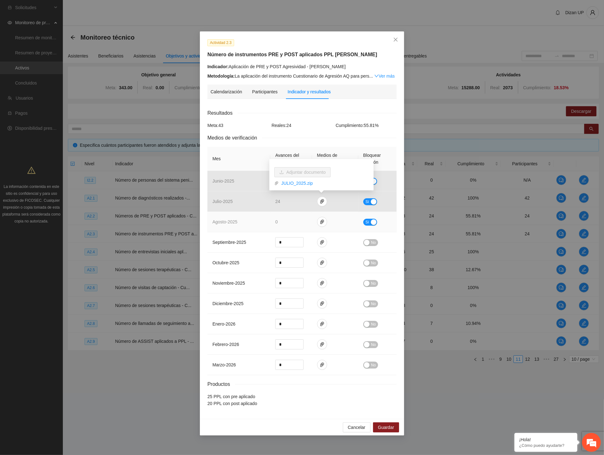
click at [228, 219] on span "agosto - 2025" at bounding box center [224, 221] width 25 height 5
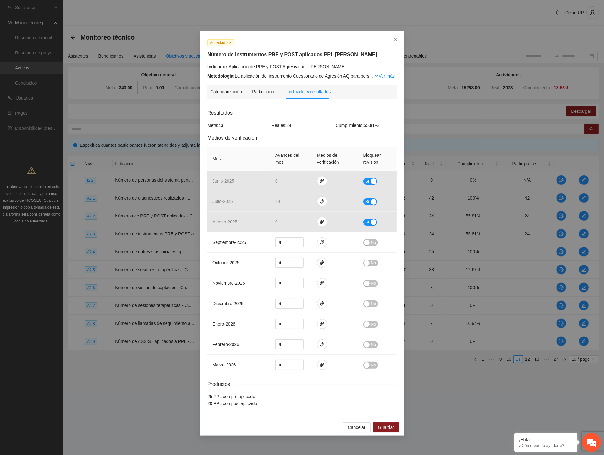
click at [155, 158] on div "Actividad 2.3 Número de instrumentos PRE y POST aplicados PPL Cuauhtémoc Indica…" at bounding box center [302, 227] width 604 height 455
click at [393, 39] on icon "close" at bounding box center [395, 39] width 5 height 5
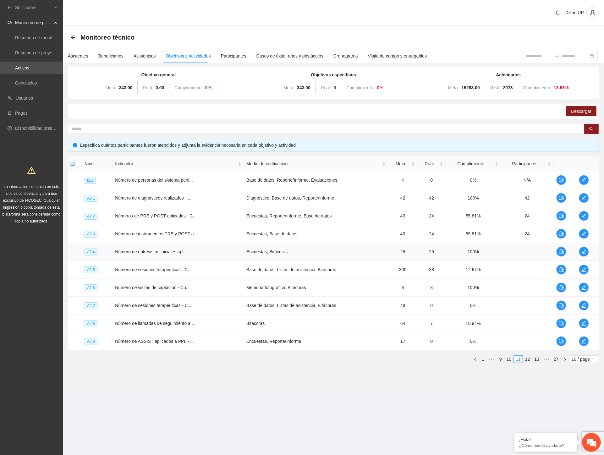
drag, startPoint x: 523, startPoint y: 254, endPoint x: 572, endPoint y: 250, distance: 48.9
click at [524, 254] on td at bounding box center [527, 252] width 53 height 18
click at [532, 250] on icon "edit" at bounding box center [584, 251] width 5 height 5
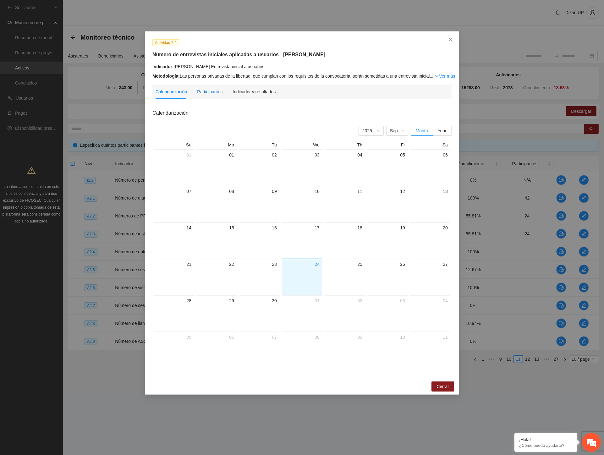
click at [210, 94] on div "Participantes" at bounding box center [209, 91] width 25 height 7
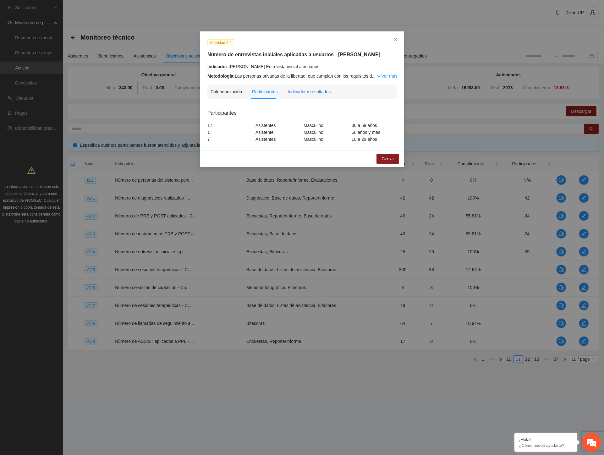
click at [313, 91] on div "Indicador y resultados" at bounding box center [309, 91] width 43 height 7
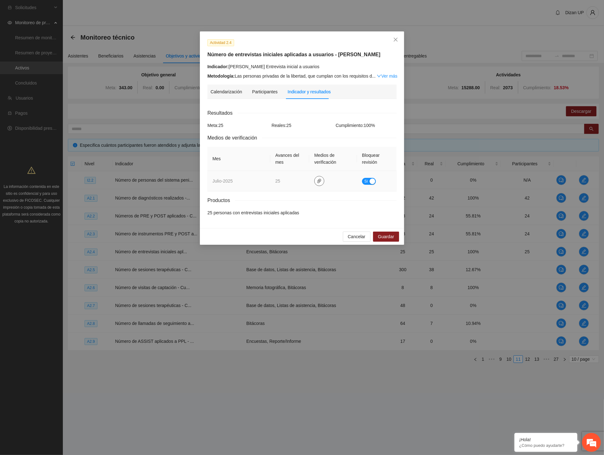
click at [319, 183] on icon "paper-clip" at bounding box center [319, 181] width 5 height 5
click at [284, 164] on link "JULIO_2025.zip" at bounding box center [321, 162] width 90 height 7
drag, startPoint x: 306, startPoint y: 66, endPoint x: 230, endPoint y: 66, distance: 76.7
click at [230, 66] on div "Indicador: Cuauhtémoc Entrevista inicial a usuarios" at bounding box center [301, 66] width 189 height 7
copy div "Cuauhtémoc Entrevista inicial a usuarios"
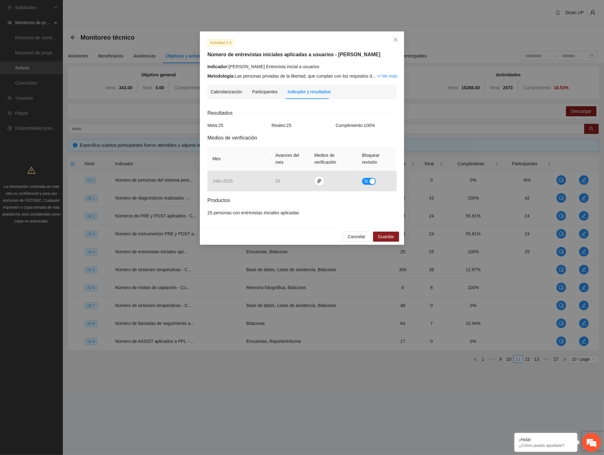
click at [169, 118] on div "Actividad 2.4 Número de entrevistas iniciales aplicadas a usuarios - Cuauhtémoc…" at bounding box center [302, 227] width 604 height 455
click at [359, 237] on span "Cancelar" at bounding box center [357, 236] width 18 height 7
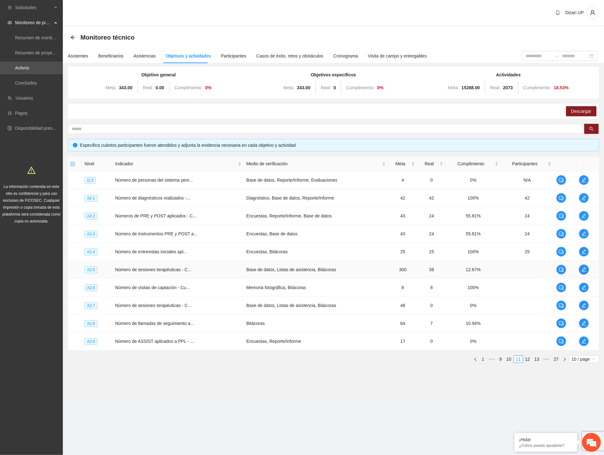
click at [532, 269] on icon "edit" at bounding box center [584, 269] width 5 height 5
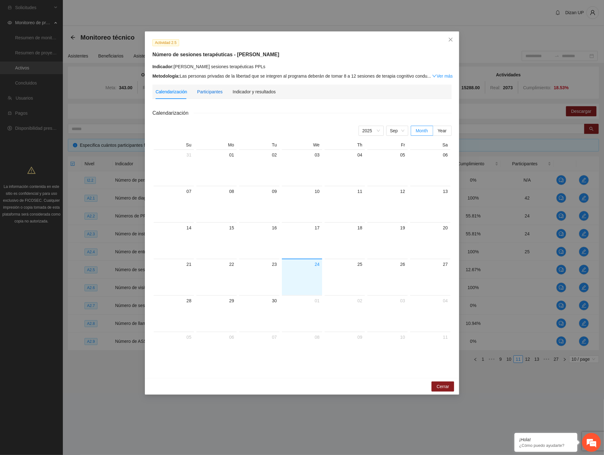
click at [213, 95] on div "Participantes" at bounding box center [209, 91] width 25 height 7
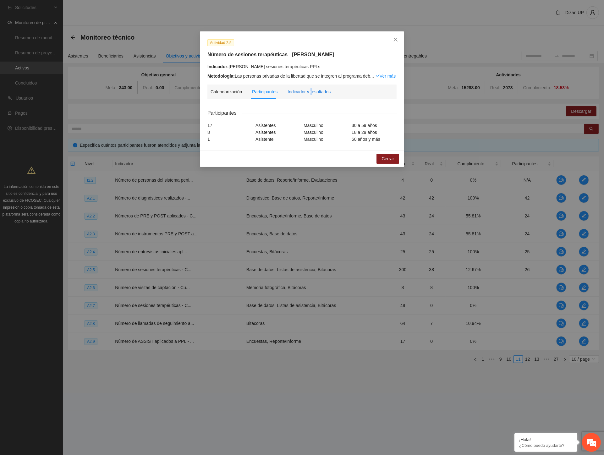
click at [310, 92] on div "Indicador y resultados" at bounding box center [309, 91] width 43 height 7
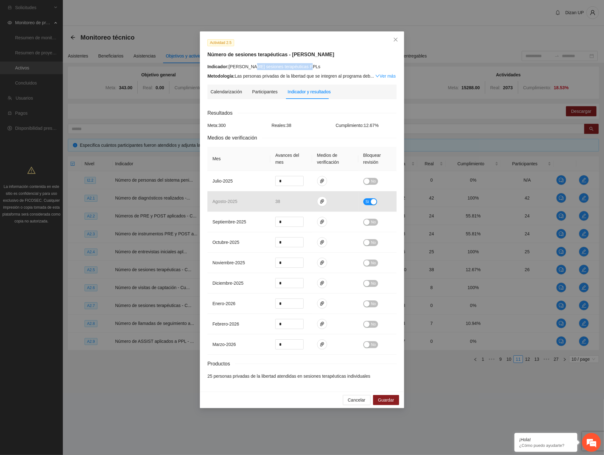
drag, startPoint x: 307, startPoint y: 65, endPoint x: 335, endPoint y: 62, distance: 28.2
click at [335, 62] on div "Actividad 2.5 Número de sesiones terapéuticas - Cuauhtémoc Indicador: Cuauhtémo…" at bounding box center [302, 59] width 194 height 41
click at [316, 64] on div "Indicador: Cuauhtémoc sesiones terapéuticas PPLs" at bounding box center [301, 66] width 189 height 7
drag, startPoint x: 325, startPoint y: 65, endPoint x: 183, endPoint y: 73, distance: 142.3
click at [183, 73] on div "Actividad 2.5 Número de sesiones terapéuticas - Cuauhtémoc Indicador: Cuauhtémo…" at bounding box center [302, 227] width 604 height 455
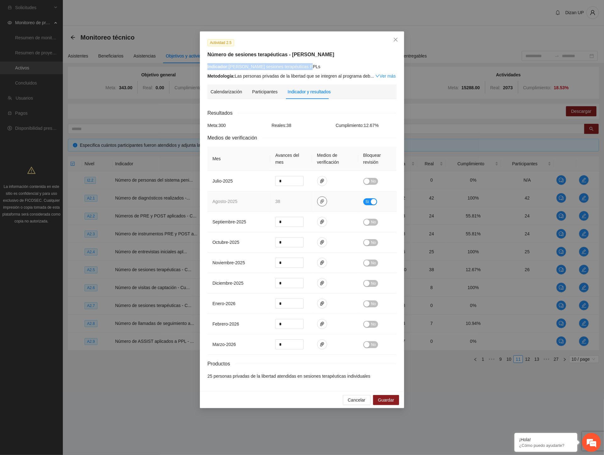
click at [320, 201] on icon "paper-clip" at bounding box center [322, 201] width 5 height 5
click at [288, 182] on link "AGOSTO_2025.zip" at bounding box center [324, 183] width 90 height 7
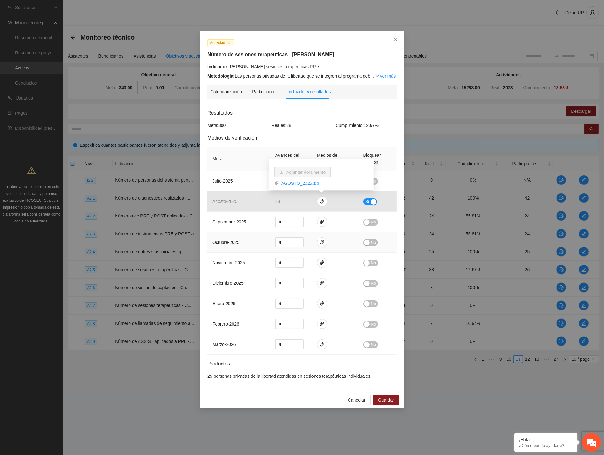
click at [225, 233] on td "octubre - 2025" at bounding box center [238, 242] width 63 height 20
click at [359, 401] on span "Cancelar" at bounding box center [357, 400] width 18 height 7
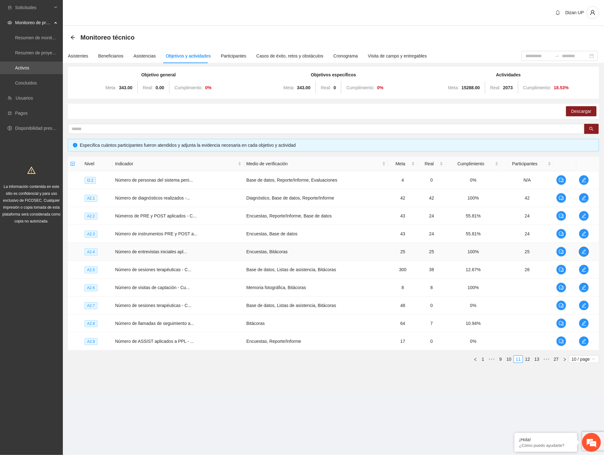
click at [532, 252] on icon "edit" at bounding box center [584, 251] width 5 height 5
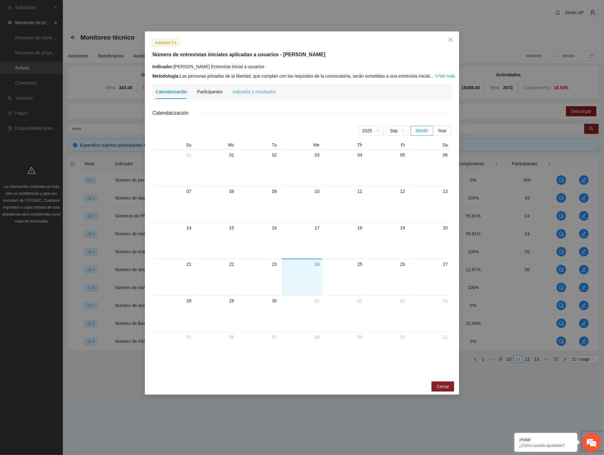
click at [250, 96] on div "Indicador y resultados" at bounding box center [254, 92] width 43 height 14
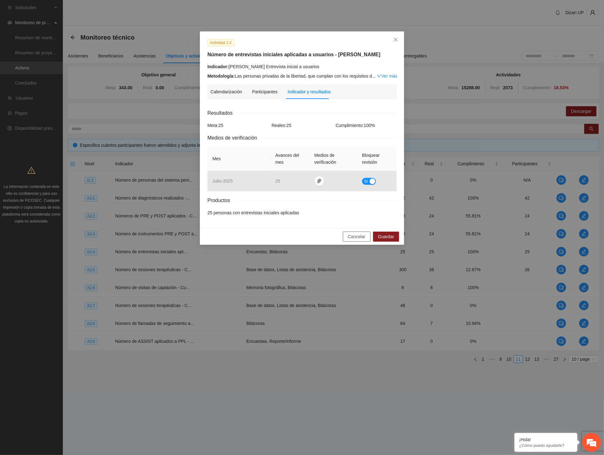
click at [350, 239] on span "Cancelar" at bounding box center [357, 236] width 18 height 7
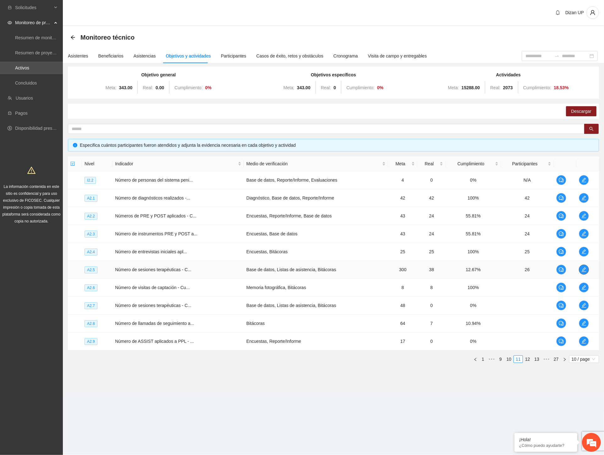
click at [532, 267] on icon "edit" at bounding box center [584, 269] width 5 height 5
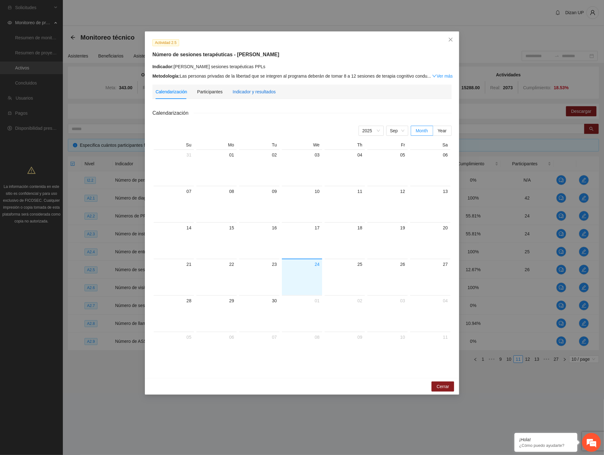
click at [257, 92] on div "Indicador y resultados" at bounding box center [254, 91] width 43 height 7
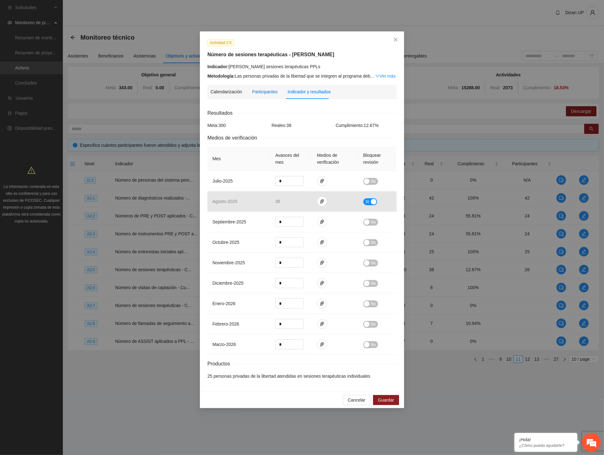
click at [252, 92] on div "Participantes" at bounding box center [264, 91] width 25 height 7
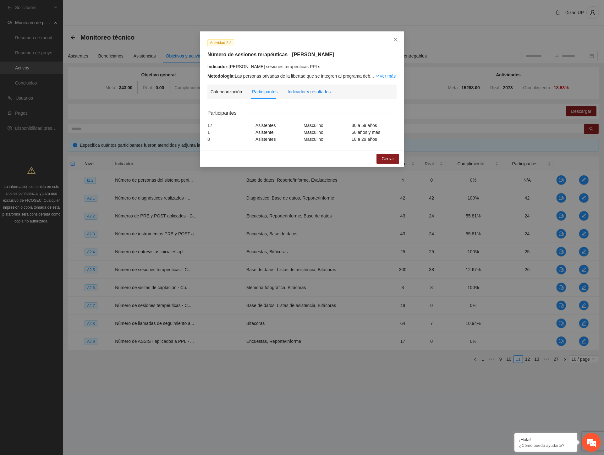
click at [308, 91] on div "Indicador y resultados" at bounding box center [309, 91] width 43 height 7
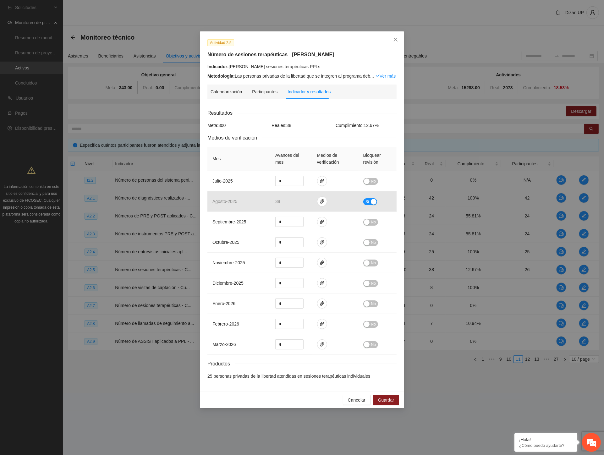
click at [60, 199] on div "Actividad 2.5 Número de sesiones terapéuticas - Cuauhtémoc Indicador: Cuauhtémo…" at bounding box center [302, 227] width 604 height 455
drag, startPoint x: 311, startPoint y: 66, endPoint x: 230, endPoint y: 66, distance: 81.1
click at [230, 66] on div "Indicador: Cuauhtémoc sesiones terapéuticas PPLs" at bounding box center [301, 66] width 189 height 7
copy div "Cuauhtémoc sesiones terapéuticas PPLs"
click at [322, 67] on div "Indicador: Cuauhtémoc sesiones terapéuticas PPLs" at bounding box center [301, 66] width 189 height 7
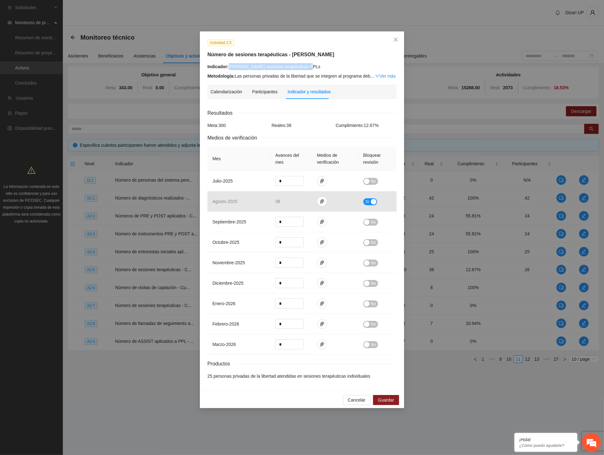
drag, startPoint x: 298, startPoint y: 64, endPoint x: 229, endPoint y: 67, distance: 69.2
click at [229, 67] on div "Indicador: Cuauhtémoc sesiones terapéuticas PPLs" at bounding box center [301, 66] width 189 height 7
copy div "Cuauhtémoc sesiones terapéuticas PPLs"
click at [105, 291] on div "Actividad 2.5 Número de sesiones terapéuticas - Cuauhtémoc Indicador: Cuauhtémo…" at bounding box center [302, 227] width 604 height 455
drag, startPoint x: 394, startPoint y: 40, endPoint x: 386, endPoint y: 49, distance: 12.2
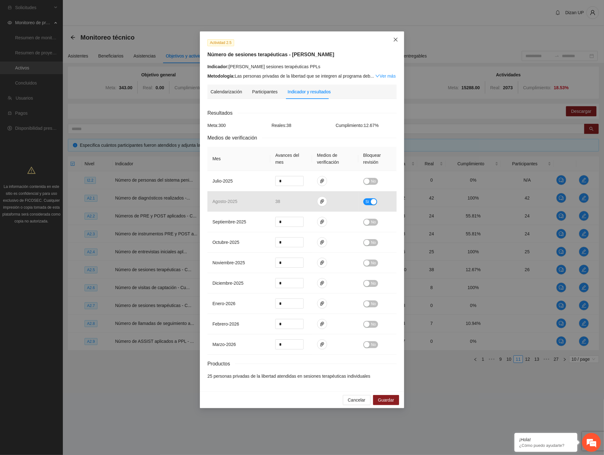
click at [393, 41] on span "Close" at bounding box center [395, 39] width 17 height 17
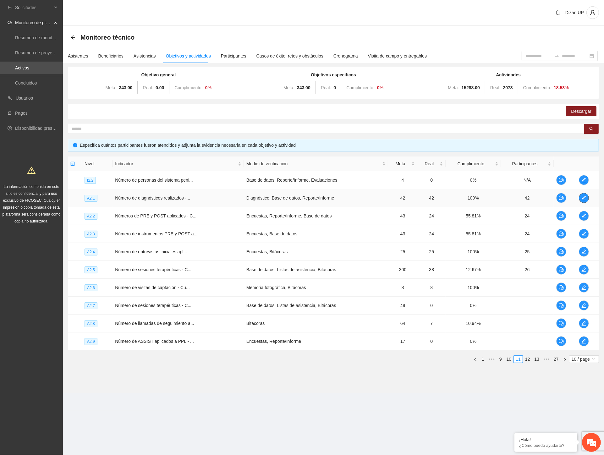
click at [532, 197] on icon "edit" at bounding box center [584, 198] width 5 height 5
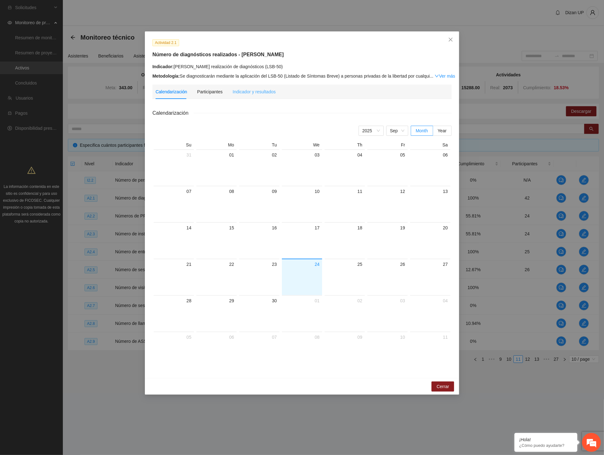
click at [251, 95] on div "Indicador y resultados" at bounding box center [254, 92] width 43 height 14
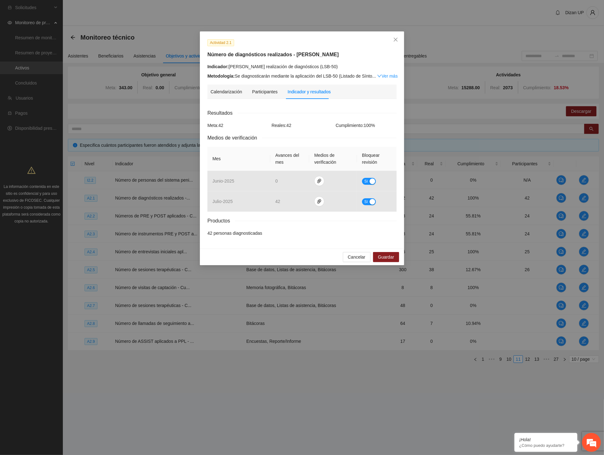
click at [53, 91] on div "Actividad 2.1 Número de diagnósticos realizados - Cuauhtémoc Indicador: Cuauhté…" at bounding box center [302, 227] width 604 height 455
click at [397, 38] on icon "close" at bounding box center [396, 40] width 4 height 4
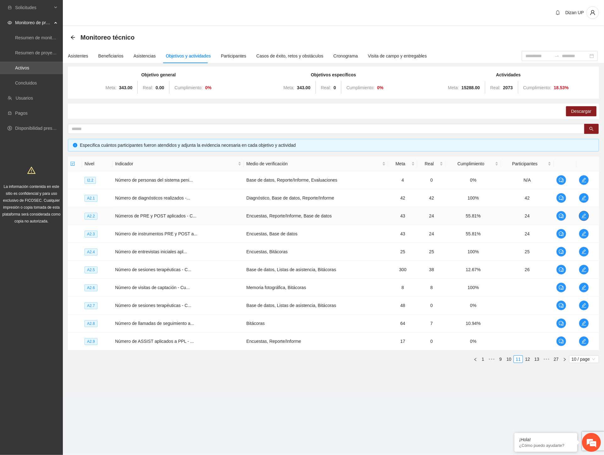
click at [532, 212] on button "button" at bounding box center [584, 216] width 10 height 10
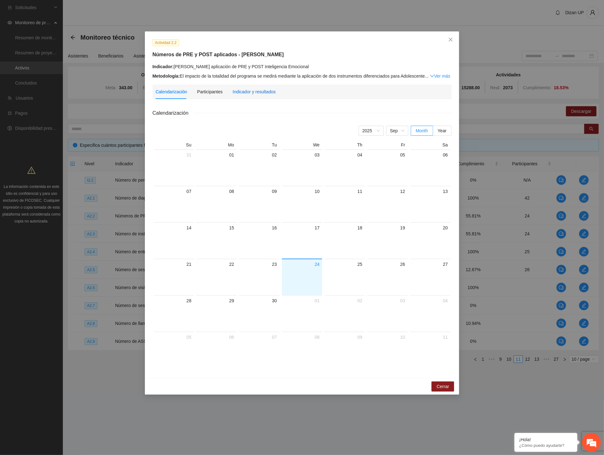
click at [253, 91] on div "Indicador y resultados" at bounding box center [254, 91] width 43 height 7
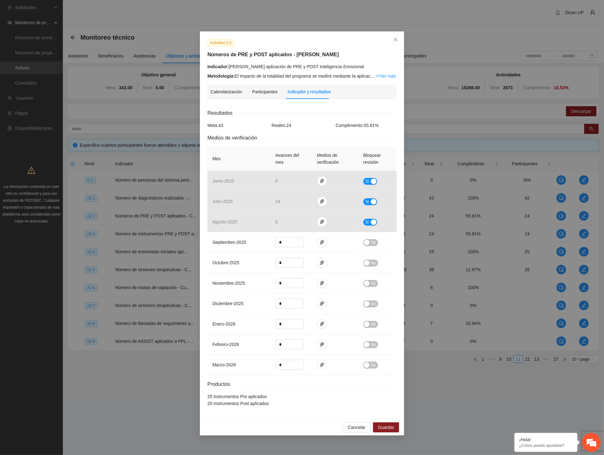
drag, startPoint x: 96, startPoint y: 289, endPoint x: 106, endPoint y: 284, distance: 11.4
click at [96, 289] on div "Actividad 2.2 Números de PRE y POST aplicados - Cuauhtémoc Indicador: Cuauhtémo…" at bounding box center [302, 227] width 604 height 455
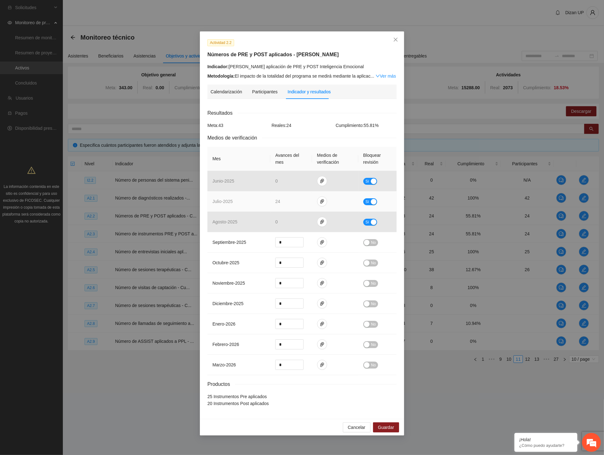
click at [369, 201] on button "Sí" at bounding box center [370, 201] width 14 height 7
click at [383, 426] on span "Guardar" at bounding box center [386, 427] width 16 height 7
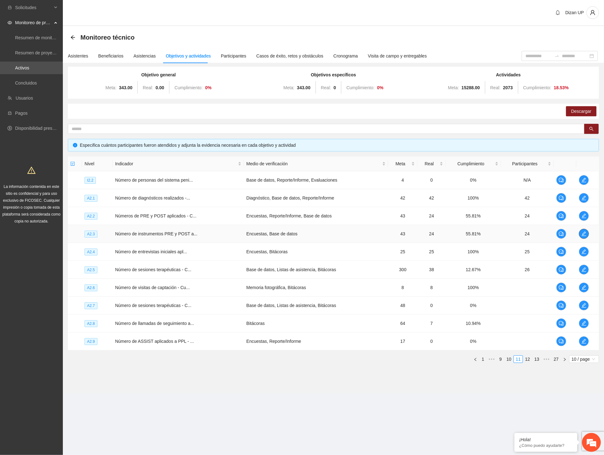
click at [532, 234] on icon "edit" at bounding box center [584, 233] width 5 height 5
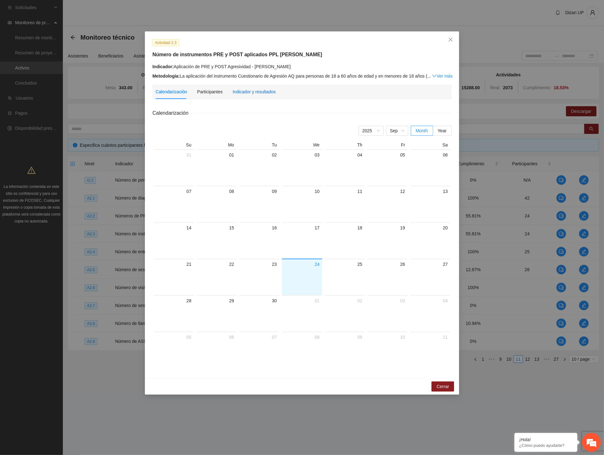
click at [249, 94] on div "Indicador y resultados" at bounding box center [254, 91] width 43 height 7
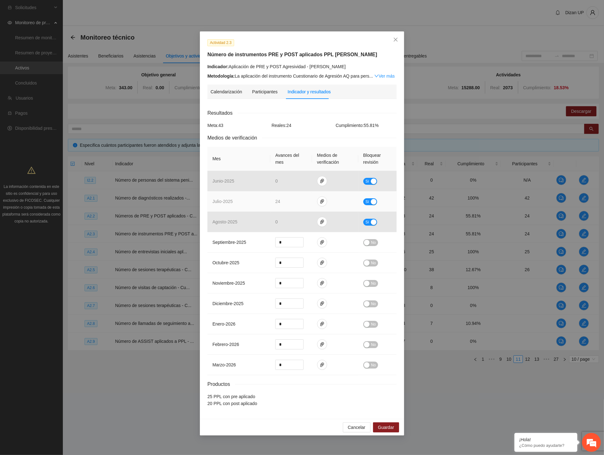
click at [369, 202] on span "Sí" at bounding box center [368, 201] width 4 height 7
click at [387, 430] on span "Guardar" at bounding box center [386, 427] width 16 height 7
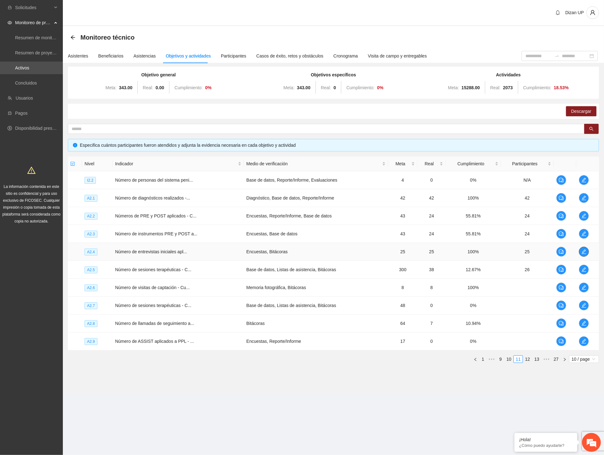
click at [532, 251] on span "edit" at bounding box center [583, 251] width 9 height 5
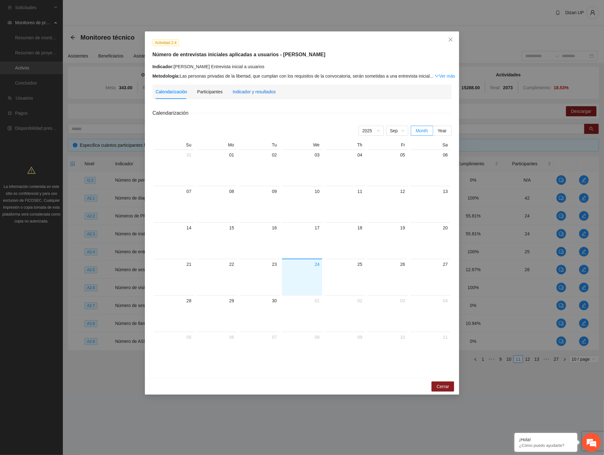
click at [249, 92] on div "Indicador y resultados" at bounding box center [254, 91] width 43 height 7
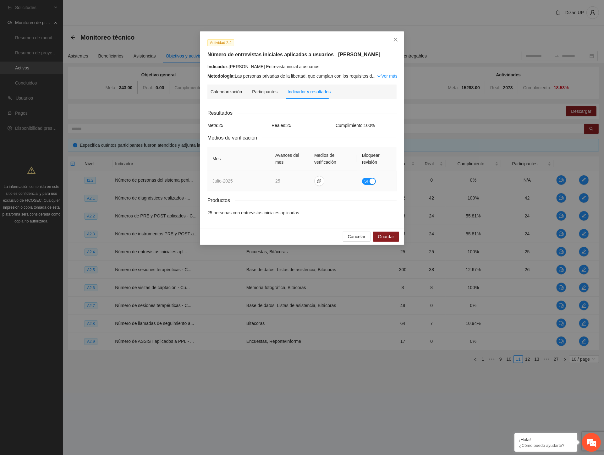
click at [369, 184] on button "Sí" at bounding box center [369, 181] width 14 height 7
click at [384, 237] on span "Guardar" at bounding box center [386, 236] width 16 height 7
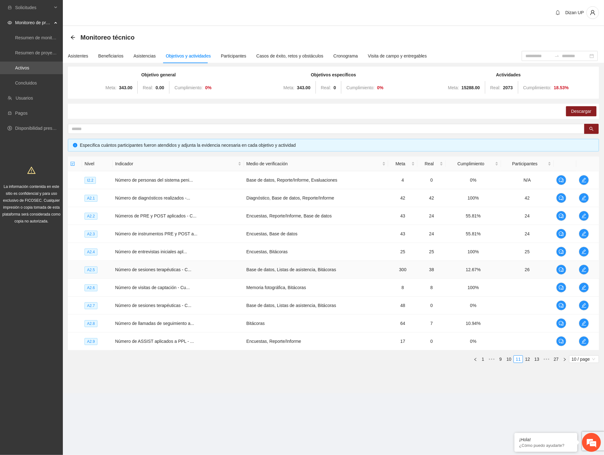
click at [149, 262] on td "Número de sesiones terapéuticas - C..." at bounding box center [178, 270] width 131 height 18
click at [532, 285] on icon "edit" at bounding box center [584, 287] width 5 height 5
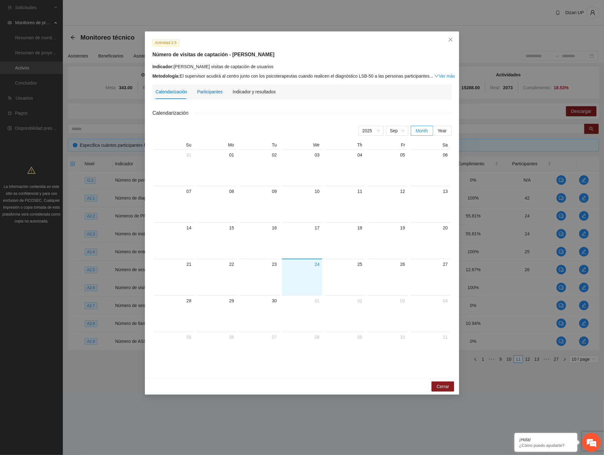
click at [207, 89] on div "Participantes" at bounding box center [209, 91] width 25 height 7
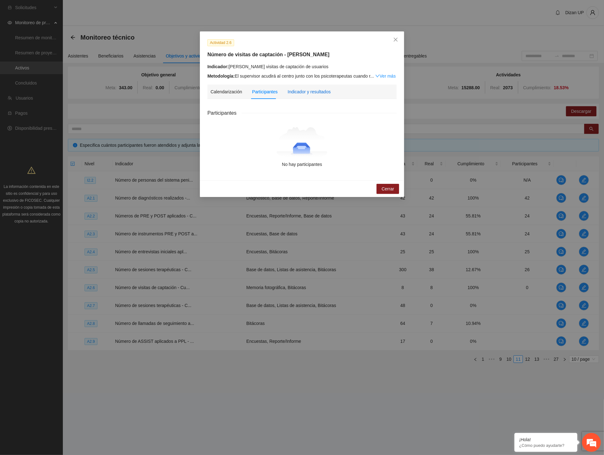
click at [321, 92] on div "Indicador y resultados" at bounding box center [309, 91] width 43 height 7
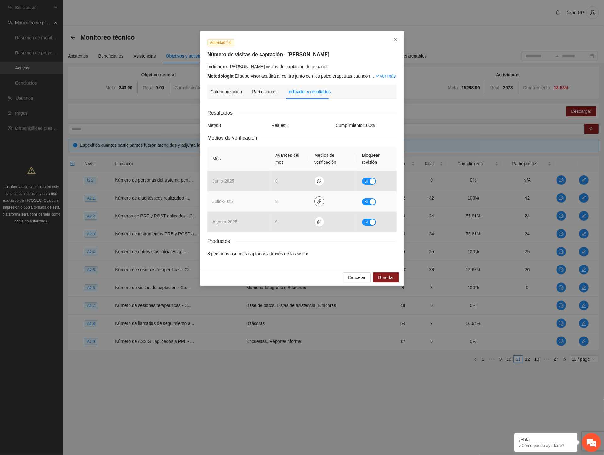
click at [322, 202] on span "paper-clip" at bounding box center [319, 201] width 9 height 5
click at [293, 183] on link "JULIO_2025.zip" at bounding box center [321, 183] width 90 height 7
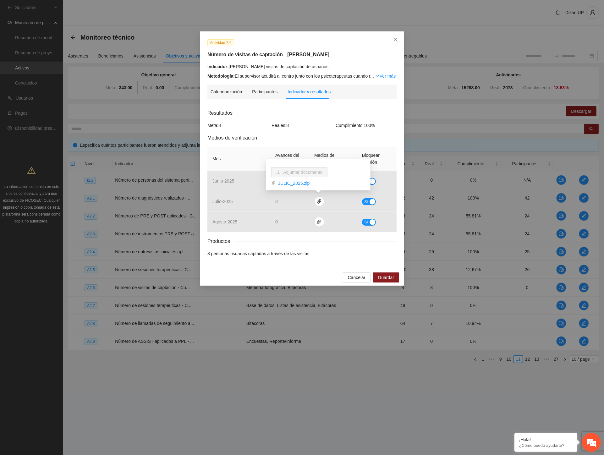
click at [396, 76] on div "Metodología: El supervisor acudirá al centro junto con los psicoterapeutas cuan…" at bounding box center [301, 76] width 189 height 7
click at [385, 75] on link "Ver más" at bounding box center [385, 76] width 20 height 5
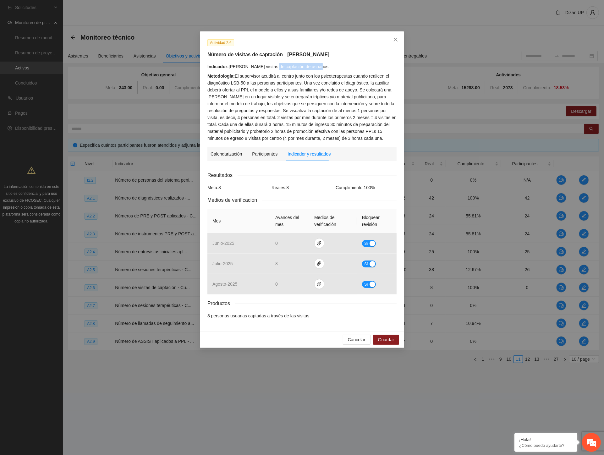
drag, startPoint x: 330, startPoint y: 69, endPoint x: 338, endPoint y: 68, distance: 8.2
click at [338, 68] on div "Indicador: Cuauhtémoc visitas de captación de usuarios" at bounding box center [301, 66] width 189 height 7
drag, startPoint x: 247, startPoint y: 80, endPoint x: 361, endPoint y: 74, distance: 114.6
click at [361, 74] on div "Metodología: El supervisor acudirá al centro junto con los psicoterapeutas cuan…" at bounding box center [301, 107] width 189 height 69
click at [304, 74] on div "Metodología: El supervisor acudirá al centro junto con los psicoterapeutas cuan…" at bounding box center [301, 107] width 189 height 69
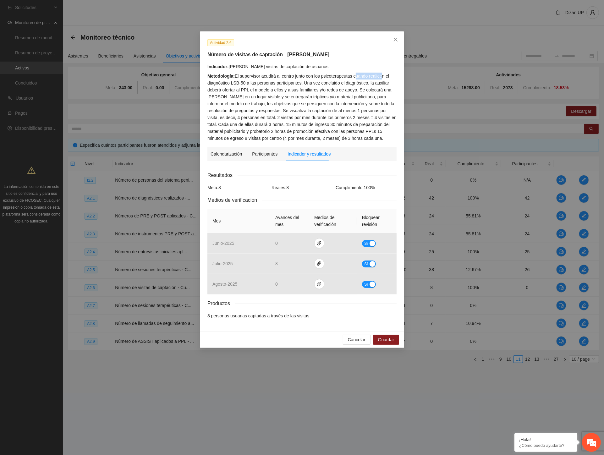
drag, startPoint x: 372, startPoint y: 76, endPoint x: 381, endPoint y: 77, distance: 8.8
click at [381, 77] on div "Metodología: El supervisor acudirá al centro junto con los psicoterapeutas cuan…" at bounding box center [301, 107] width 189 height 69
drag, startPoint x: 223, startPoint y: 84, endPoint x: 264, endPoint y: 82, distance: 40.6
click at [264, 82] on div "Metodología: El supervisor acudirá al centro junto con los psicoterapeutas cuan…" at bounding box center [301, 107] width 189 height 69
click at [267, 77] on div "Metodología: El supervisor acudirá al centro junto con los psicoterapeutas cuan…" at bounding box center [301, 107] width 189 height 69
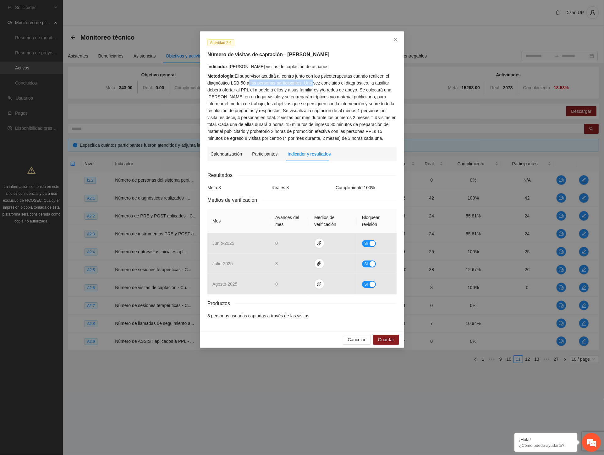
drag, startPoint x: 294, startPoint y: 83, endPoint x: 310, endPoint y: 82, distance: 16.4
click at [310, 82] on div "Metodología: El supervisor acudirá al centro junto con los psicoterapeutas cuan…" at bounding box center [301, 107] width 189 height 69
click at [277, 86] on div "Metodología: El supervisor acudirá al centro junto con los psicoterapeutas cuan…" at bounding box center [301, 107] width 189 height 69
drag, startPoint x: 331, startPoint y: 81, endPoint x: 317, endPoint y: 99, distance: 22.8
click at [328, 101] on div "Metodología: El supervisor acudirá al centro junto con los psicoterapeutas cuan…" at bounding box center [301, 107] width 189 height 69
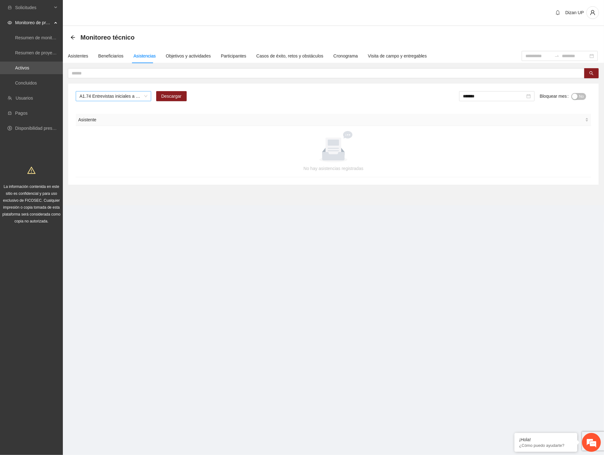
click at [124, 95] on span "A1.74 Entrevistas iniciales a personal penitenciario y familiares" at bounding box center [114, 95] width 68 height 9
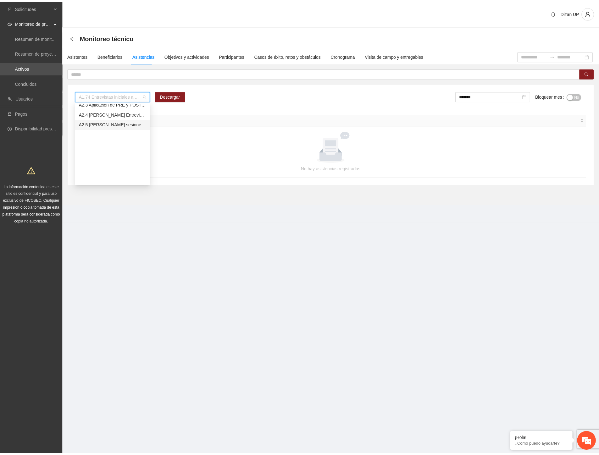
scroll to position [623, 0]
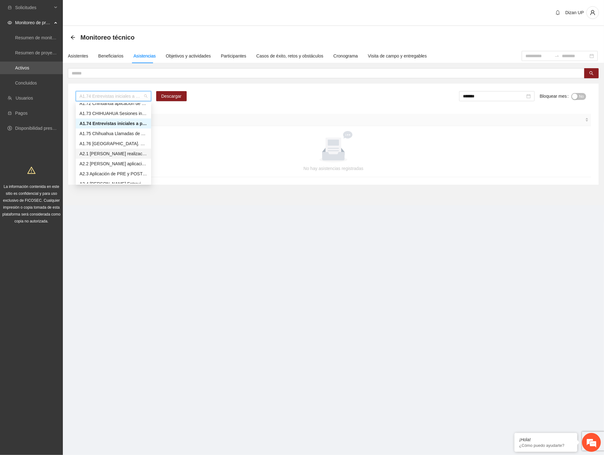
click at [98, 153] on div "A2.1 [PERSON_NAME] realización de diagnósticos (LSB-50)" at bounding box center [114, 153] width 68 height 7
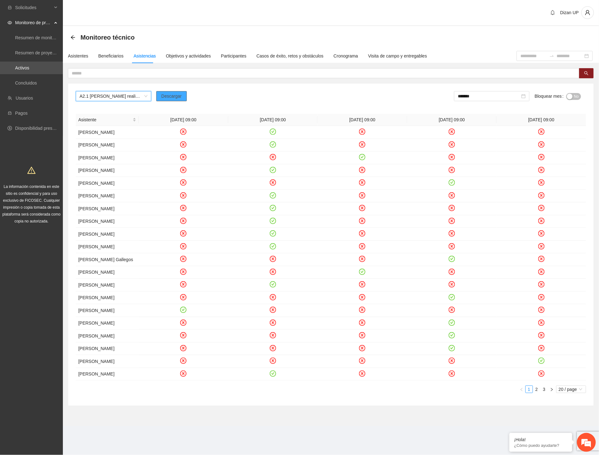
click at [162, 98] on span "Descargar" at bounding box center [171, 96] width 20 height 7
drag, startPoint x: 160, startPoint y: 422, endPoint x: 202, endPoint y: 183, distance: 243.6
click at [160, 421] on section "Monitoreo técnico Asistentes Beneficiarios Asistencias Objetivos y actividades …" at bounding box center [331, 226] width 536 height 400
click at [573, 97] on button "No" at bounding box center [573, 96] width 15 height 7
click at [489, 96] on input "*******" at bounding box center [490, 96] width 62 height 7
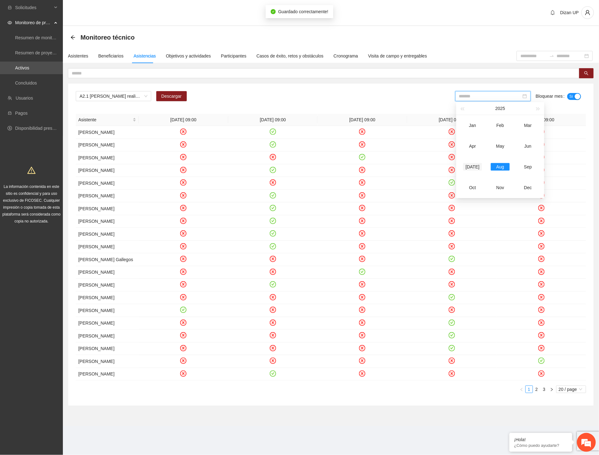
click at [473, 165] on div "[DATE]" at bounding box center [472, 167] width 19 height 8
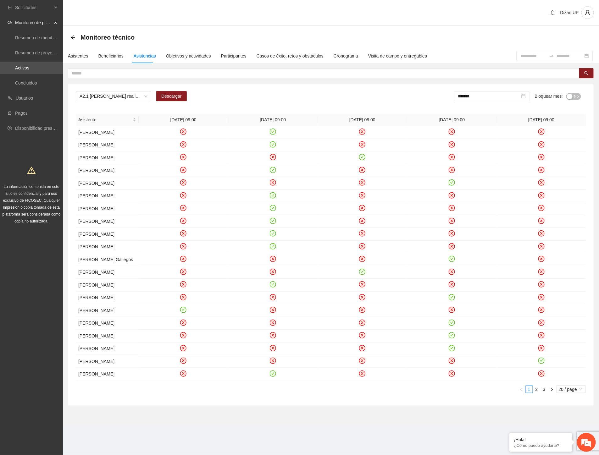
click at [574, 96] on span "No" at bounding box center [576, 96] width 5 height 7
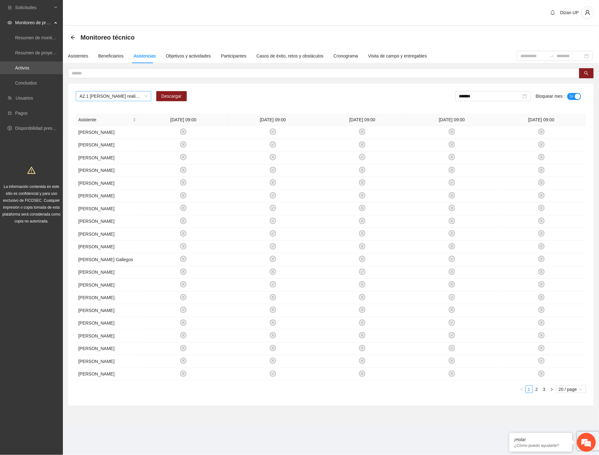
click at [142, 96] on span "A2.1 [PERSON_NAME] realización de diagnósticos (LSB-50)" at bounding box center [114, 95] width 68 height 9
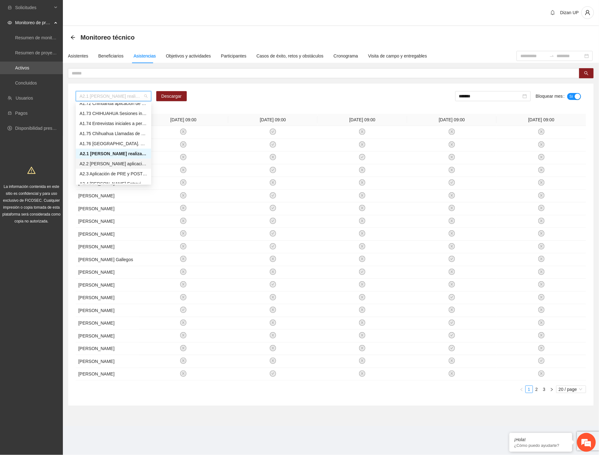
click at [88, 162] on div "A2.2 [PERSON_NAME] aplicación de PRE y POST Inteligencia Emocional" at bounding box center [114, 163] width 68 height 7
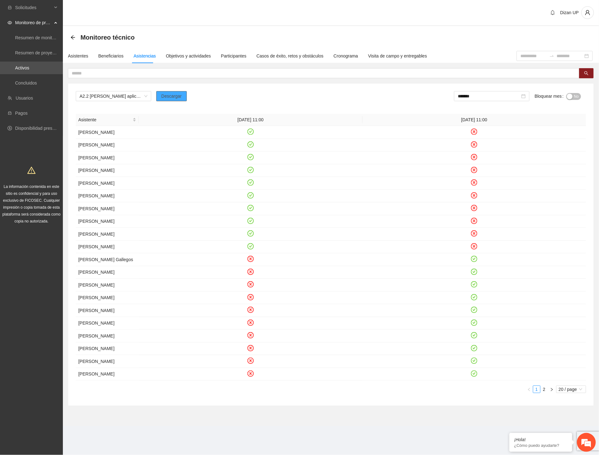
click at [172, 95] on span "Descargar" at bounding box center [171, 96] width 20 height 7
click at [497, 98] on input "*******" at bounding box center [489, 96] width 62 height 7
click at [570, 97] on div "button" at bounding box center [570, 97] width 6 height 6
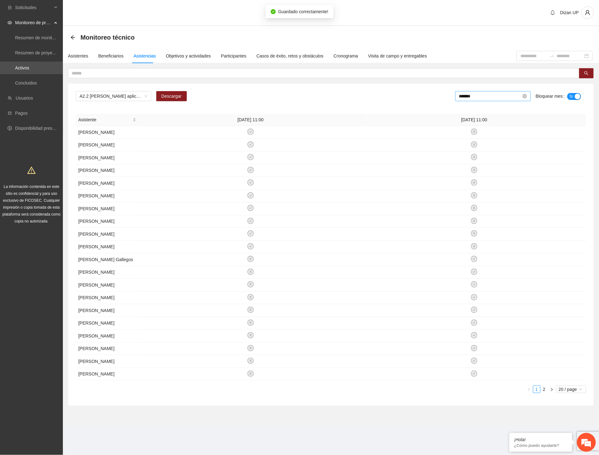
click at [502, 96] on input "*******" at bounding box center [490, 96] width 62 height 7
click at [500, 164] on div "Aug" at bounding box center [500, 167] width 19 height 8
click at [567, 99] on div "button" at bounding box center [570, 97] width 6 height 6
click at [235, 107] on div "A2.2 Cuauhtémoc aplicación de PRE y POST Inteligencia Emocional Descargar *****…" at bounding box center [330, 245] width 525 height 322
click at [146, 94] on span "A2.2 [PERSON_NAME] aplicación de PRE y POST Inteligencia Emocional" at bounding box center [114, 95] width 68 height 9
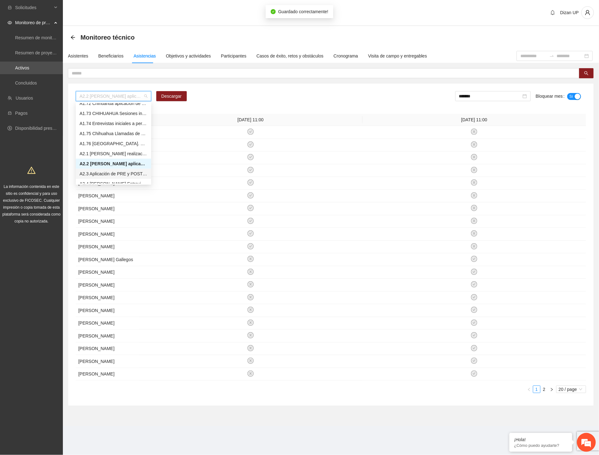
click at [97, 174] on div "A2.3 Aplicación de PRE y POST Agresividad - [PERSON_NAME]" at bounding box center [114, 173] width 68 height 7
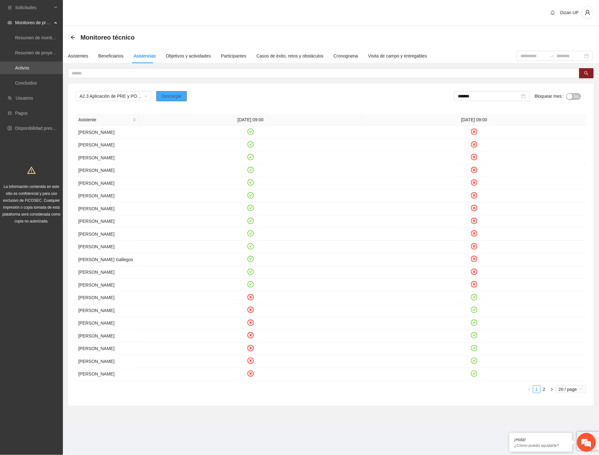
click at [165, 93] on span "Descargar" at bounding box center [171, 96] width 20 height 7
click at [574, 96] on span "No" at bounding box center [576, 96] width 5 height 7
click at [511, 95] on input "*******" at bounding box center [490, 96] width 62 height 7
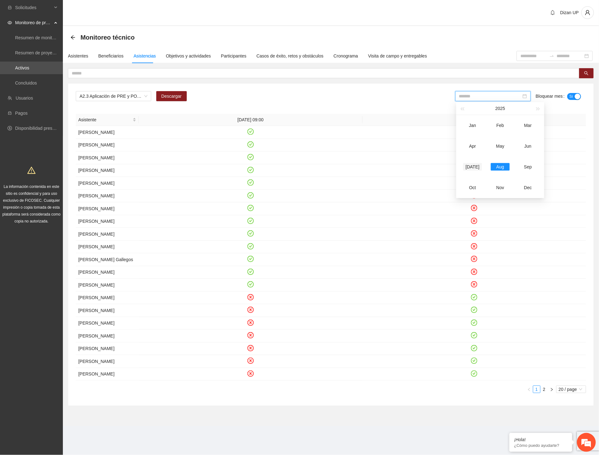
click at [474, 164] on div "[DATE]" at bounding box center [472, 167] width 19 height 8
type input "*******"
click at [567, 96] on div "button" at bounding box center [570, 97] width 6 height 6
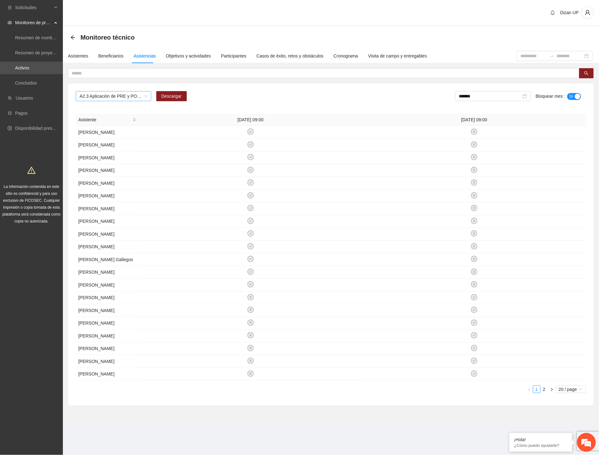
click at [146, 97] on span "A2.3 Aplicación de PRE y POST Agresividad - [PERSON_NAME]" at bounding box center [114, 95] width 68 height 9
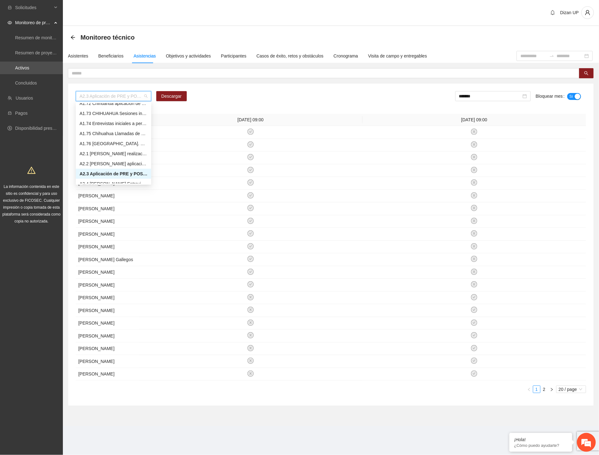
scroll to position [658, 0]
click at [97, 147] on div "A2.4 [PERSON_NAME] Entrevista inicial a usuarios" at bounding box center [114, 149] width 68 height 7
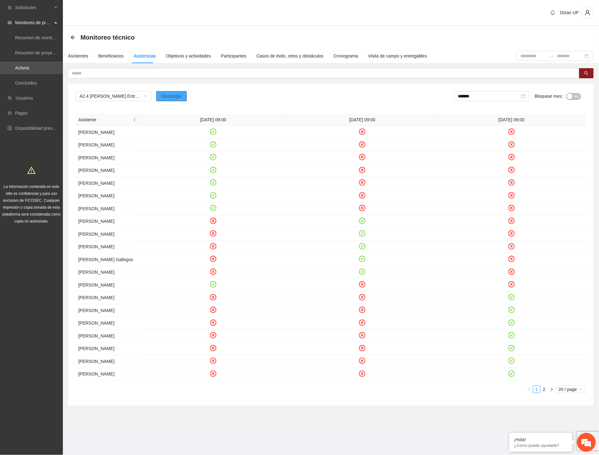
click at [168, 93] on span "Descargar" at bounding box center [171, 96] width 20 height 7
drag, startPoint x: 163, startPoint y: 112, endPoint x: 176, endPoint y: 107, distance: 14.0
click at [164, 111] on div "A2.4 Cuauhtémoc Entrevista inicial a usuarios Descargar ******* Bloquear mes No…" at bounding box center [330, 245] width 525 height 322
click at [576, 97] on span "No" at bounding box center [576, 96] width 5 height 7
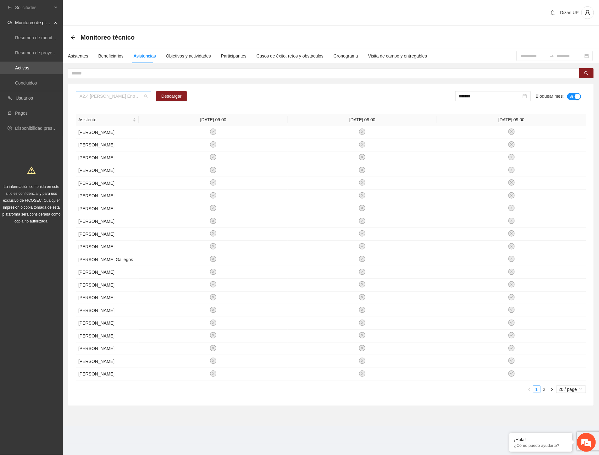
click at [145, 95] on span "A2.4 [PERSON_NAME] Entrevista inicial a usuarios" at bounding box center [114, 95] width 68 height 9
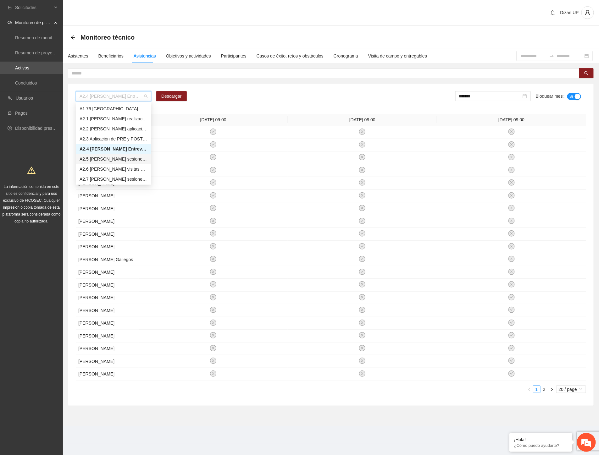
click at [101, 159] on div "A2.5 [PERSON_NAME] sesiones terapéuticas PPLs" at bounding box center [114, 159] width 68 height 7
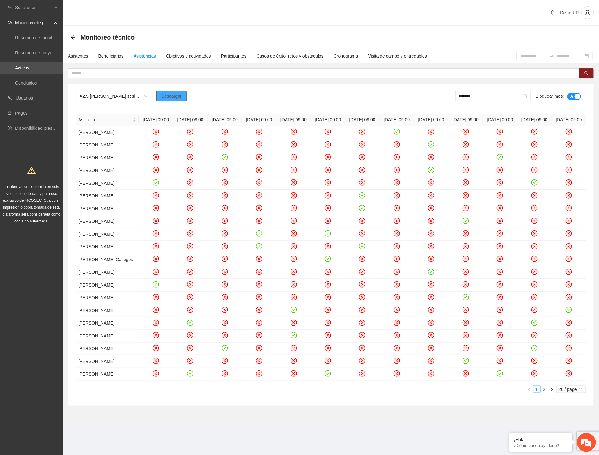
drag, startPoint x: 174, startPoint y: 96, endPoint x: 192, endPoint y: 81, distance: 23.5
click at [174, 96] on span "Descargar" at bounding box center [171, 96] width 20 height 7
click at [169, 97] on span "Descargar" at bounding box center [171, 96] width 20 height 7
click at [30, 202] on span "La información contenida en este sitio es confidencial y para uso exclusivo de …" at bounding box center [32, 204] width 58 height 39
click at [94, 97] on span "A2.5 [PERSON_NAME] sesiones terapéuticas PPLs" at bounding box center [114, 95] width 68 height 9
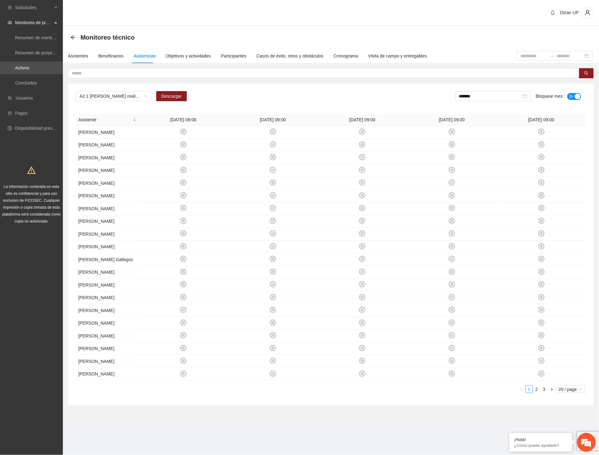
drag, startPoint x: 489, startPoint y: 101, endPoint x: 532, endPoint y: 95, distance: 43.8
click at [489, 101] on div "*******" at bounding box center [492, 98] width 75 height 15
click at [572, 95] on span "Sí" at bounding box center [571, 96] width 4 height 7
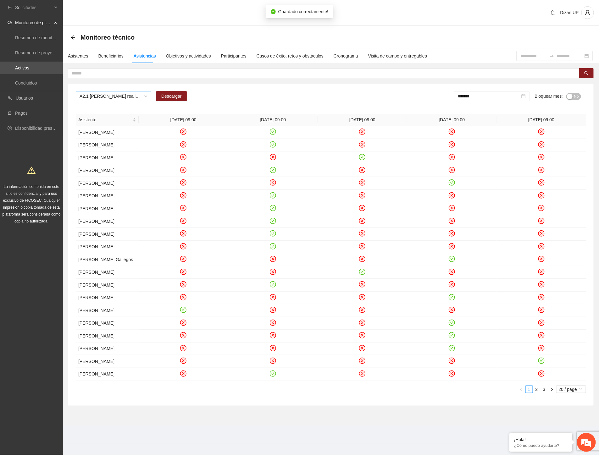
click at [109, 99] on span "A2.1 [PERSON_NAME] realización de diagnósticos (LSB-50)" at bounding box center [114, 95] width 68 height 9
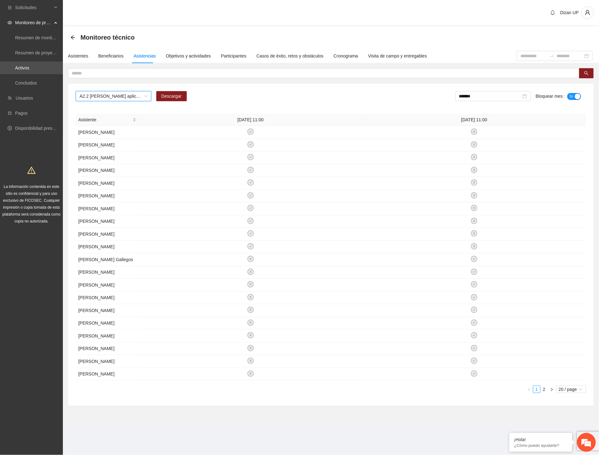
click at [579, 96] on div "button" at bounding box center [578, 97] width 6 height 6
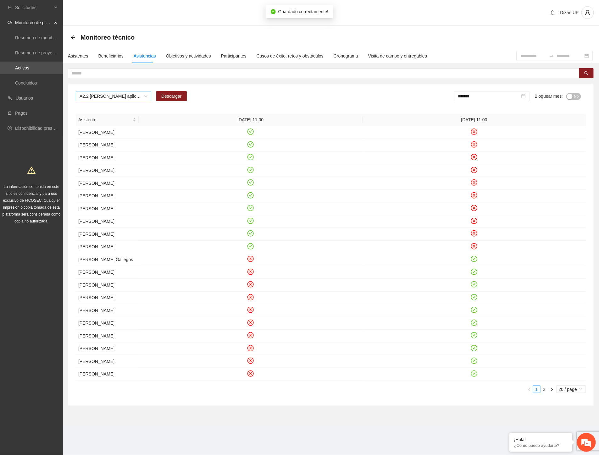
click at [131, 98] on span "A2.2 [PERSON_NAME] aplicación de PRE y POST Inteligencia Emocional" at bounding box center [114, 95] width 68 height 9
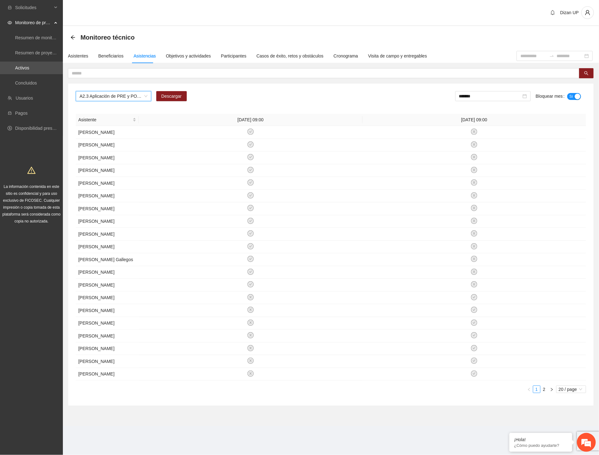
click at [573, 95] on button "Sí" at bounding box center [574, 96] width 14 height 7
click at [142, 96] on span "A2.3 Aplicación de PRE y POST Agresividad - [PERSON_NAME]" at bounding box center [114, 95] width 68 height 9
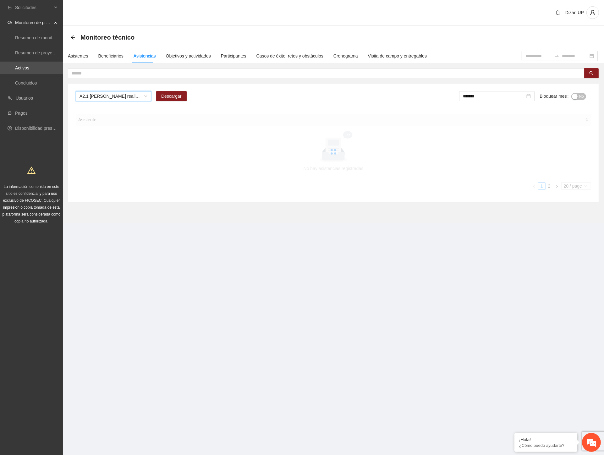
click at [585, 96] on form "******* Bloquear mes No" at bounding box center [525, 98] width 132 height 15
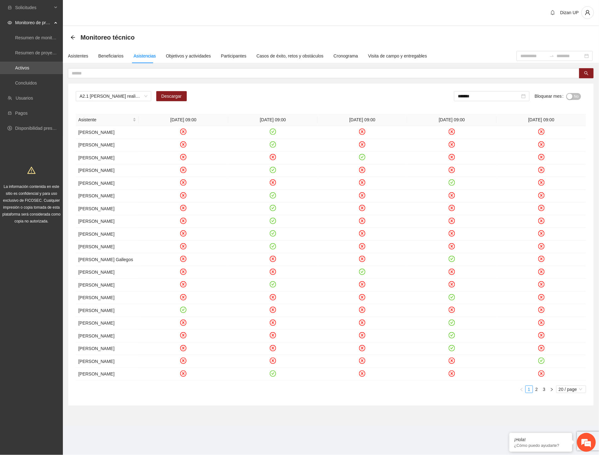
click at [571, 95] on div "button" at bounding box center [570, 97] width 6 height 6
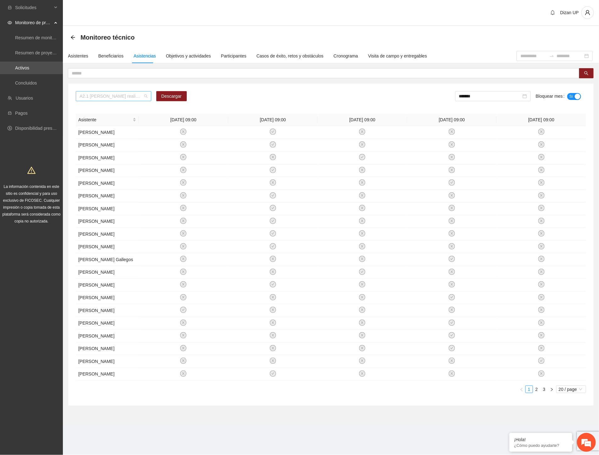
click at [110, 98] on span "A2.1 [PERSON_NAME] realización de diagnósticos (LSB-50)" at bounding box center [114, 95] width 68 height 9
